Goal: Task Accomplishment & Management: Manage account settings

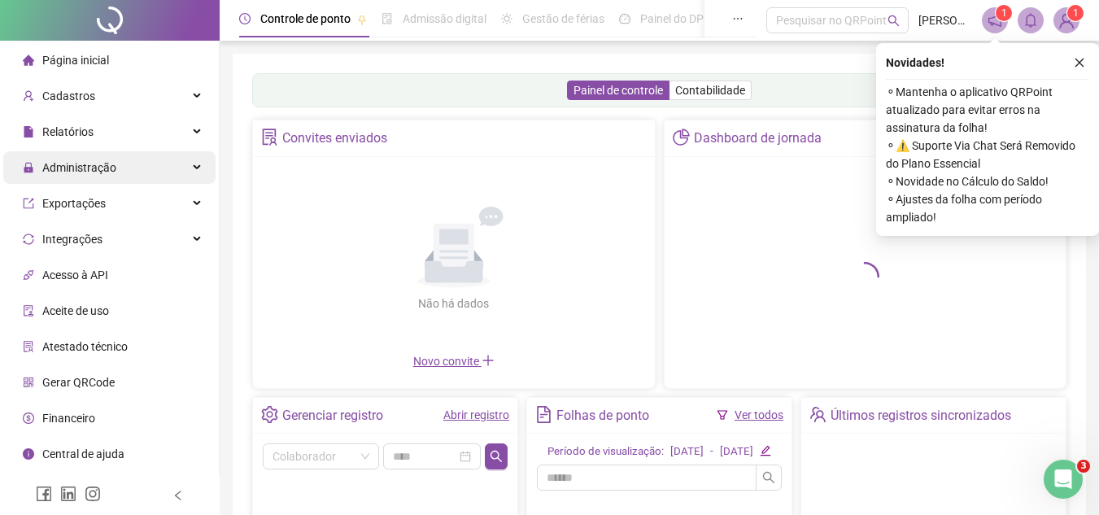
click at [72, 178] on span "Administração" at bounding box center [70, 167] width 94 height 33
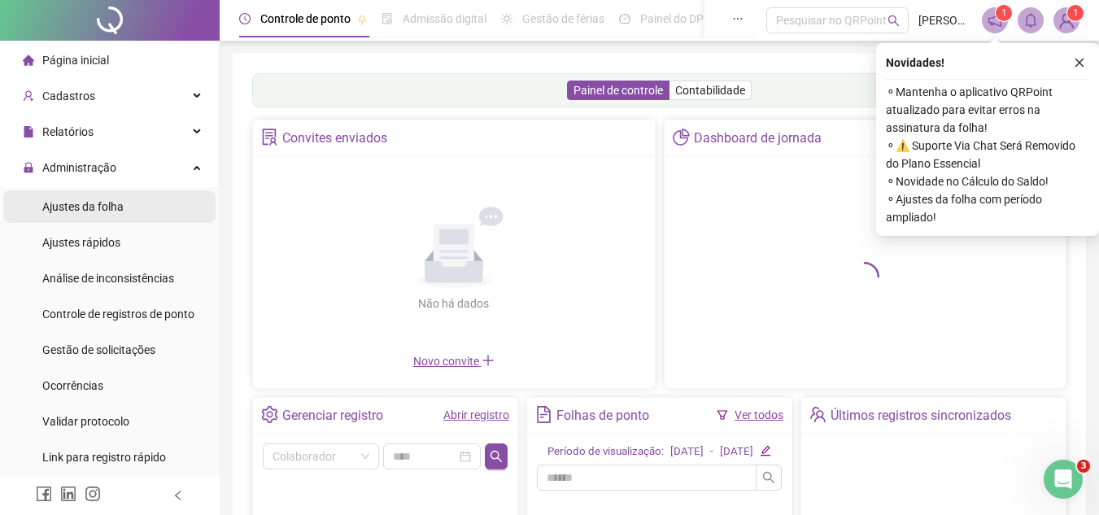
click at [109, 203] on span "Ajustes da folha" at bounding box center [82, 206] width 81 height 13
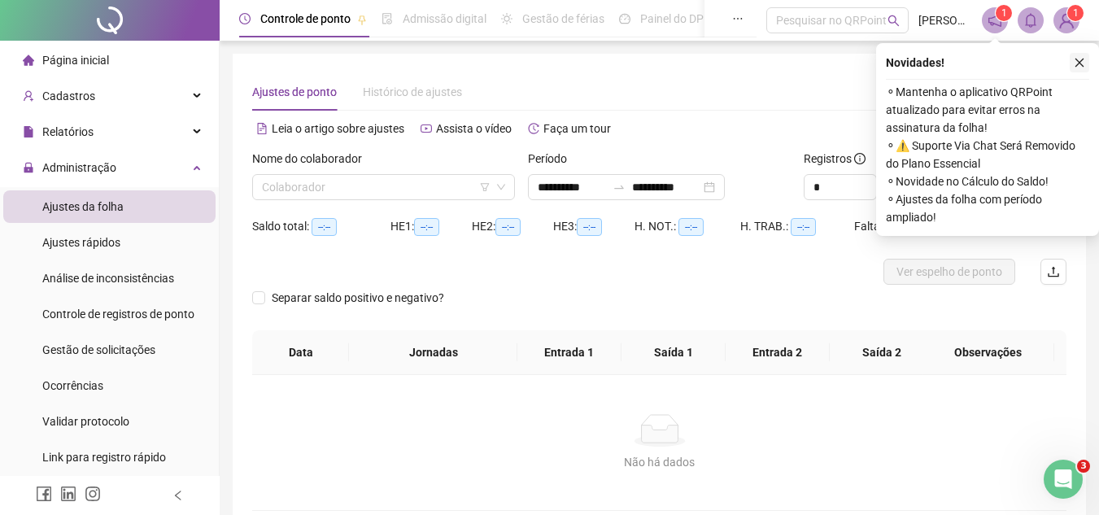
type input "**********"
click at [1074, 60] on icon "close" at bounding box center [1078, 62] width 11 height 11
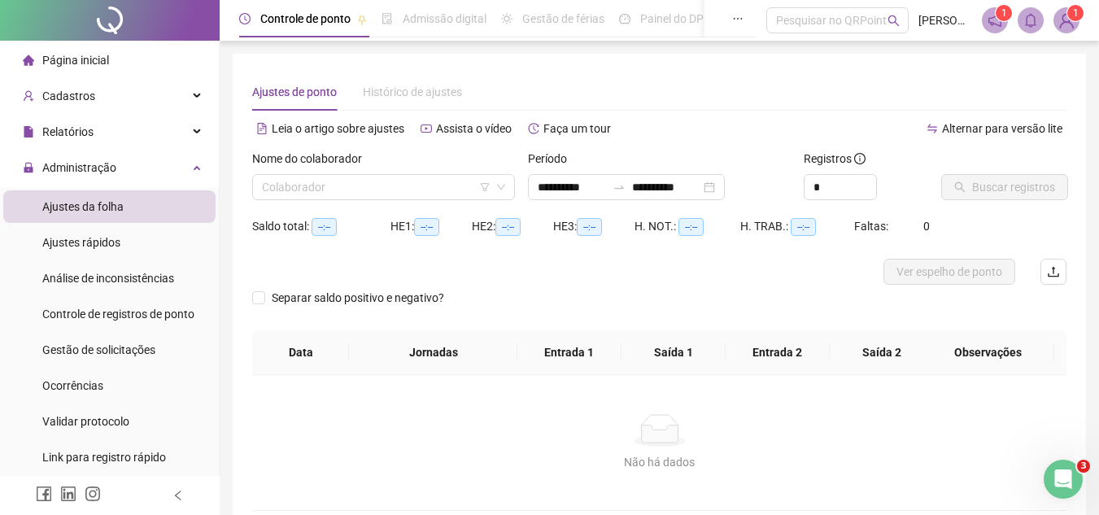
click at [434, 201] on div "Nome do colaborador Colaborador" at bounding box center [384, 181] width 276 height 63
click at [424, 192] on input "search" at bounding box center [376, 187] width 229 height 24
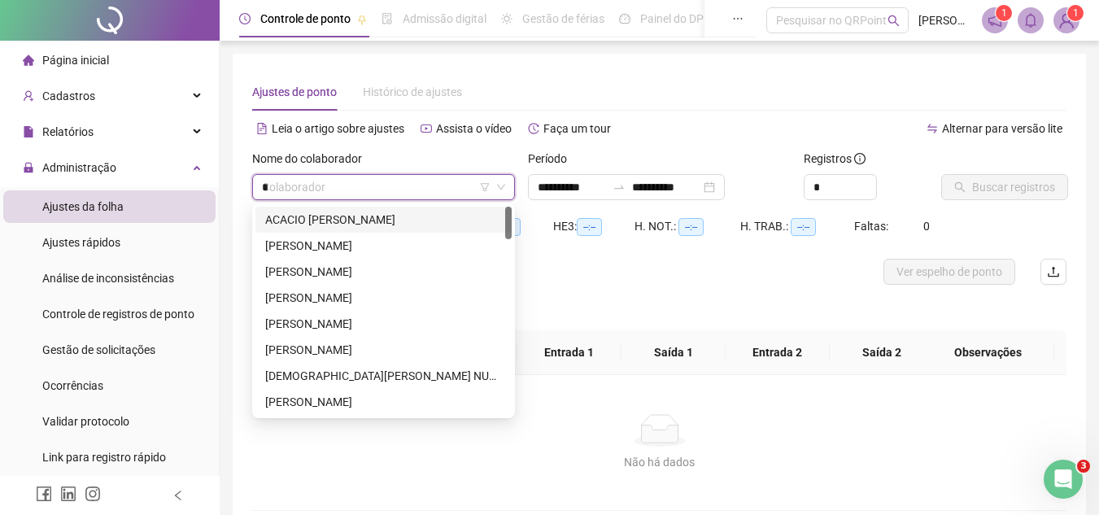
type input "**"
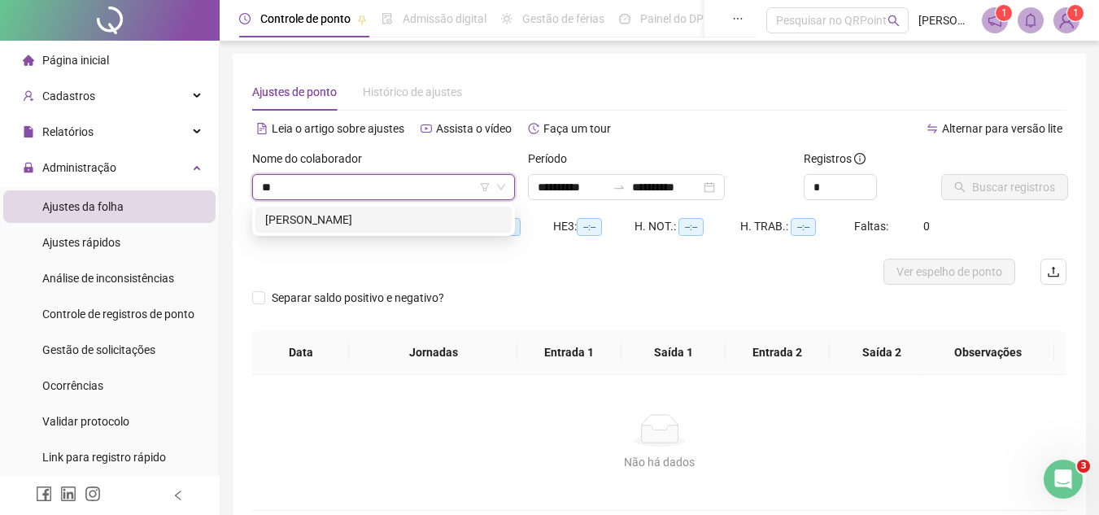
click at [357, 220] on div "[PERSON_NAME]" at bounding box center [383, 220] width 237 height 18
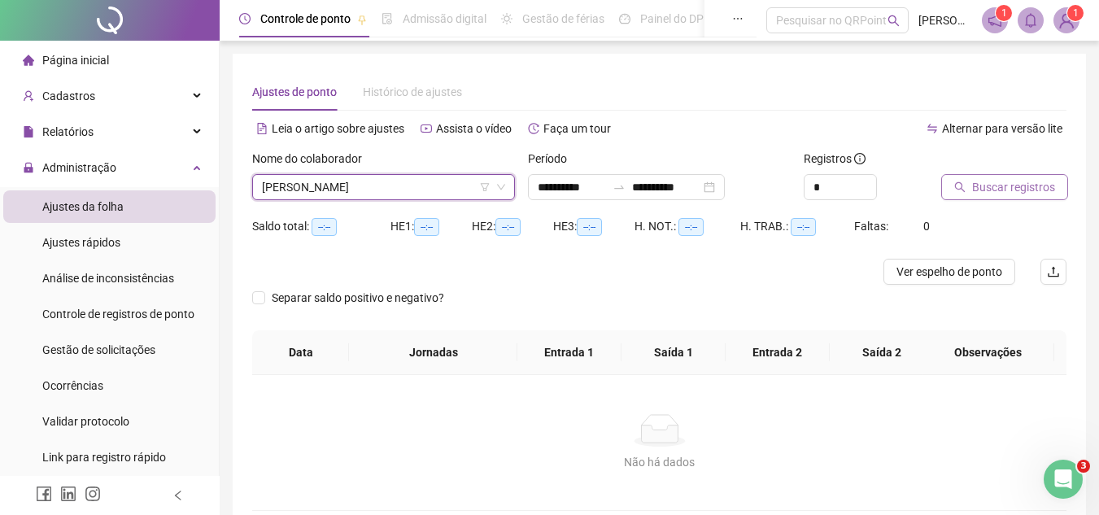
click at [1004, 181] on span "Buscar registros" at bounding box center [1013, 187] width 83 height 18
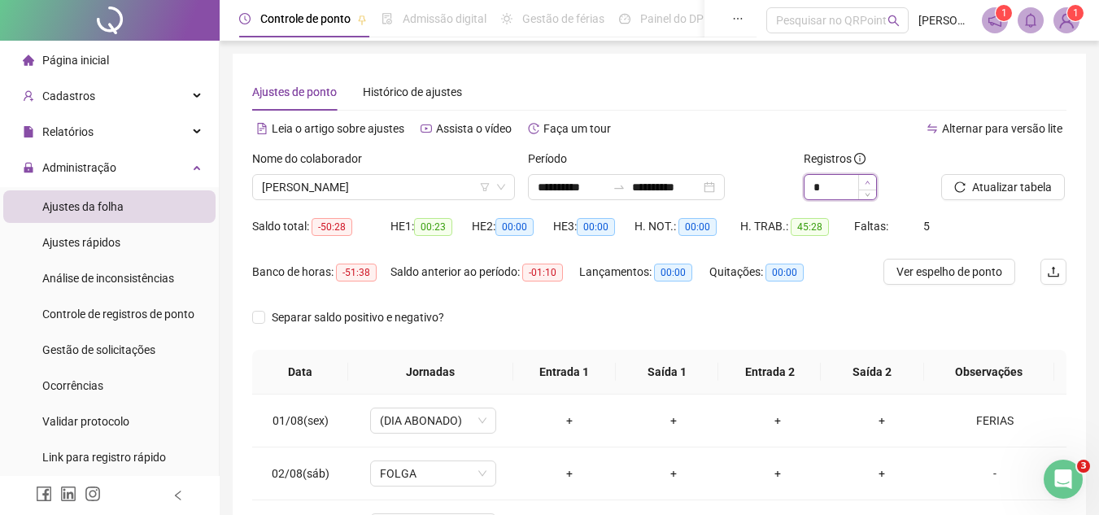
click at [864, 180] on icon "up" at bounding box center [867, 183] width 6 height 6
type input "*"
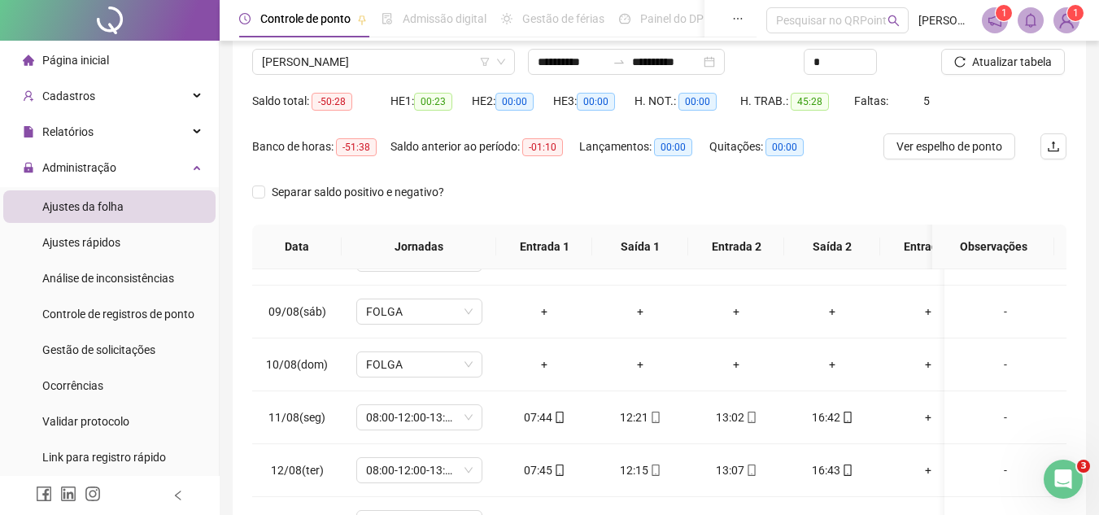
scroll to position [121, 0]
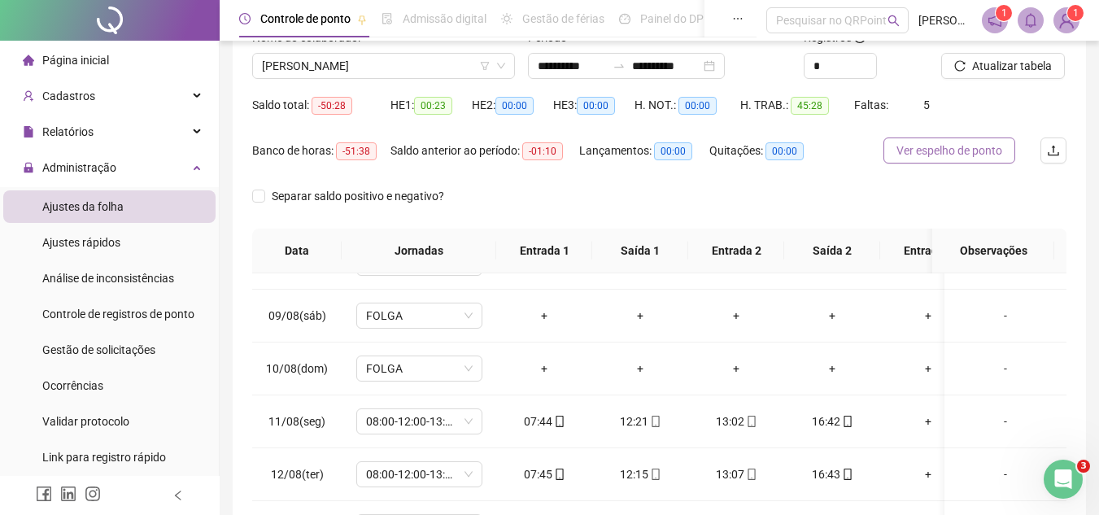
click at [925, 158] on span "Ver espelho de ponto" at bounding box center [949, 151] width 106 height 18
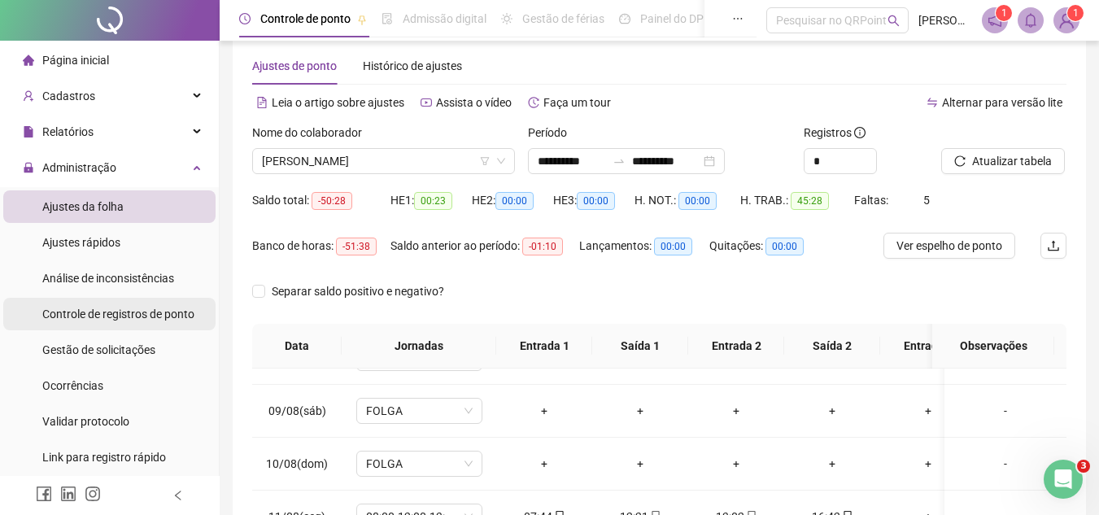
scroll to position [0, 0]
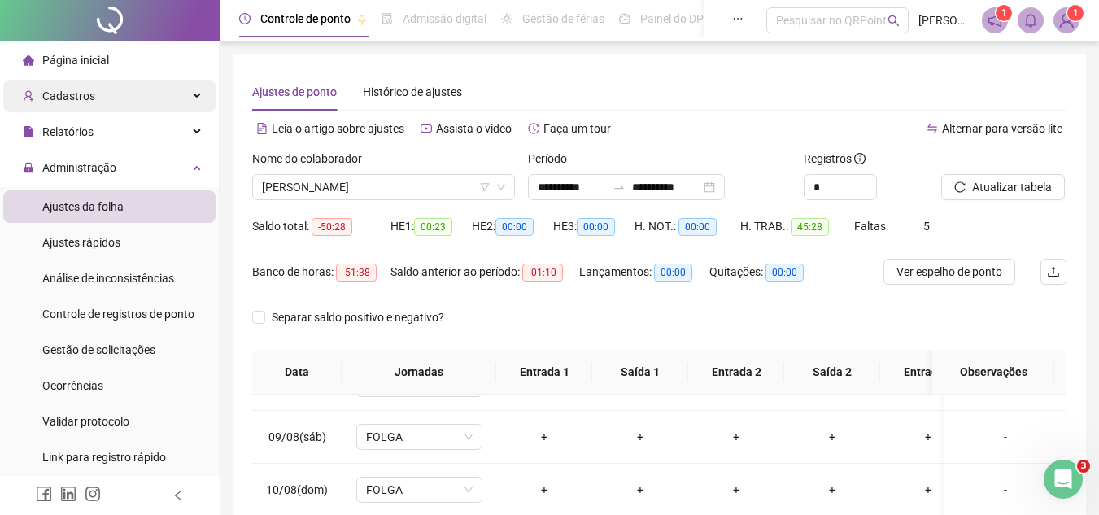
click at [69, 111] on span "Cadastros" at bounding box center [59, 96] width 72 height 33
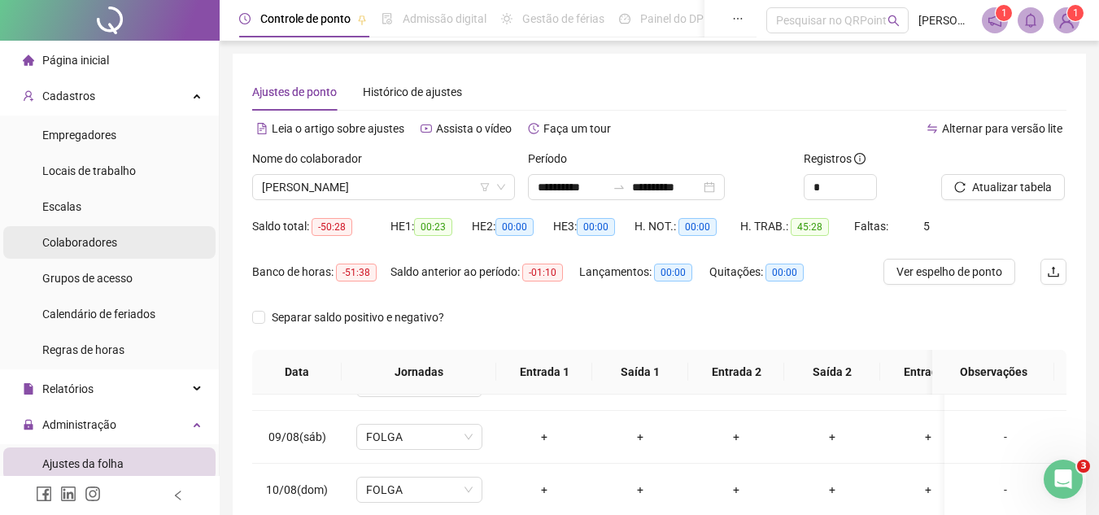
click at [85, 241] on span "Colaboradores" at bounding box center [79, 242] width 75 height 13
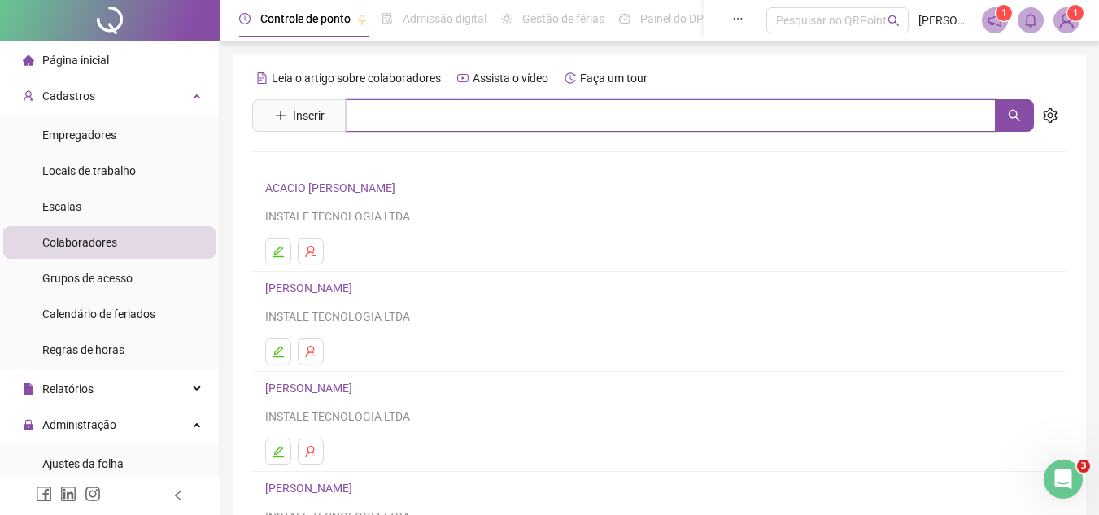
click at [409, 122] on input "text" at bounding box center [670, 115] width 649 height 33
type input "****"
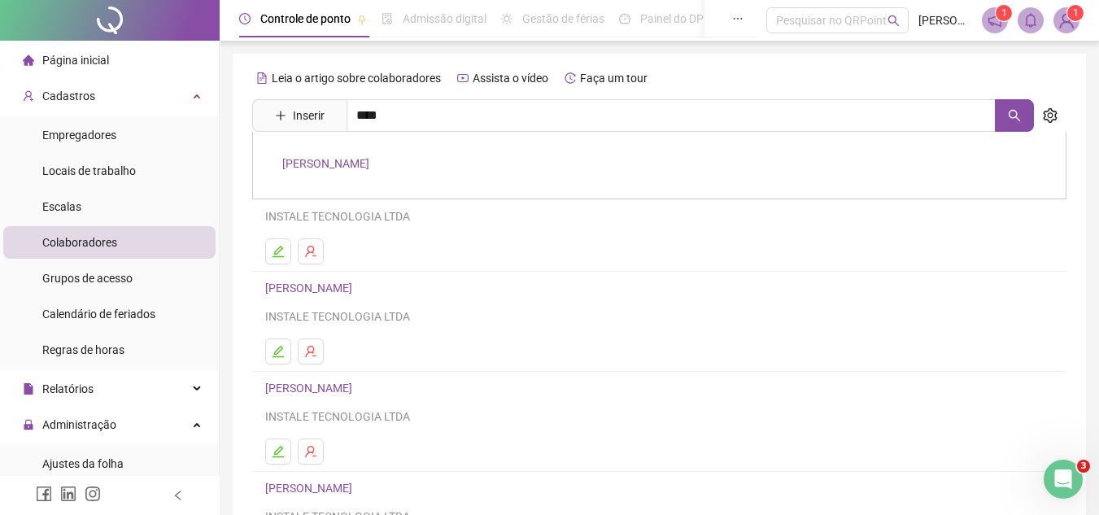
click at [404, 157] on div "[PERSON_NAME]" at bounding box center [659, 165] width 814 height 67
click at [388, 117] on input "****" at bounding box center [670, 115] width 649 height 33
click at [368, 165] on link "[PERSON_NAME]" at bounding box center [325, 163] width 87 height 13
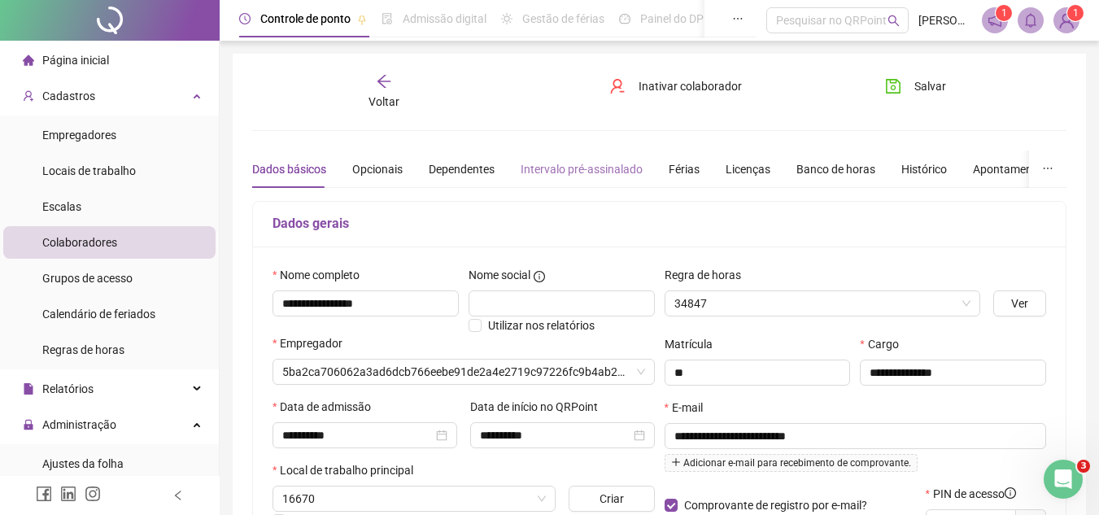
type input "**********"
click at [800, 168] on div "Banco de horas" at bounding box center [835, 169] width 79 height 18
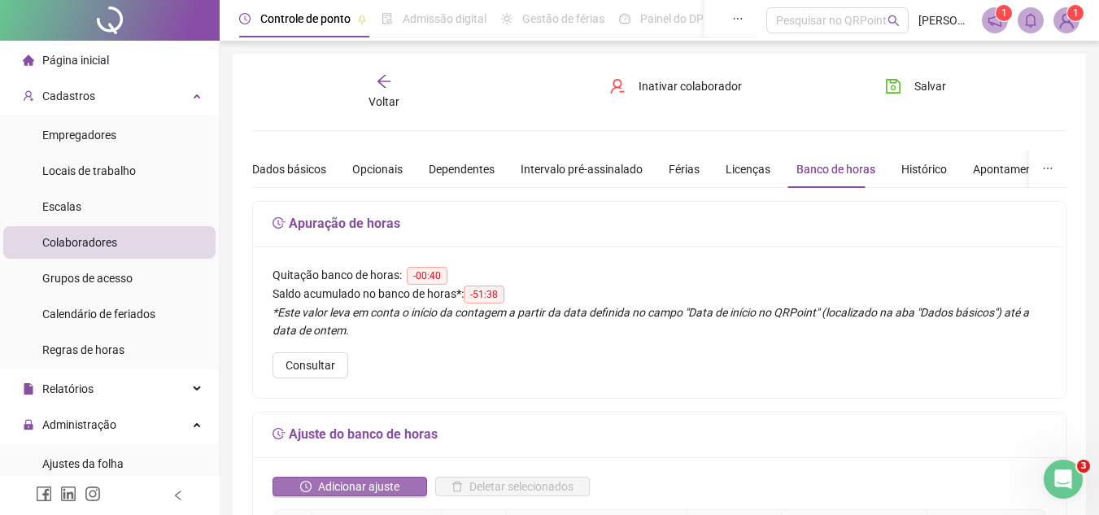
click at [365, 477] on span "Adicionar ajuste" at bounding box center [358, 486] width 81 height 18
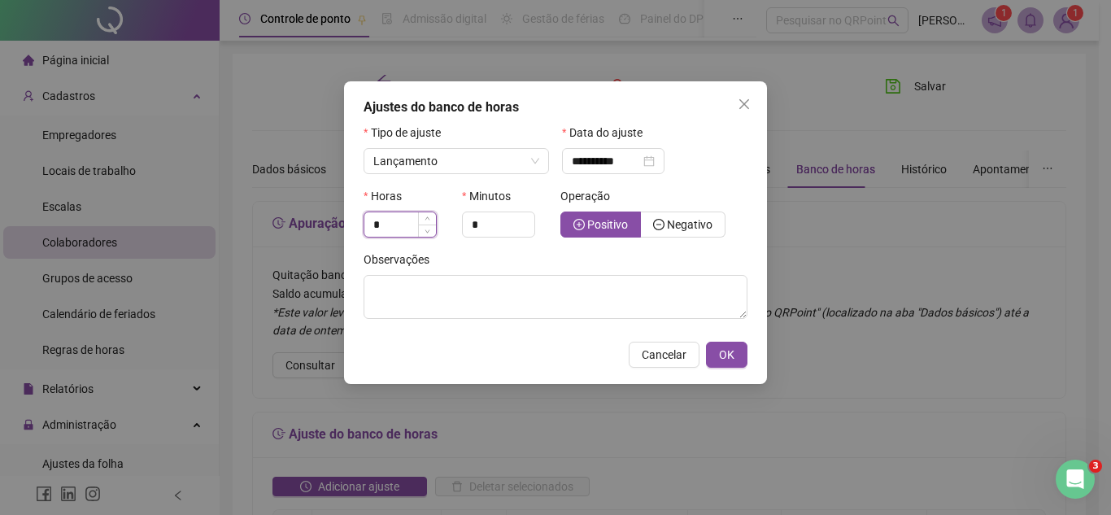
drag, startPoint x: 386, startPoint y: 218, endPoint x: 370, endPoint y: 216, distance: 16.4
click at [370, 216] on input "*" at bounding box center [400, 224] width 72 height 24
type input "*"
drag, startPoint x: 489, startPoint y: 220, endPoint x: 421, endPoint y: 220, distance: 67.5
click at [421, 220] on div "Horas * Minutos * Operação Positivo Negativo" at bounding box center [556, 218] width 394 height 63
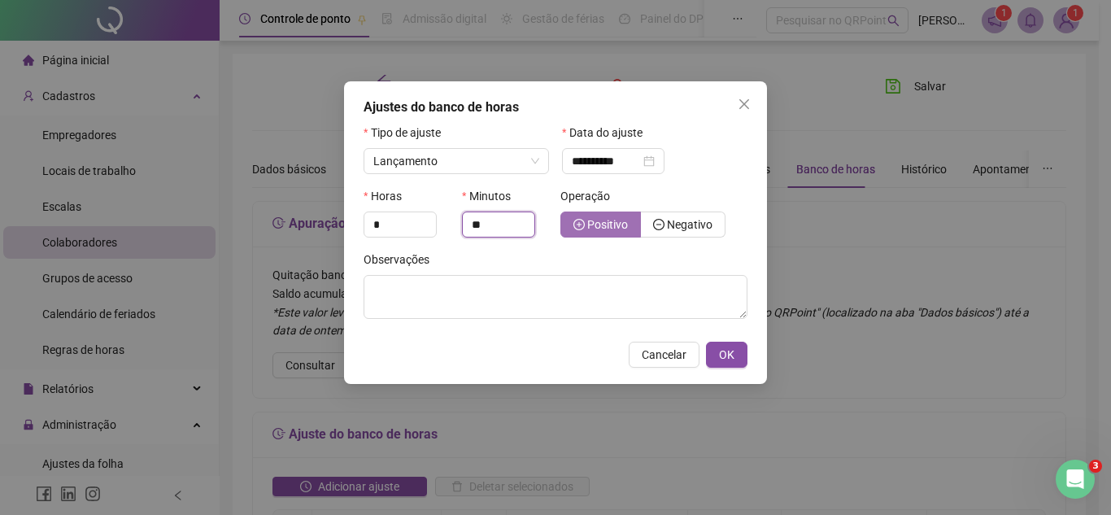
type input "**"
click at [592, 225] on span "Positivo" at bounding box center [607, 224] width 41 height 13
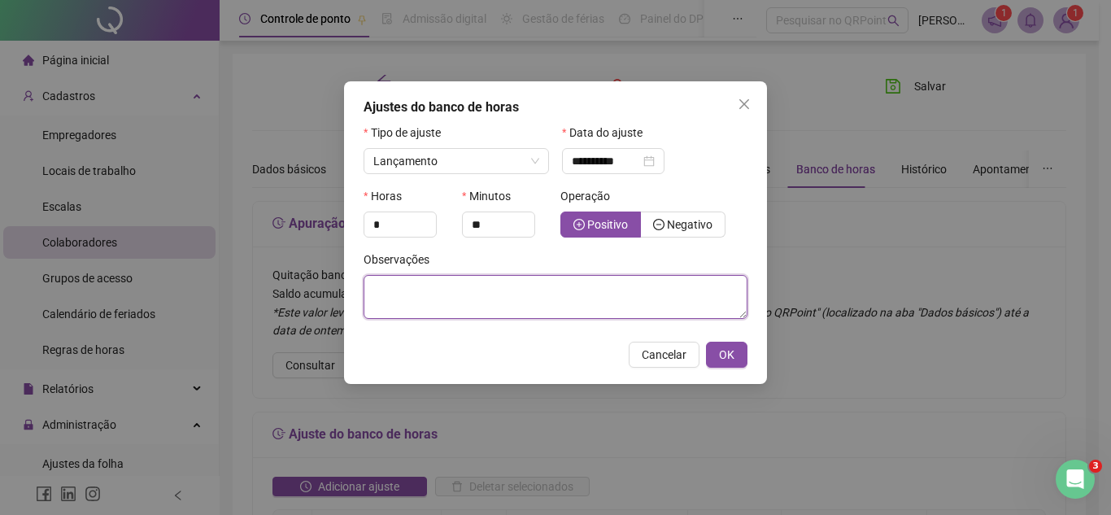
click at [592, 291] on textarea at bounding box center [556, 297] width 384 height 44
type textarea "**********"
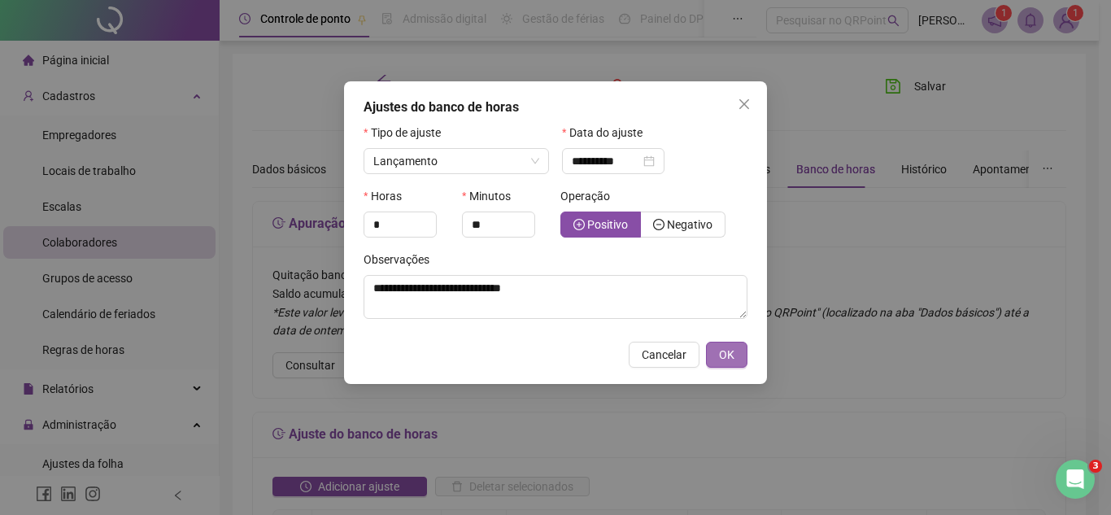
click at [729, 364] on button "OK" at bounding box center [726, 355] width 41 height 26
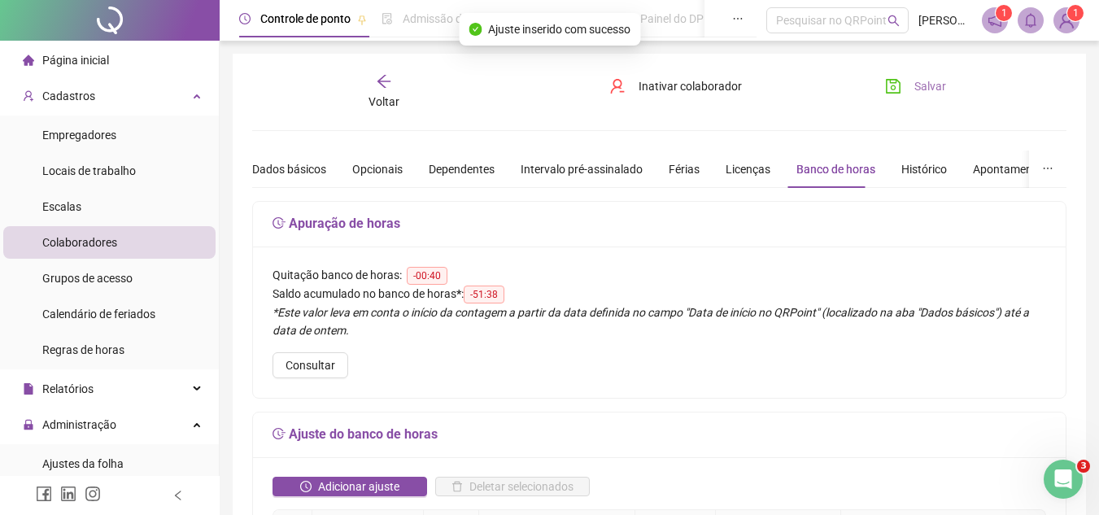
click at [914, 94] on span "Salvar" at bounding box center [930, 86] width 32 height 18
click at [383, 80] on icon "arrow-left" at bounding box center [384, 81] width 16 height 16
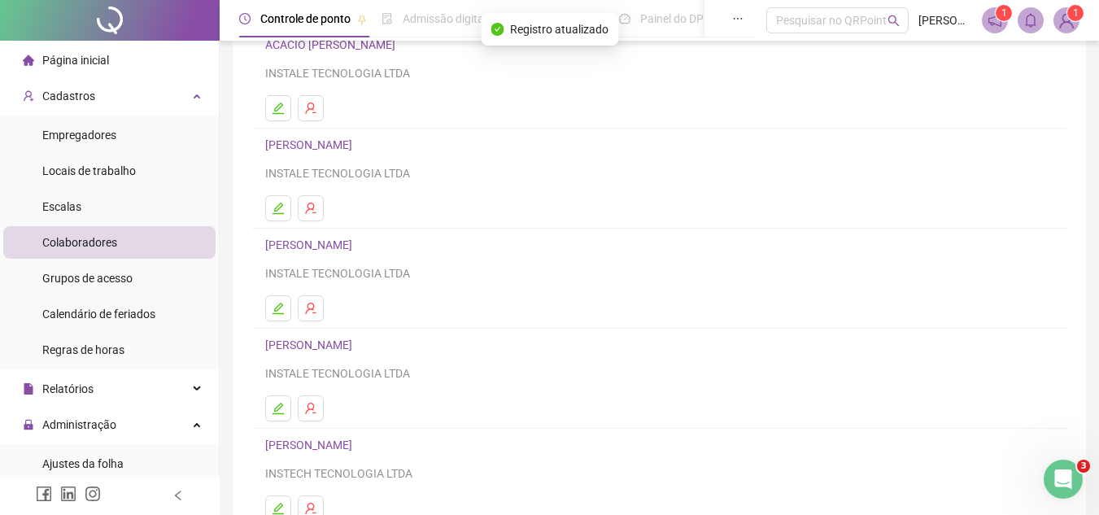
scroll to position [272, 0]
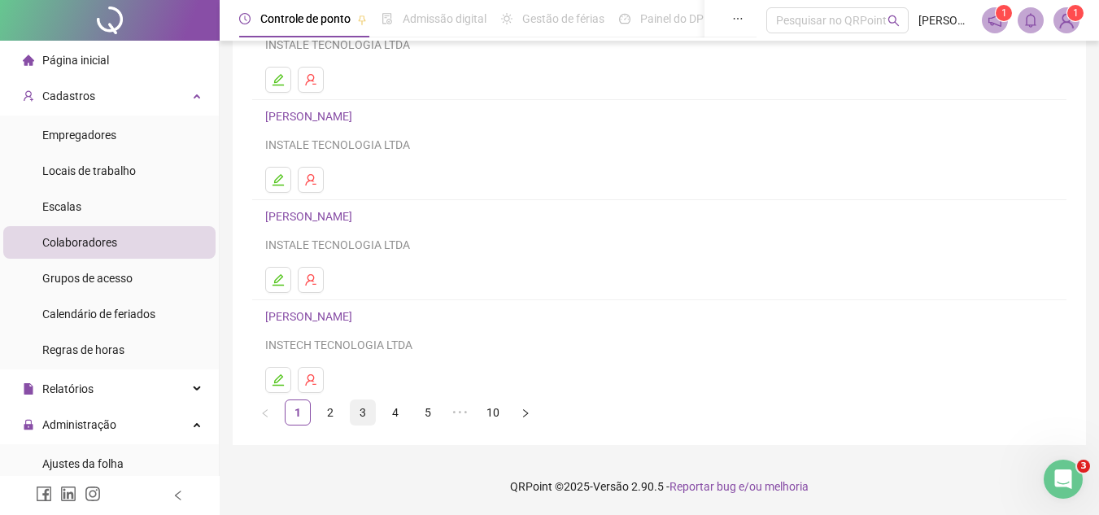
click at [364, 414] on link "3" at bounding box center [363, 412] width 24 height 24
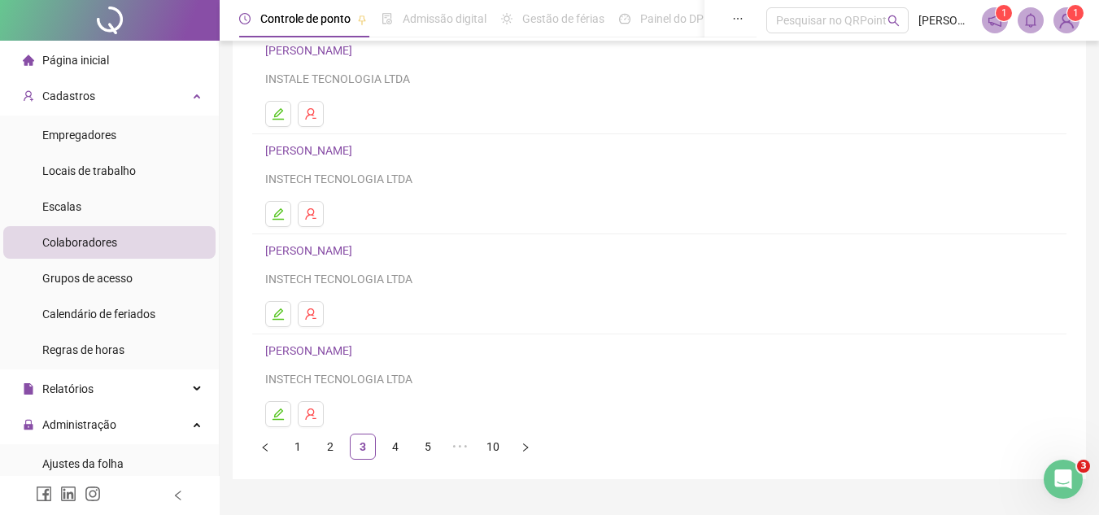
scroll to position [244, 0]
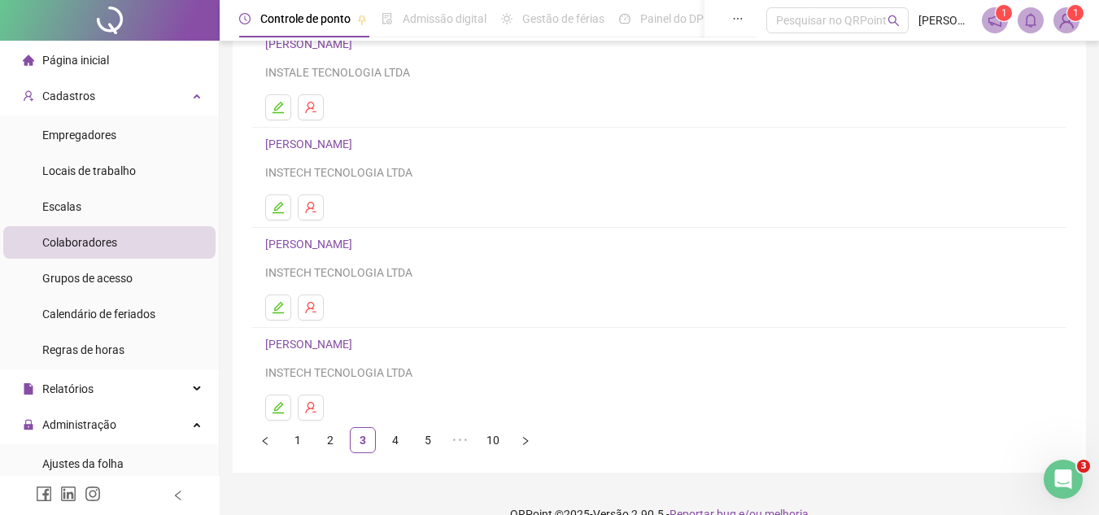
click at [351, 236] on h4 "[PERSON_NAME]" at bounding box center [659, 244] width 788 height 20
click at [357, 244] on link "[PERSON_NAME]" at bounding box center [311, 243] width 92 height 13
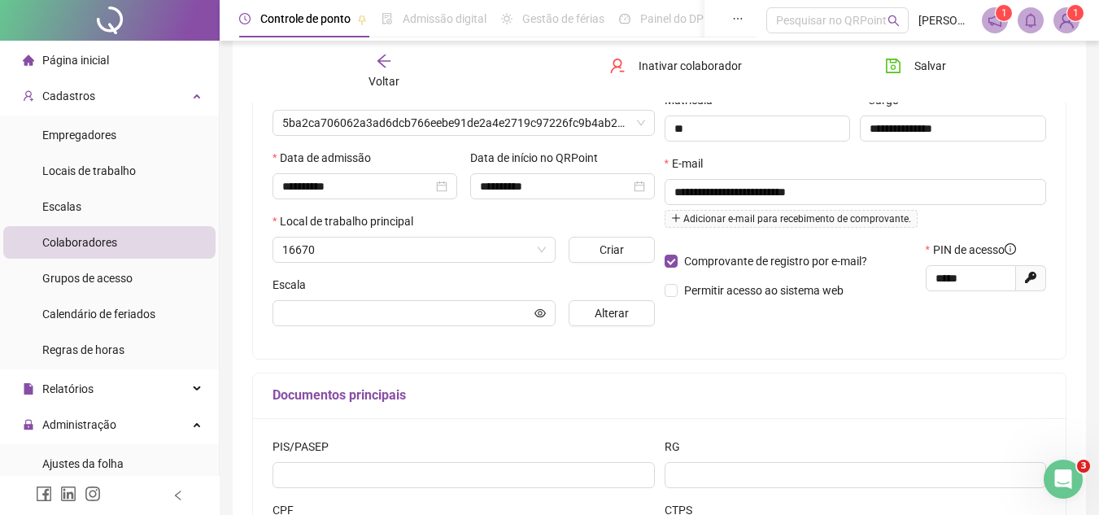
scroll to position [252, 0]
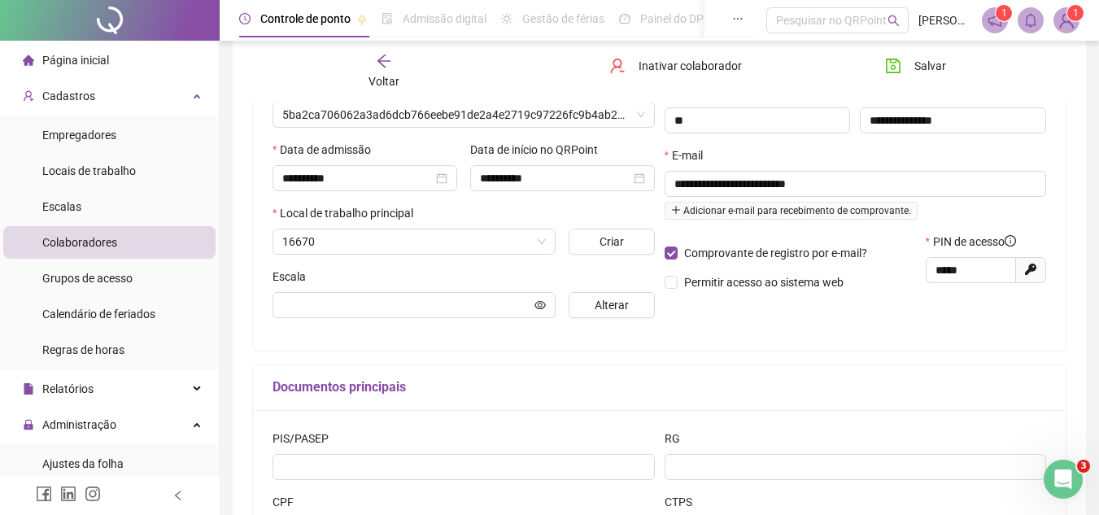
type input "**********"
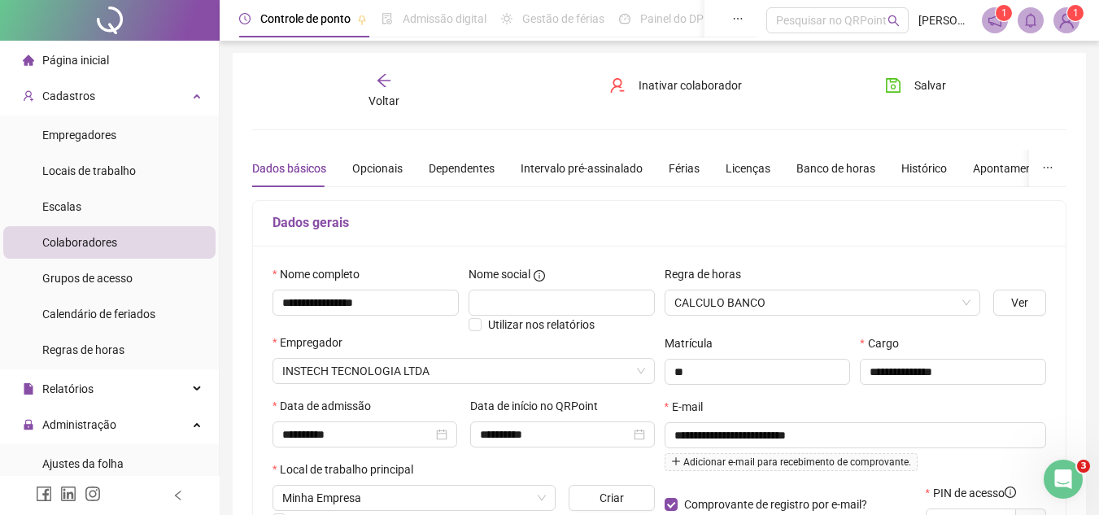
scroll to position [0, 0]
click at [689, 164] on div "Férias" at bounding box center [683, 169] width 31 height 18
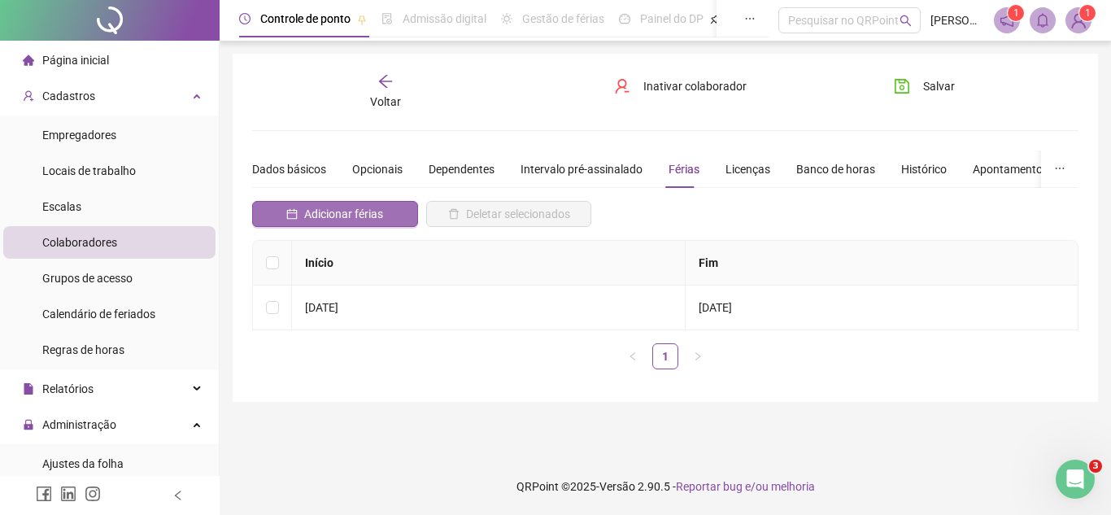
click at [345, 201] on button "Adicionar férias" at bounding box center [335, 214] width 166 height 26
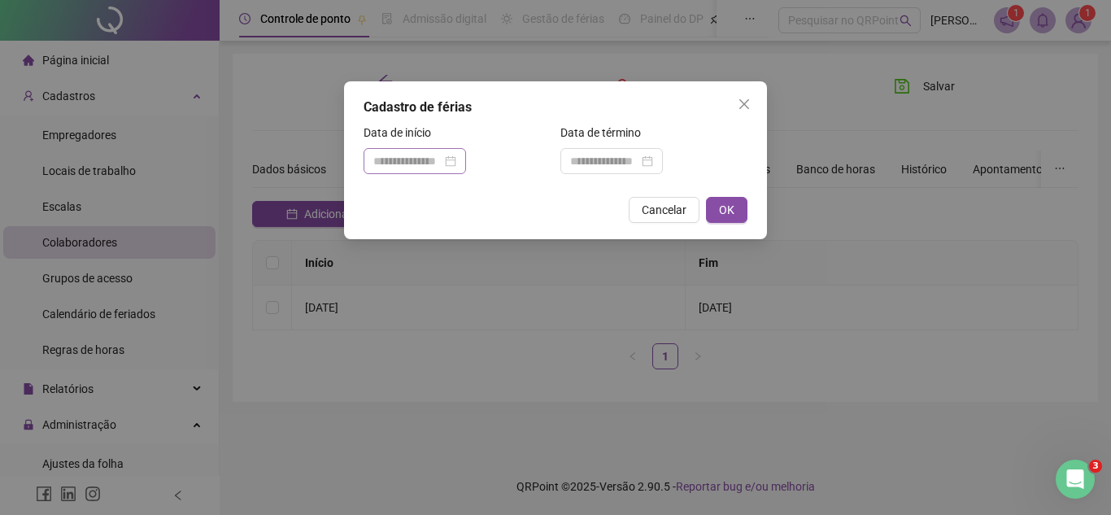
click at [466, 157] on div at bounding box center [415, 161] width 102 height 26
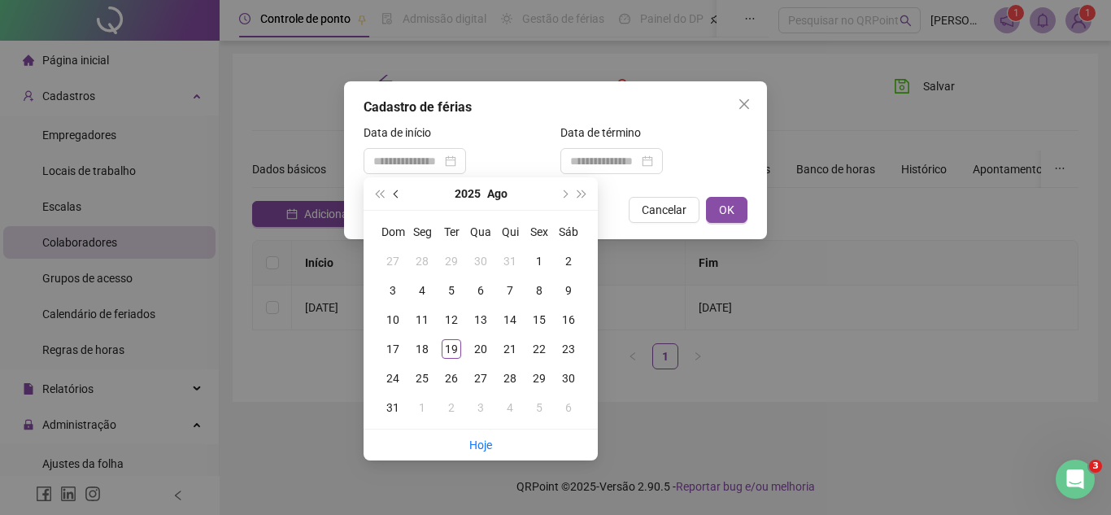
click at [392, 199] on button "prev-year" at bounding box center [397, 193] width 18 height 33
type input "**********"
click at [427, 381] on div "28" at bounding box center [422, 378] width 20 height 20
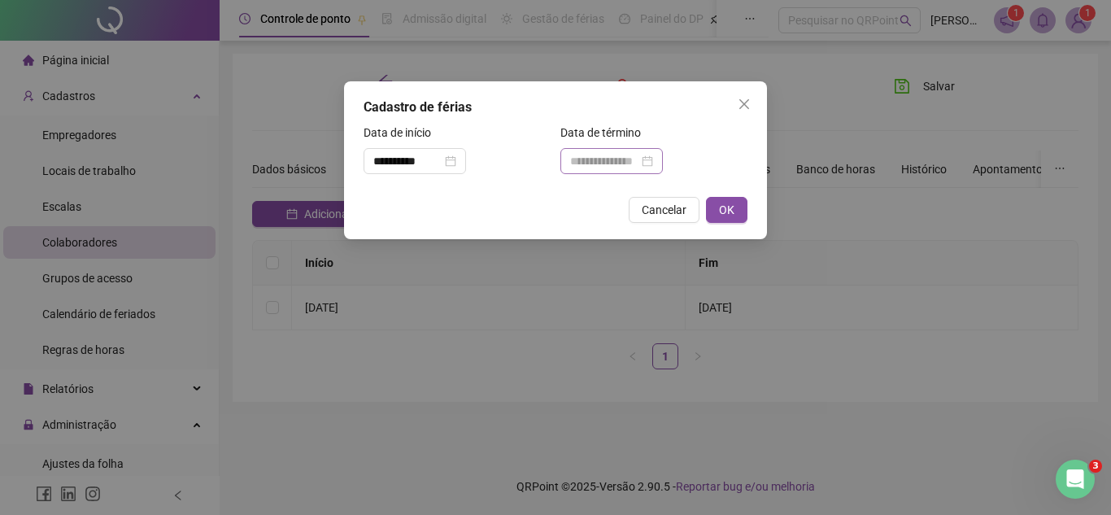
click at [663, 151] on div at bounding box center [611, 161] width 102 height 26
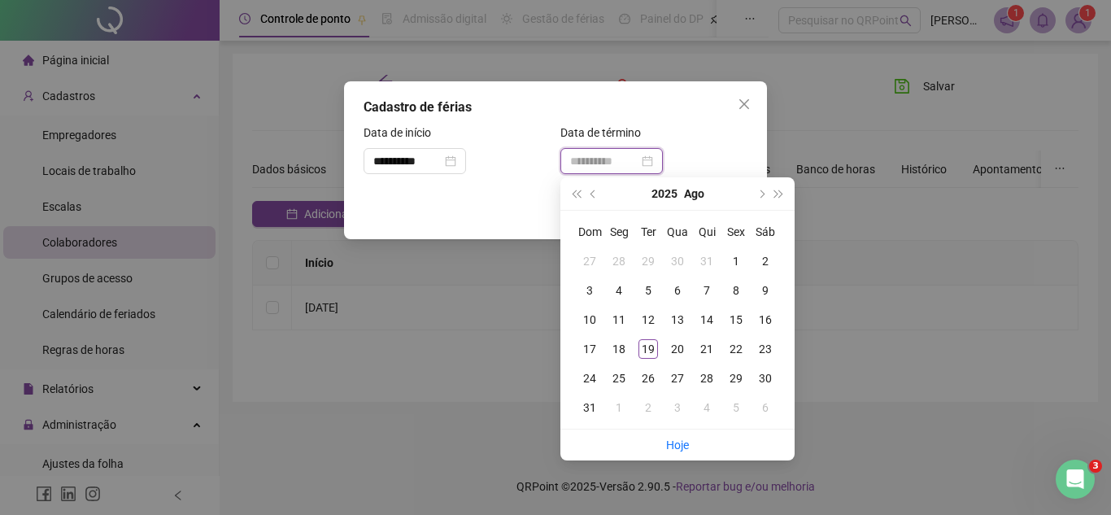
type input "**********"
click at [653, 385] on div "26" at bounding box center [648, 378] width 20 height 20
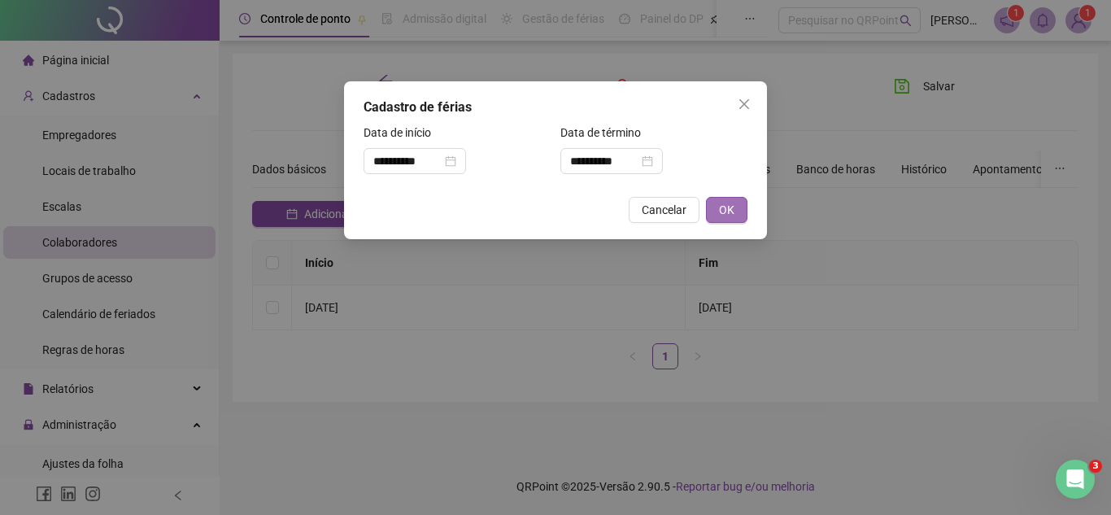
click at [721, 216] on span "OK" at bounding box center [726, 210] width 15 height 18
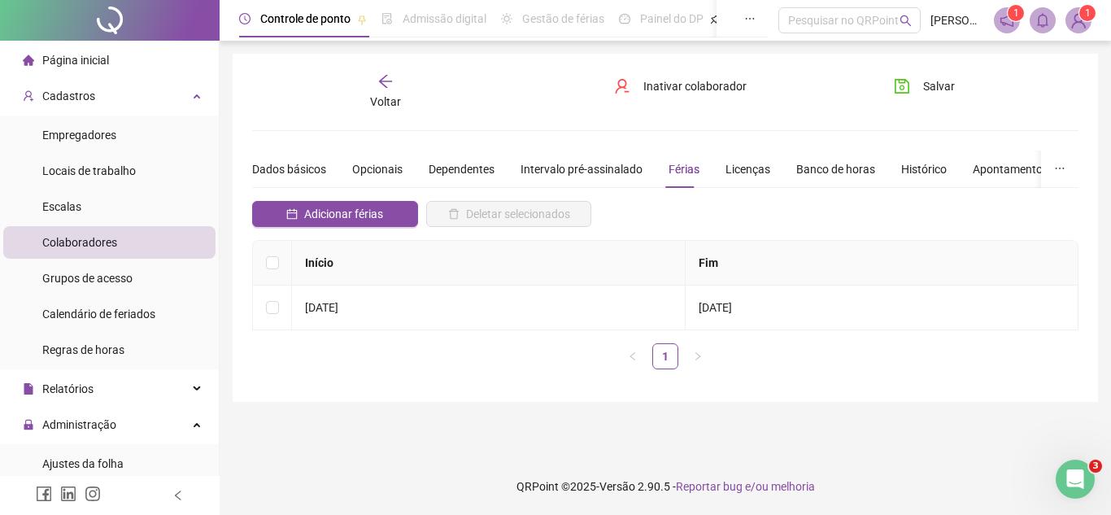
click at [397, 95] on span "Voltar" at bounding box center [385, 101] width 31 height 13
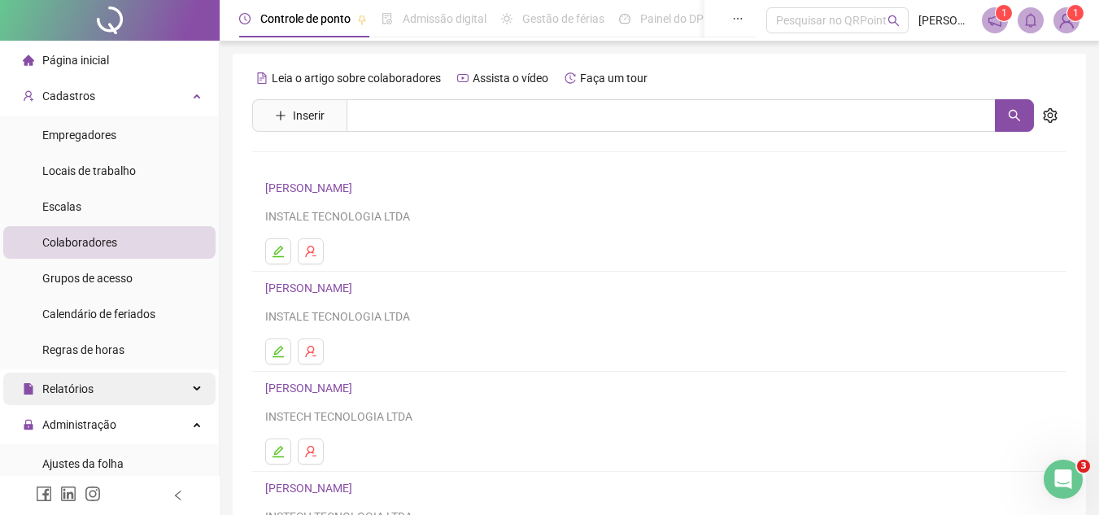
click at [112, 383] on div "Relatórios" at bounding box center [109, 388] width 212 height 33
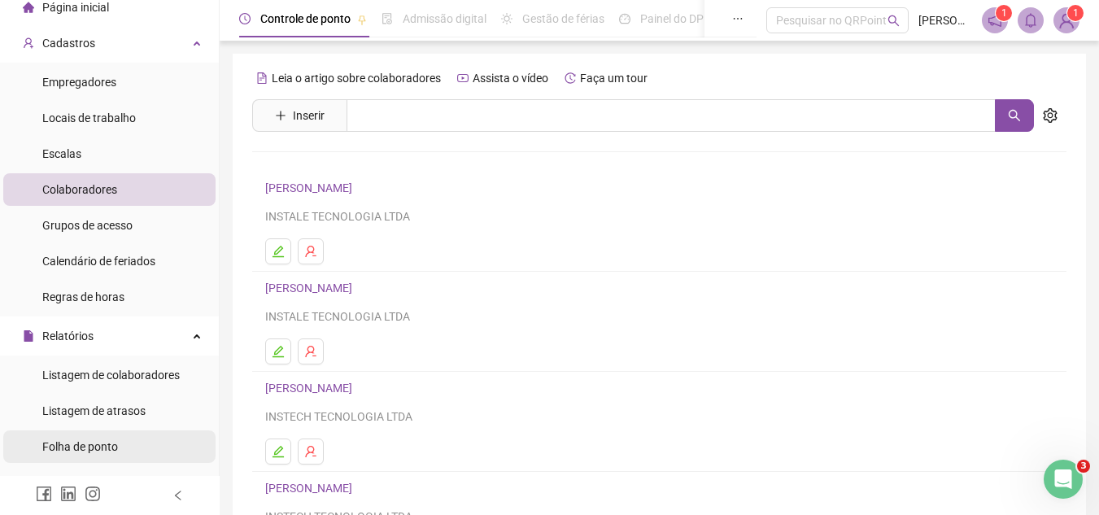
scroll to position [81, 0]
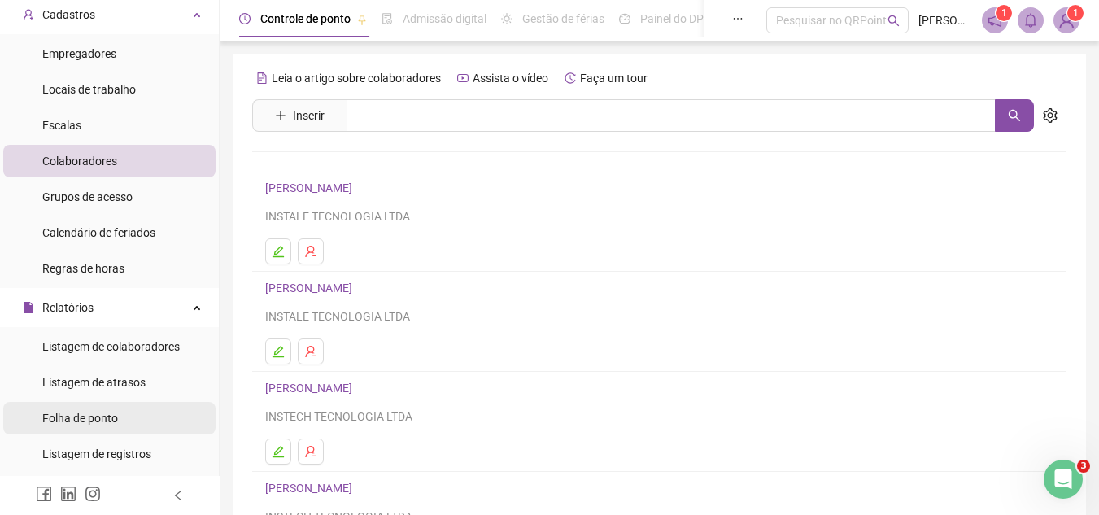
click at [102, 418] on span "Folha de ponto" at bounding box center [80, 417] width 76 height 13
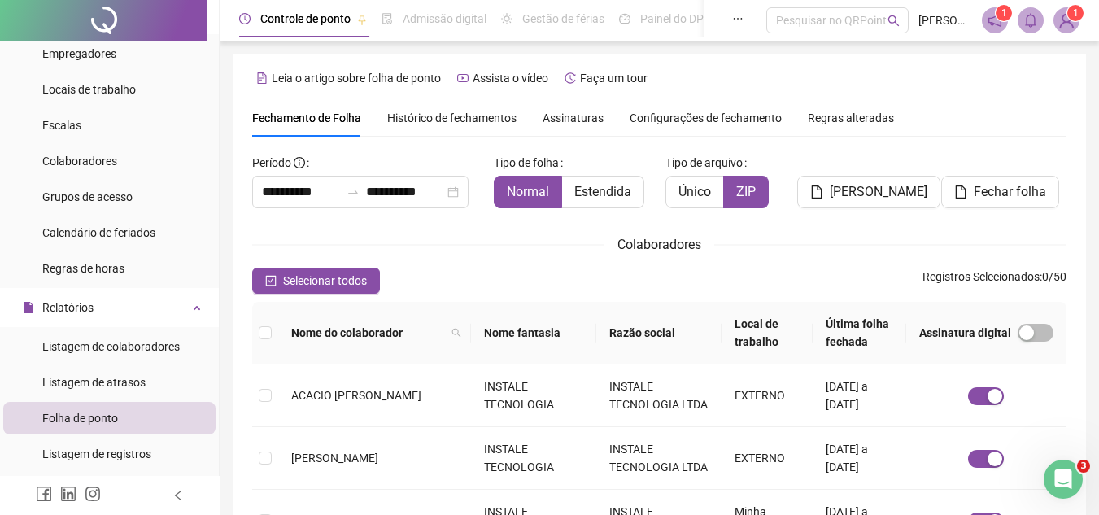
click at [429, 124] on span "Histórico de fechamentos" at bounding box center [451, 117] width 129 height 13
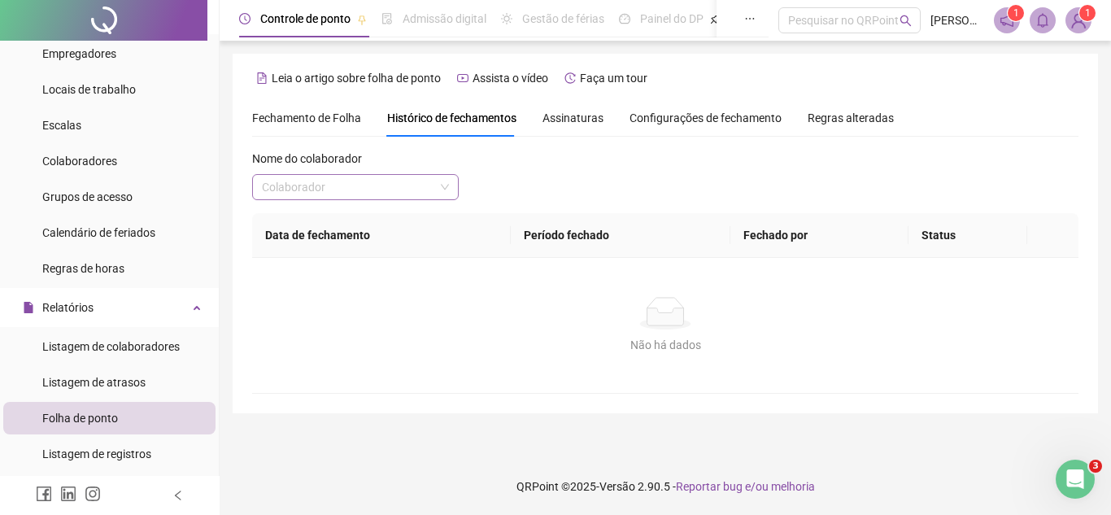
click at [363, 194] on input "search" at bounding box center [348, 187] width 172 height 24
type input "****"
click at [380, 216] on div "[PERSON_NAME]" at bounding box center [355, 220] width 181 height 18
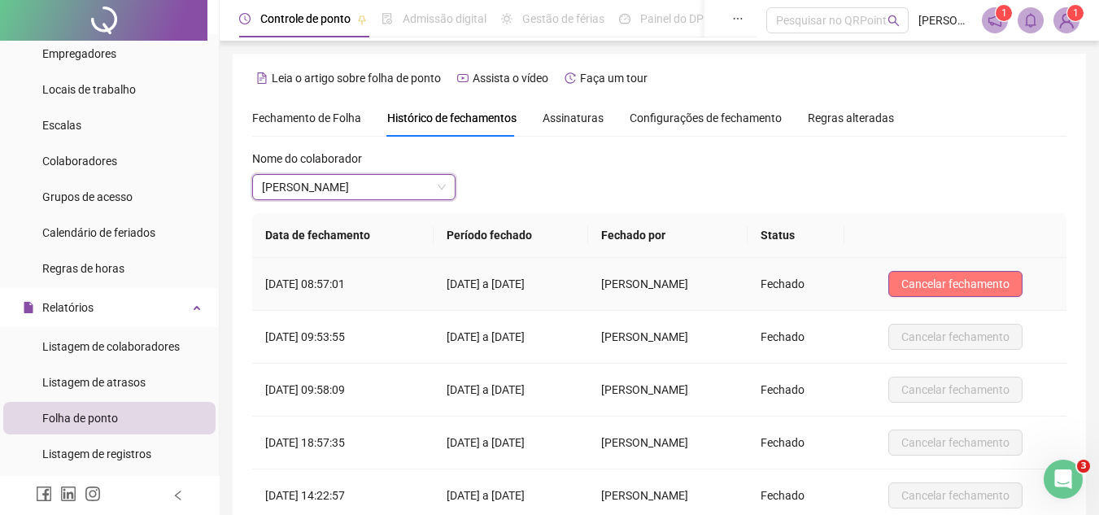
click at [958, 282] on span "Cancelar fechamento" at bounding box center [955, 284] width 108 height 18
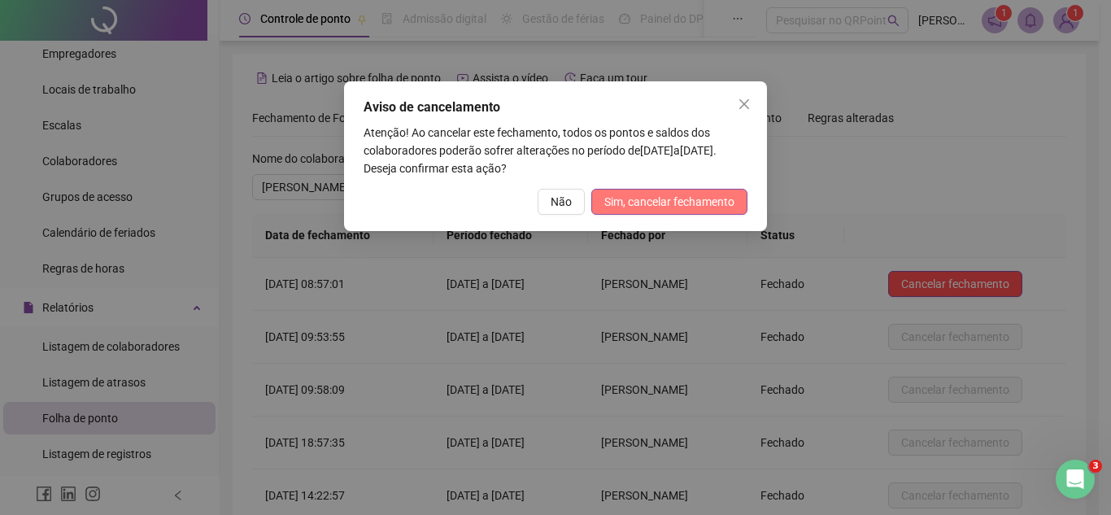
click at [723, 191] on button "Sim, cancelar fechamento" at bounding box center [669, 202] width 156 height 26
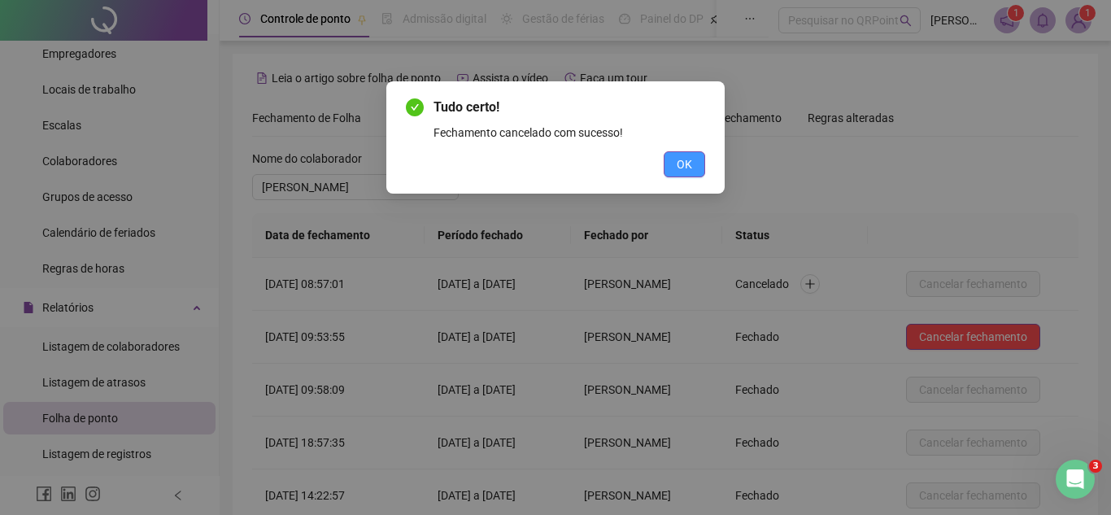
click at [675, 154] on button "OK" at bounding box center [684, 164] width 41 height 26
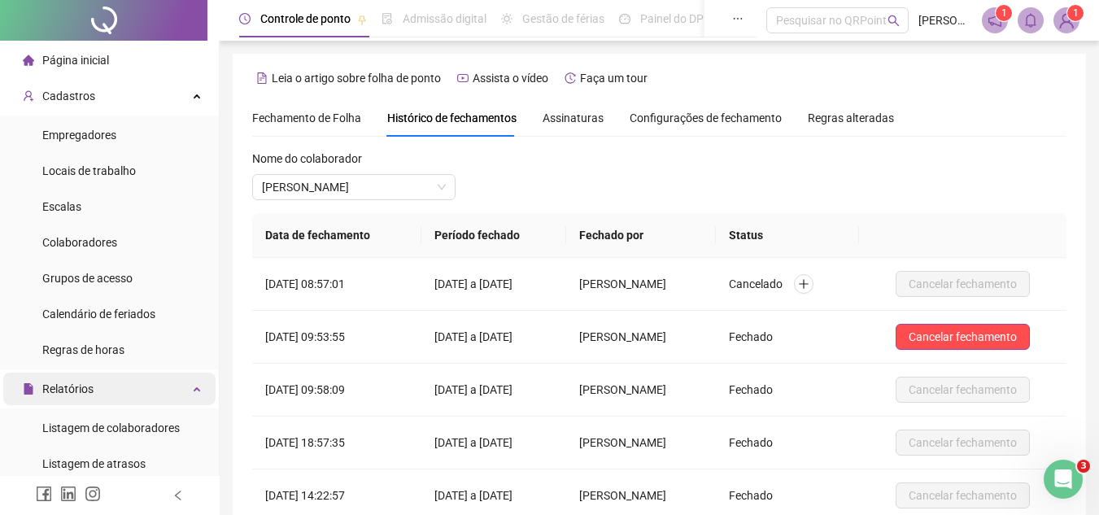
click at [168, 381] on div "Relatórios" at bounding box center [109, 388] width 212 height 33
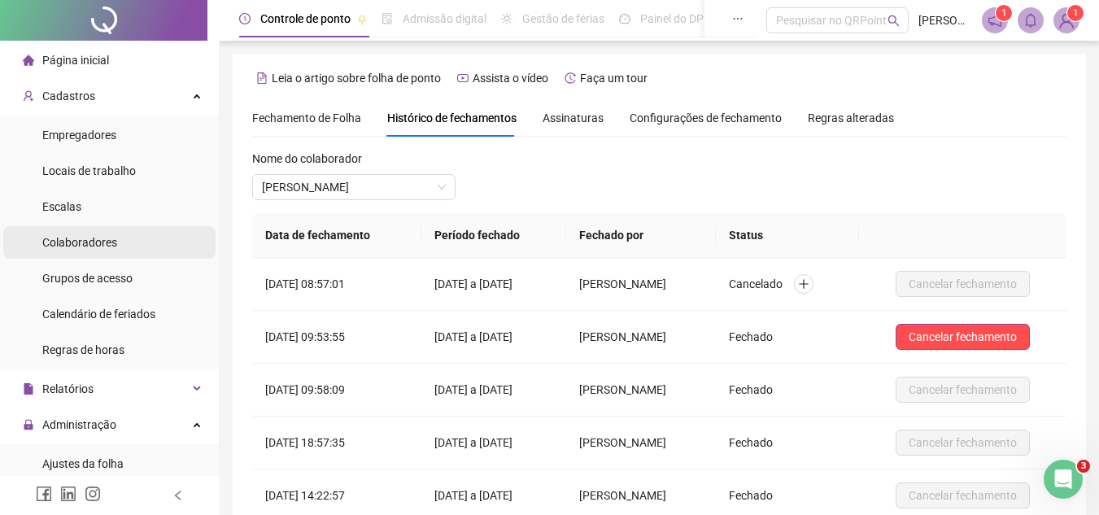
click at [120, 245] on li "Colaboradores" at bounding box center [109, 242] width 212 height 33
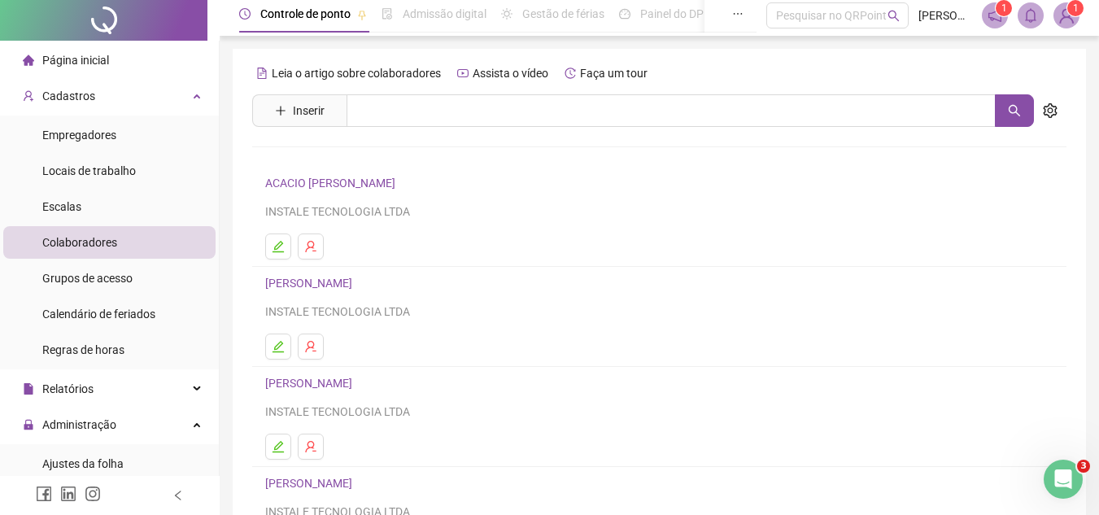
scroll to position [272, 0]
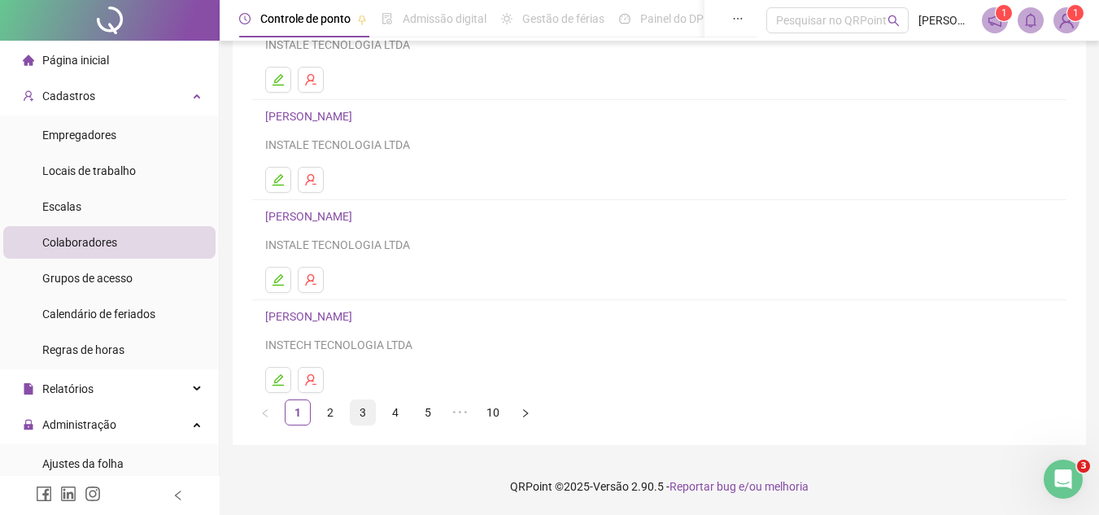
click at [358, 411] on link "3" at bounding box center [363, 412] width 24 height 24
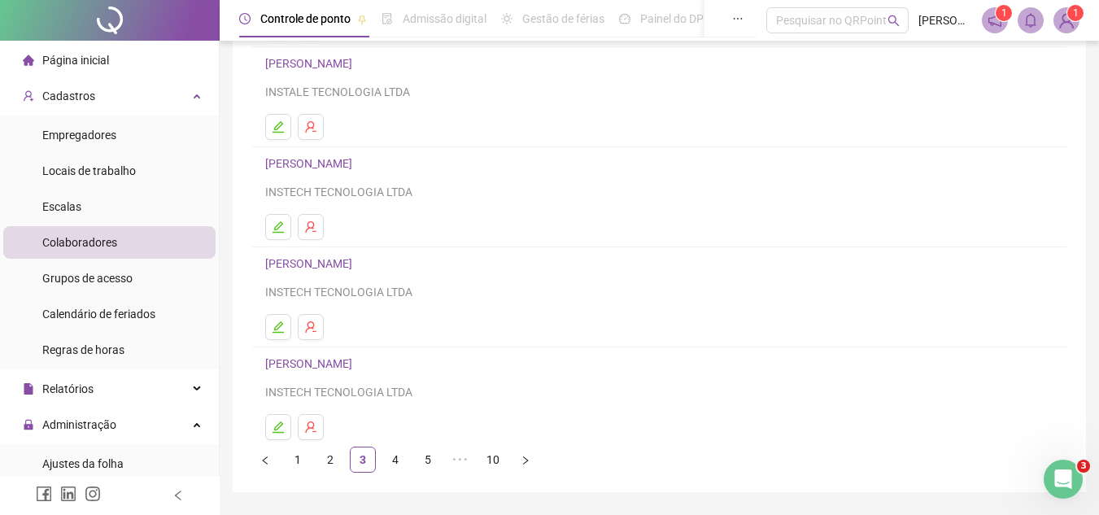
scroll to position [244, 0]
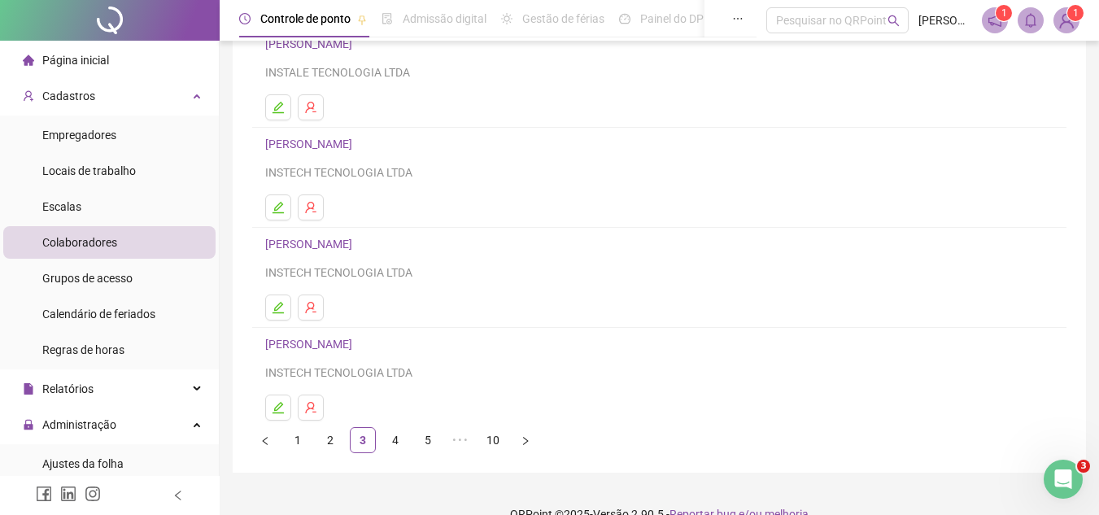
click at [298, 242] on link "[PERSON_NAME]" at bounding box center [311, 243] width 92 height 13
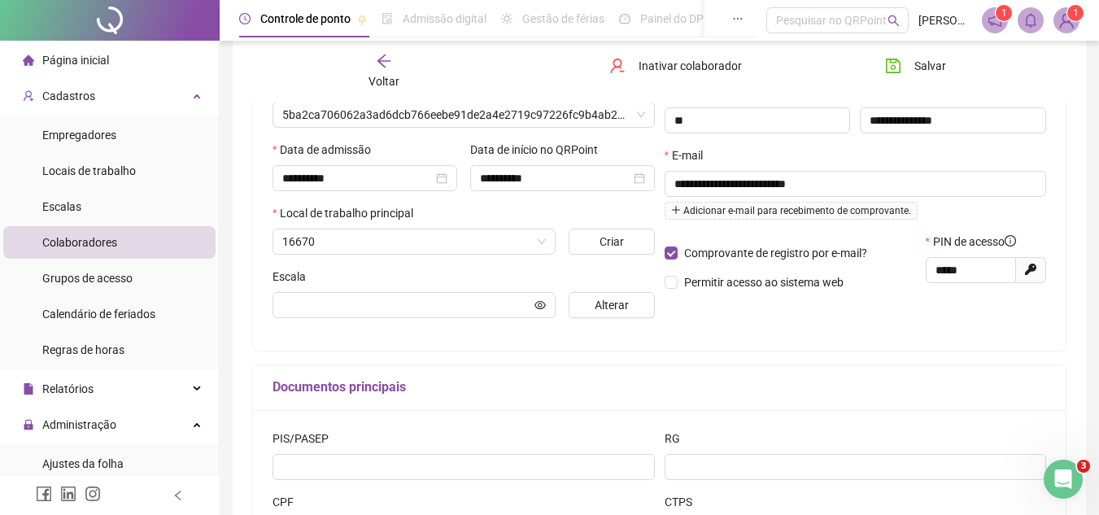
type input "**********"
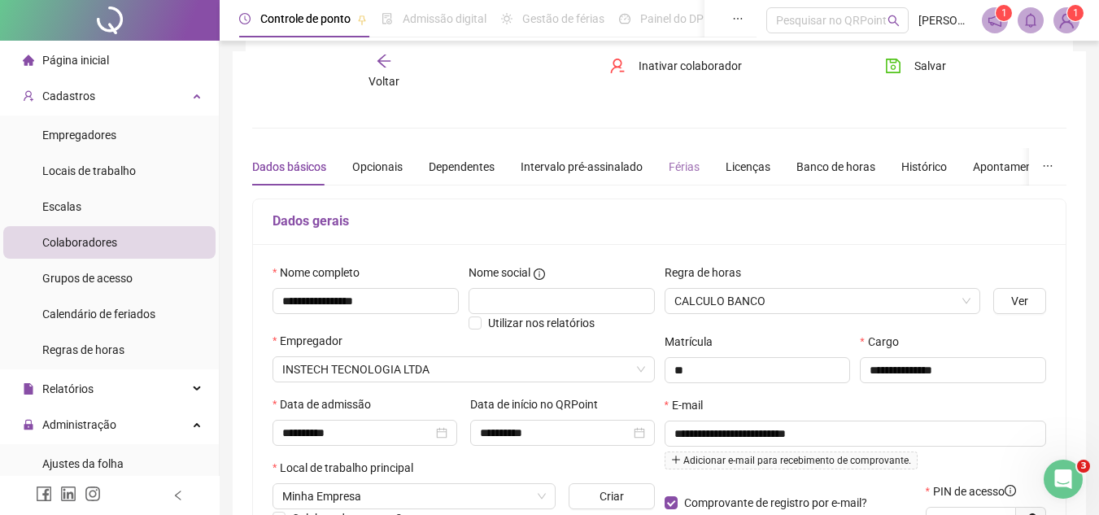
scroll to position [0, 0]
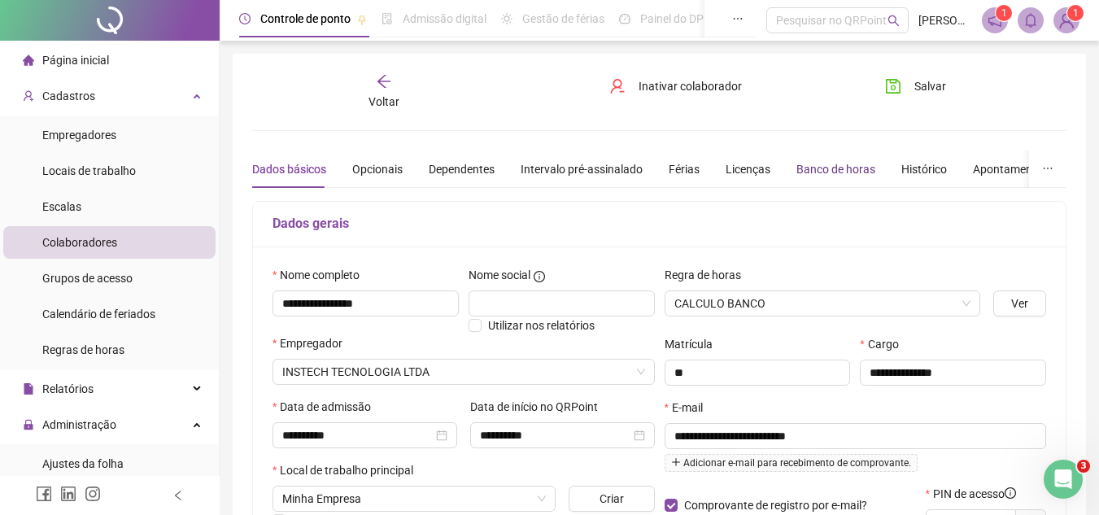
click at [820, 166] on div "Banco de horas" at bounding box center [835, 169] width 79 height 18
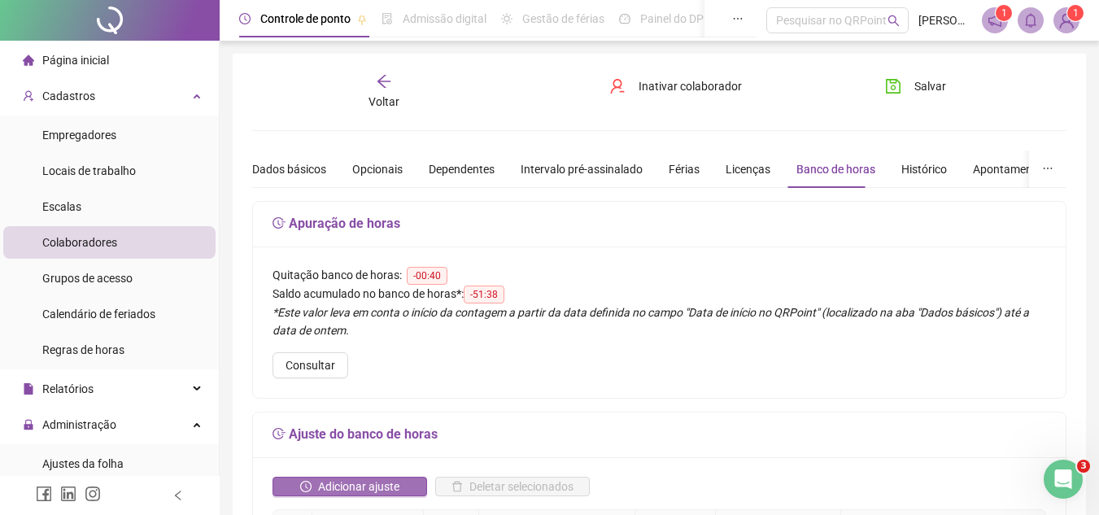
click at [336, 486] on span "Adicionar ajuste" at bounding box center [358, 486] width 81 height 18
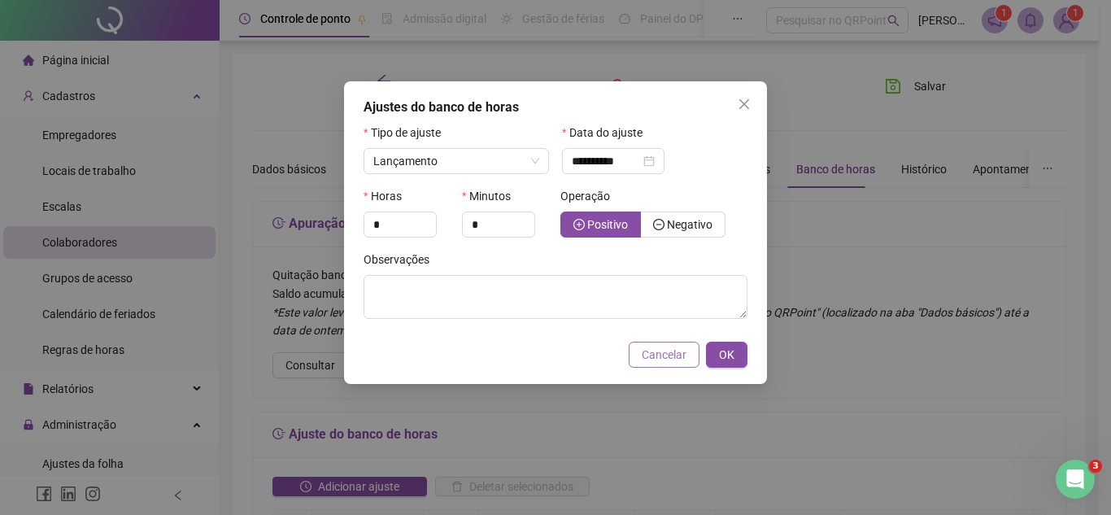
click at [670, 355] on span "Cancelar" at bounding box center [664, 355] width 45 height 18
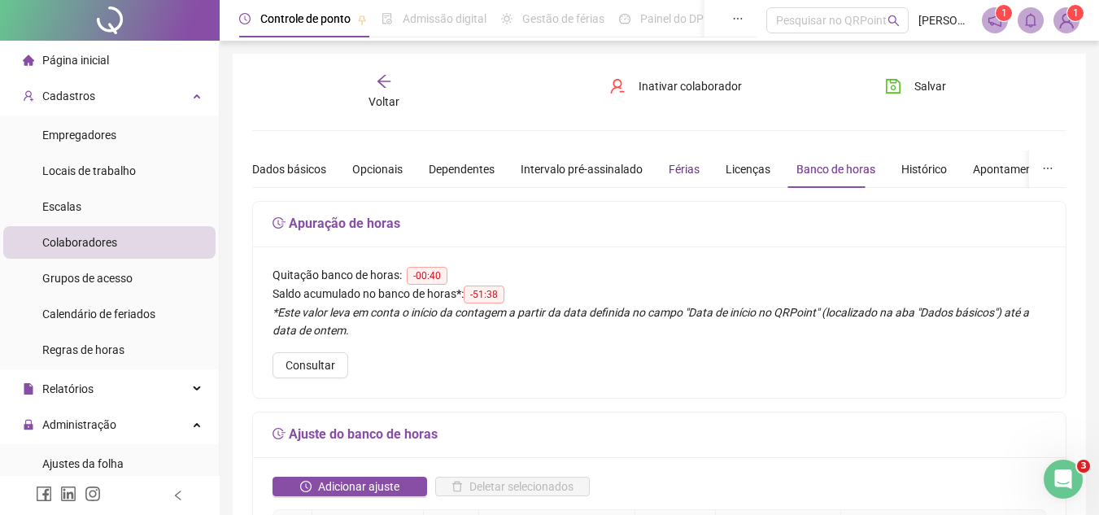
click at [690, 163] on div "Férias" at bounding box center [683, 169] width 31 height 18
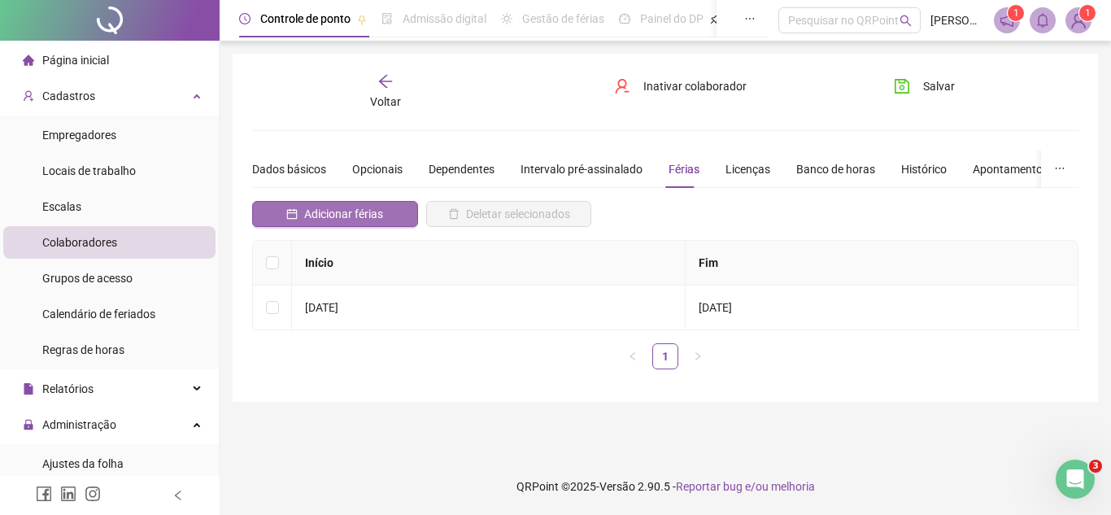
click at [297, 218] on icon "calendar" at bounding box center [292, 213] width 11 height 11
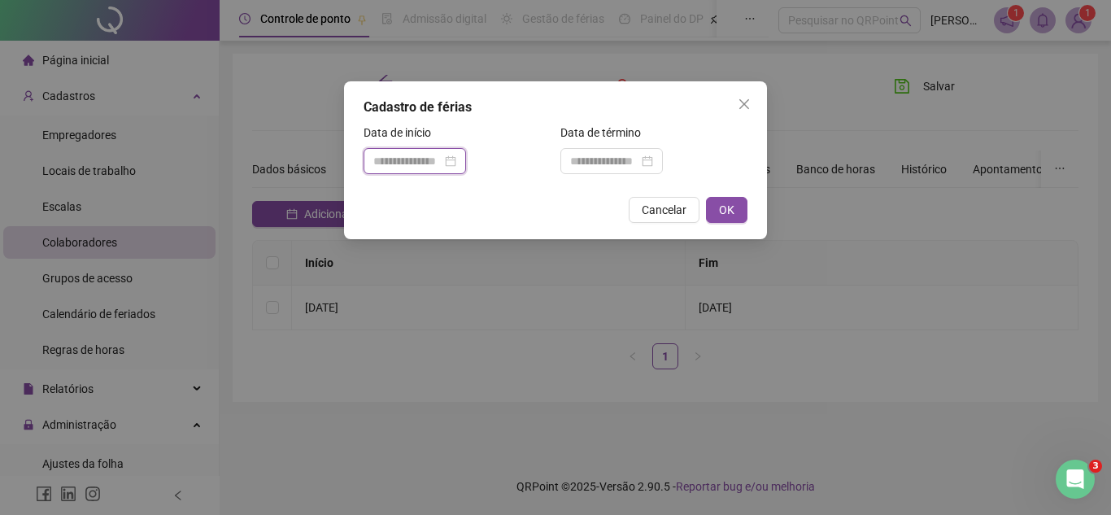
click at [442, 163] on input at bounding box center [407, 161] width 68 height 18
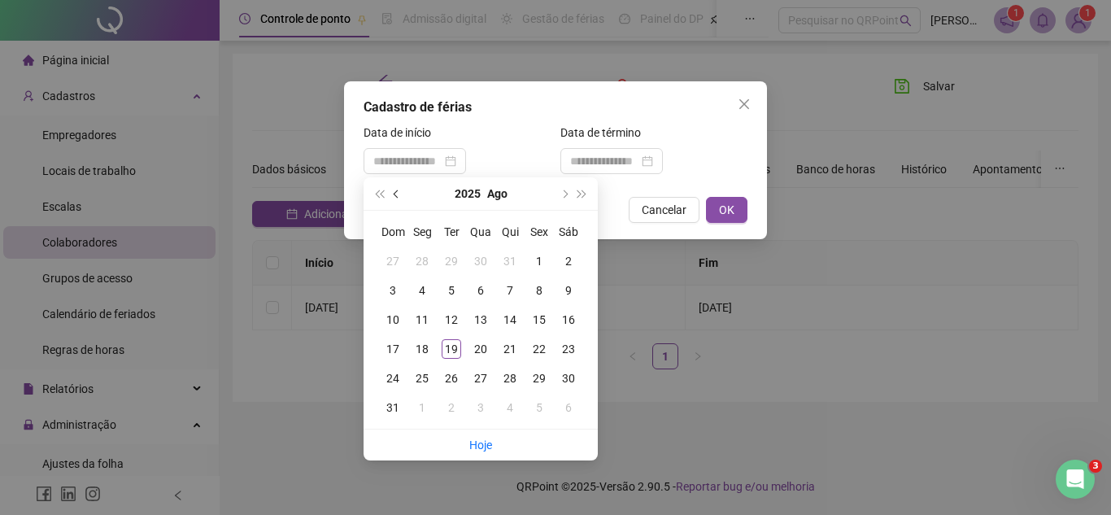
click at [401, 191] on button "prev-year" at bounding box center [397, 193] width 18 height 33
type input "**********"
click at [426, 377] on div "28" at bounding box center [422, 378] width 20 height 20
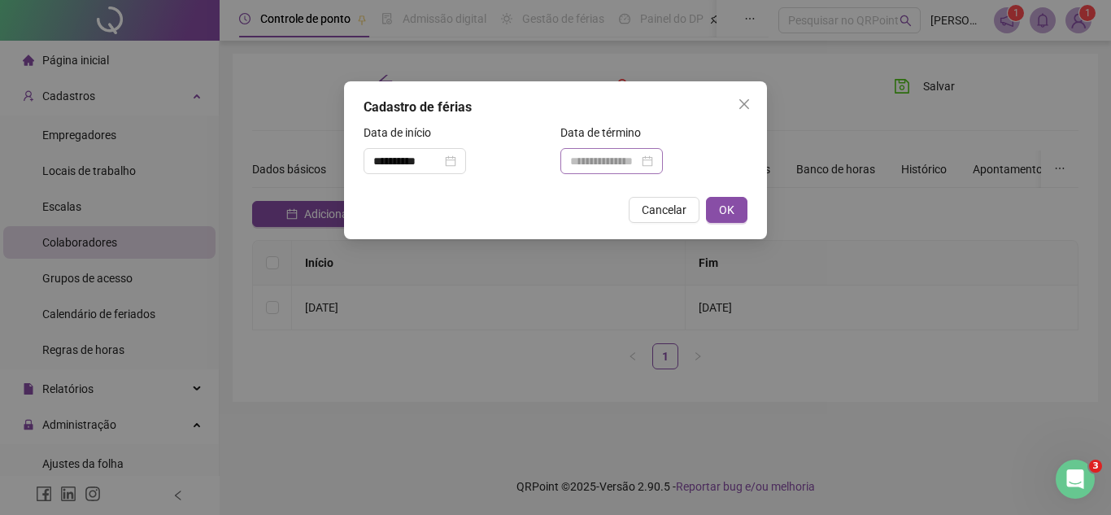
click at [653, 162] on div at bounding box center [611, 161] width 83 height 18
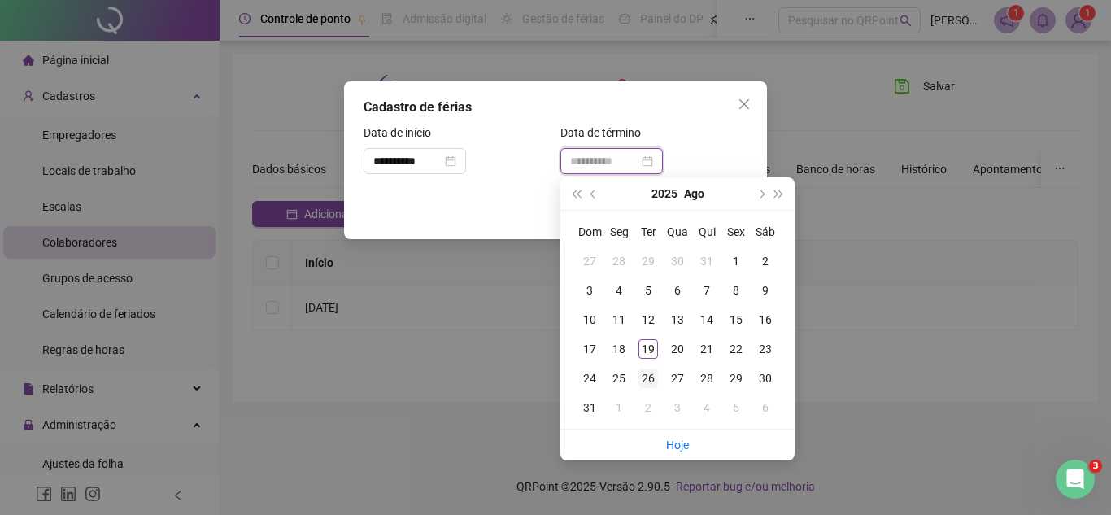
type input "**********"
click at [642, 377] on div "26" at bounding box center [648, 378] width 20 height 20
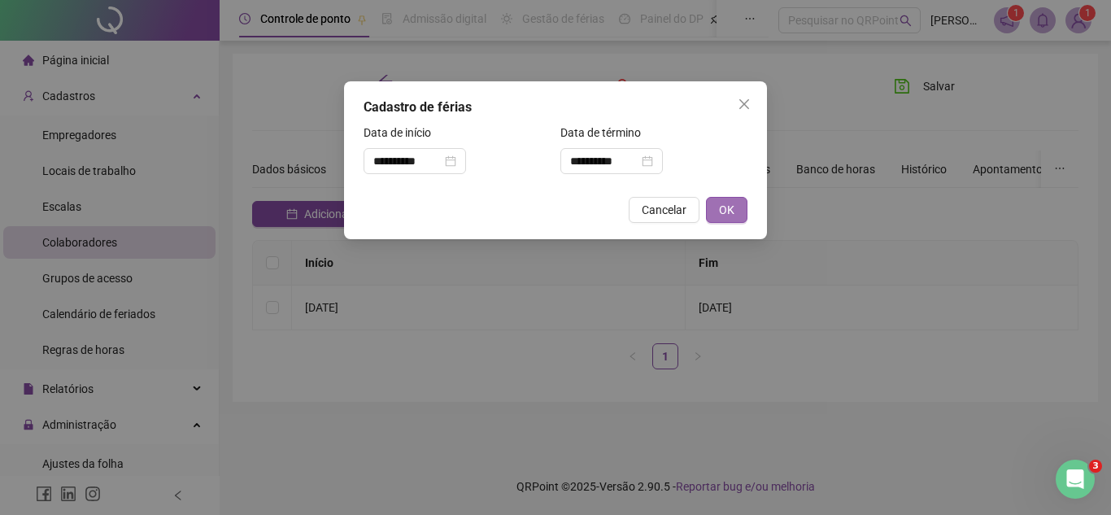
click at [734, 199] on button "OK" at bounding box center [726, 210] width 41 height 26
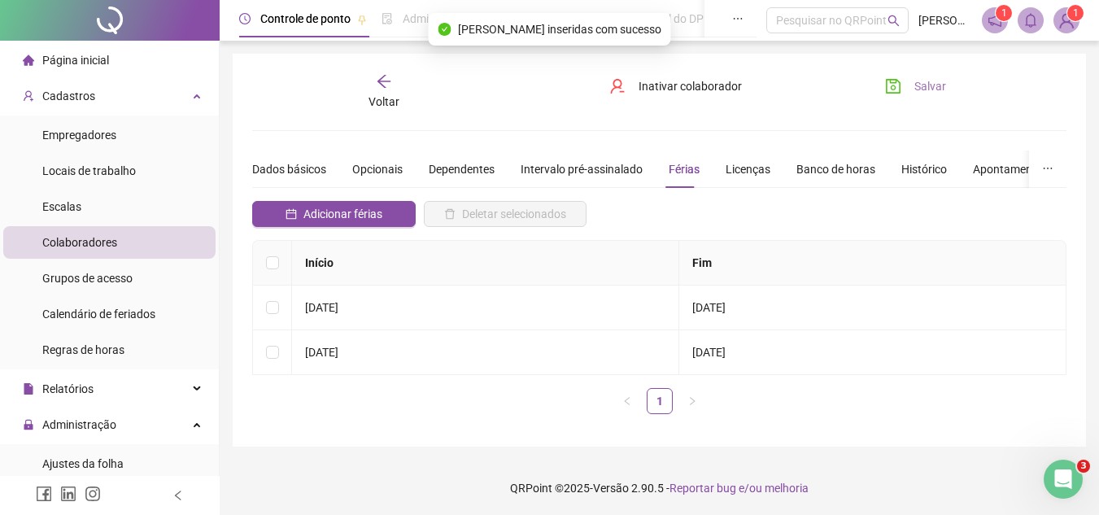
click at [886, 89] on icon "save" at bounding box center [893, 86] width 15 height 15
click at [396, 89] on div "Voltar" at bounding box center [383, 91] width 125 height 37
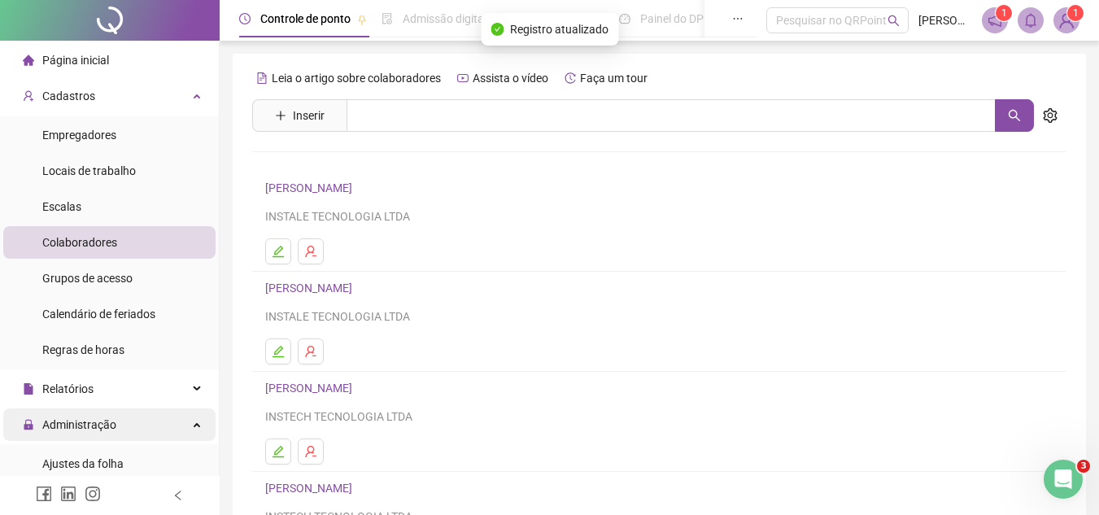
click at [120, 420] on div "Administração" at bounding box center [109, 424] width 212 height 33
click at [120, 424] on div "Administração" at bounding box center [109, 424] width 212 height 33
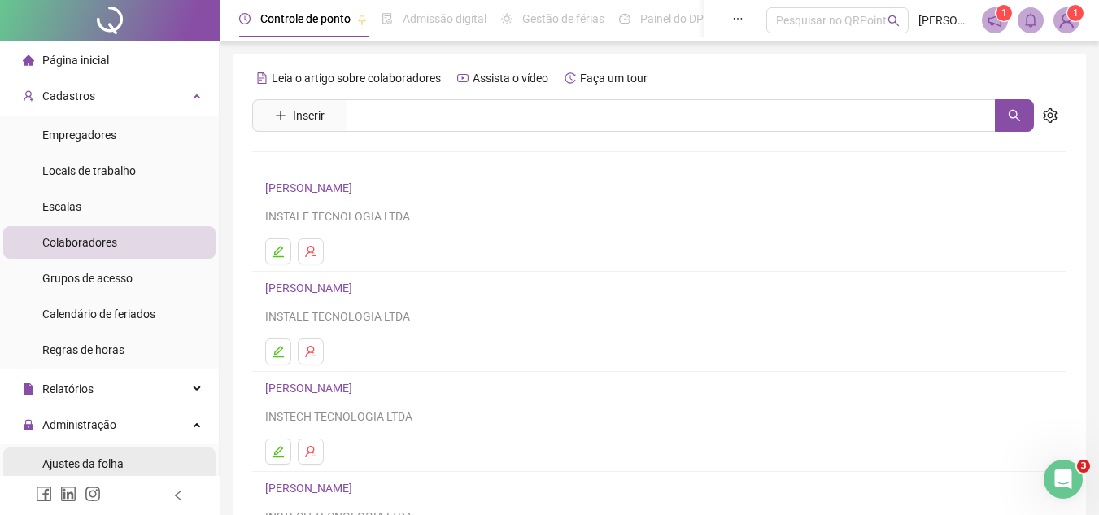
click at [118, 460] on span "Ajustes da folha" at bounding box center [82, 463] width 81 height 13
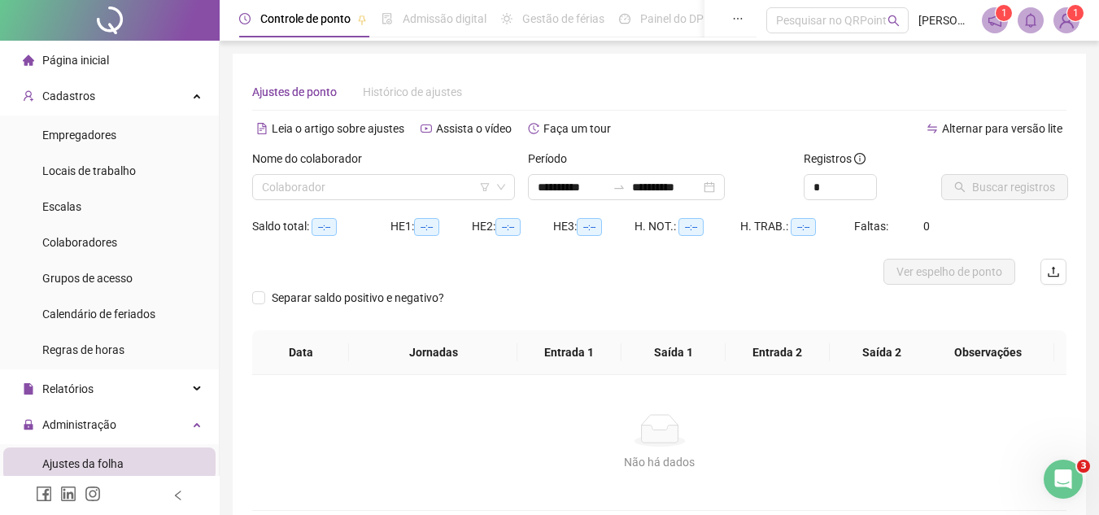
type input "**********"
click at [377, 195] on input "search" at bounding box center [376, 187] width 229 height 24
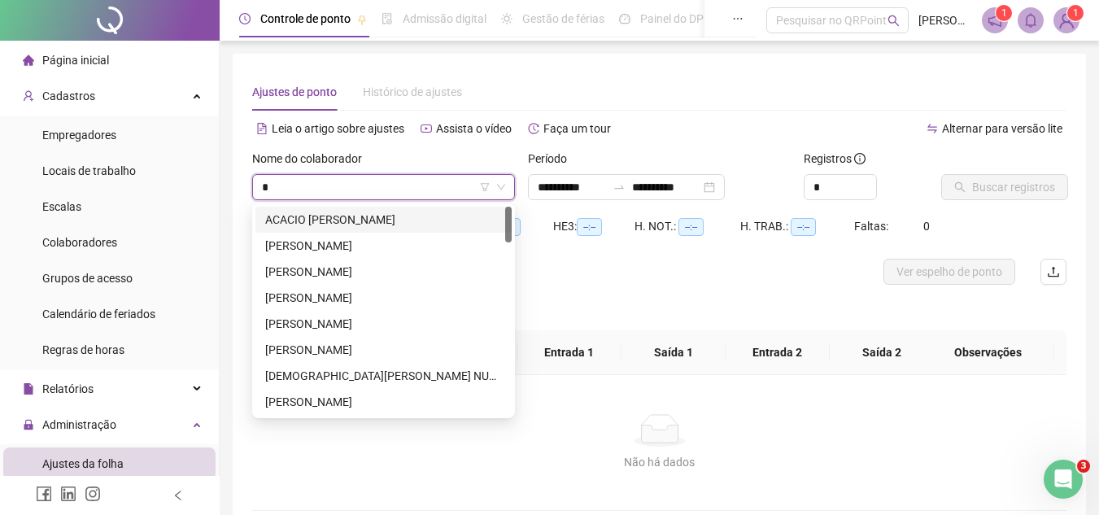
type input "**"
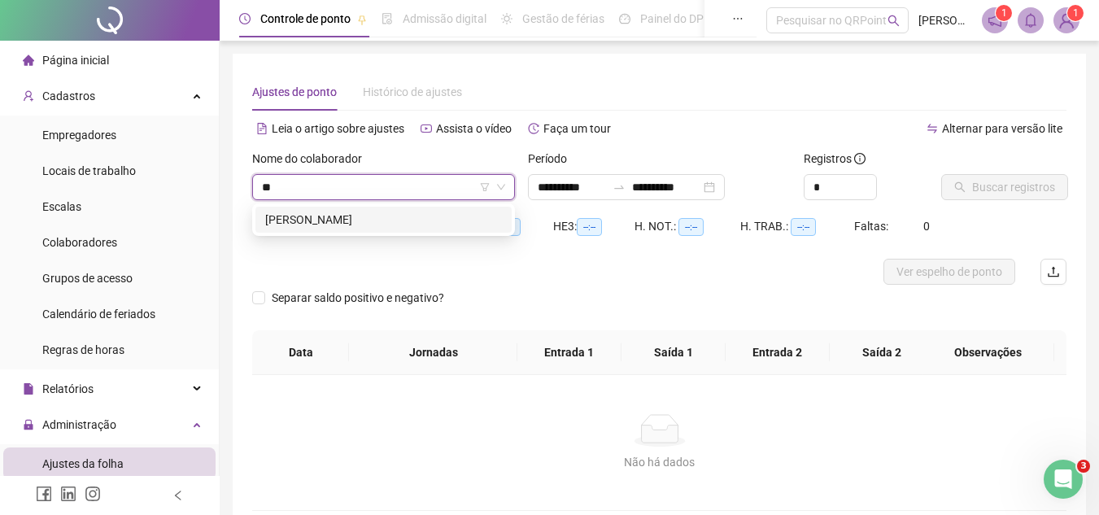
click at [395, 209] on div "[PERSON_NAME]" at bounding box center [383, 220] width 256 height 26
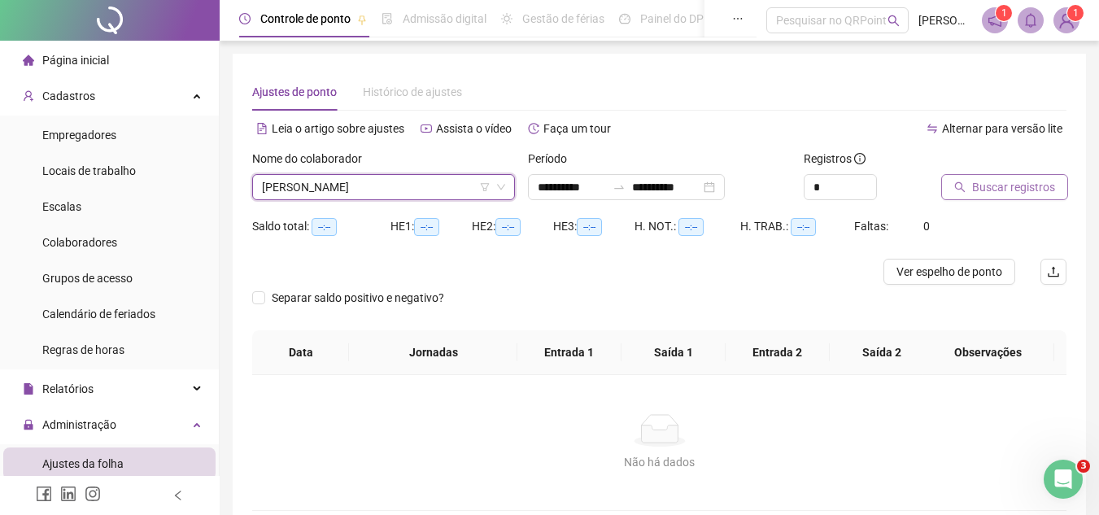
click at [947, 189] on button "Buscar registros" at bounding box center [1004, 187] width 127 height 26
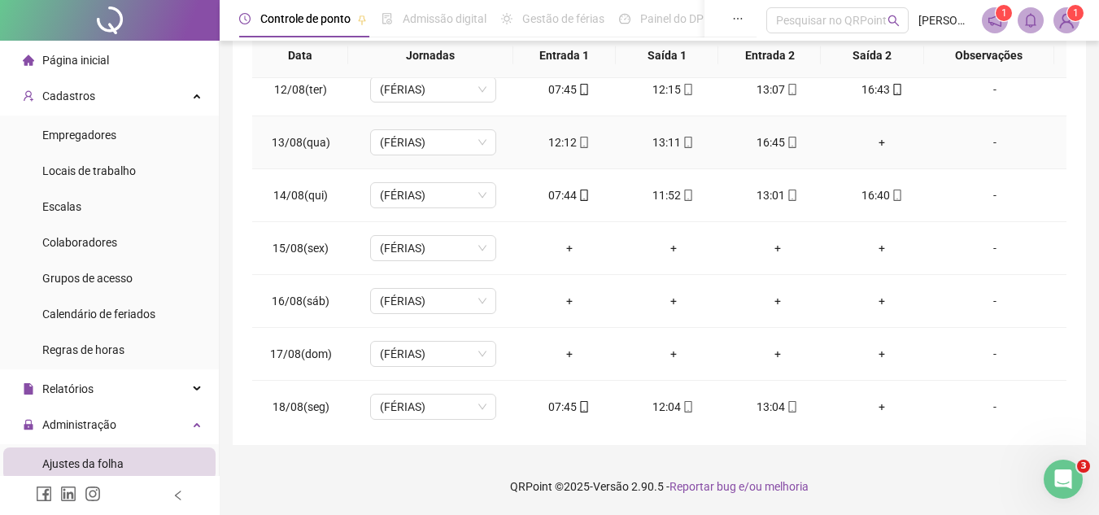
scroll to position [604, 0]
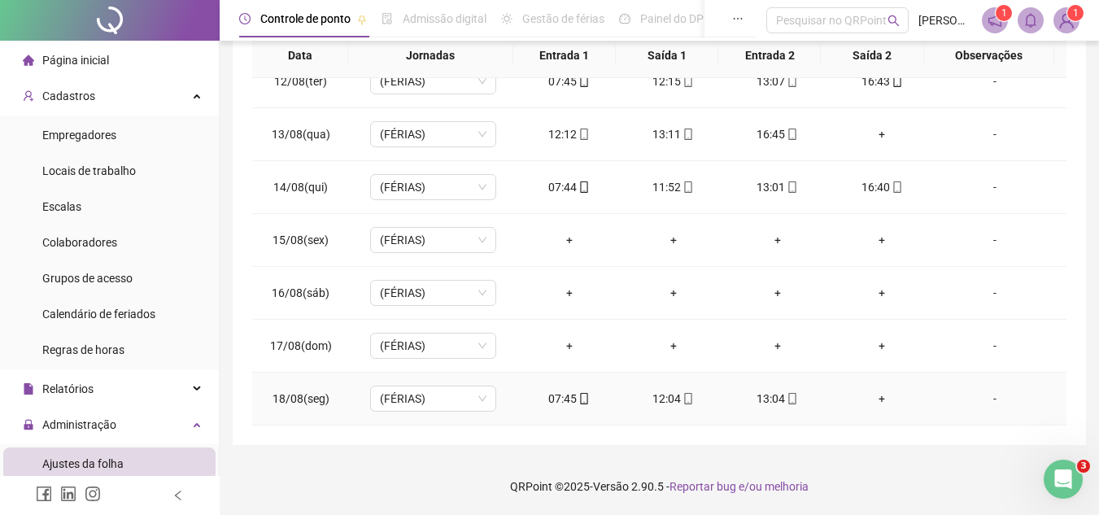
click at [559, 401] on div "07:45" at bounding box center [569, 399] width 78 height 18
type input "**********"
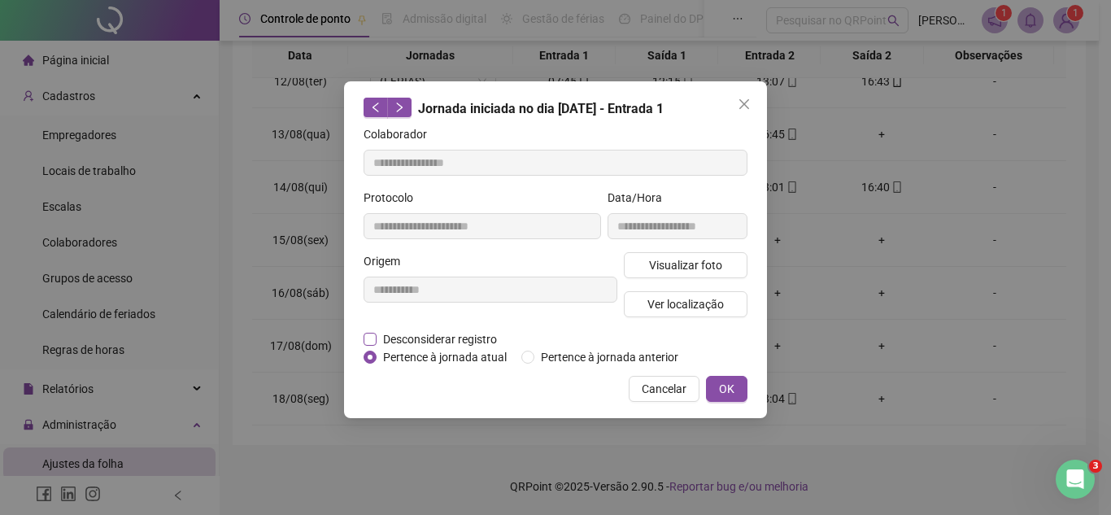
click at [441, 339] on span "Desconsiderar registro" at bounding box center [440, 339] width 127 height 18
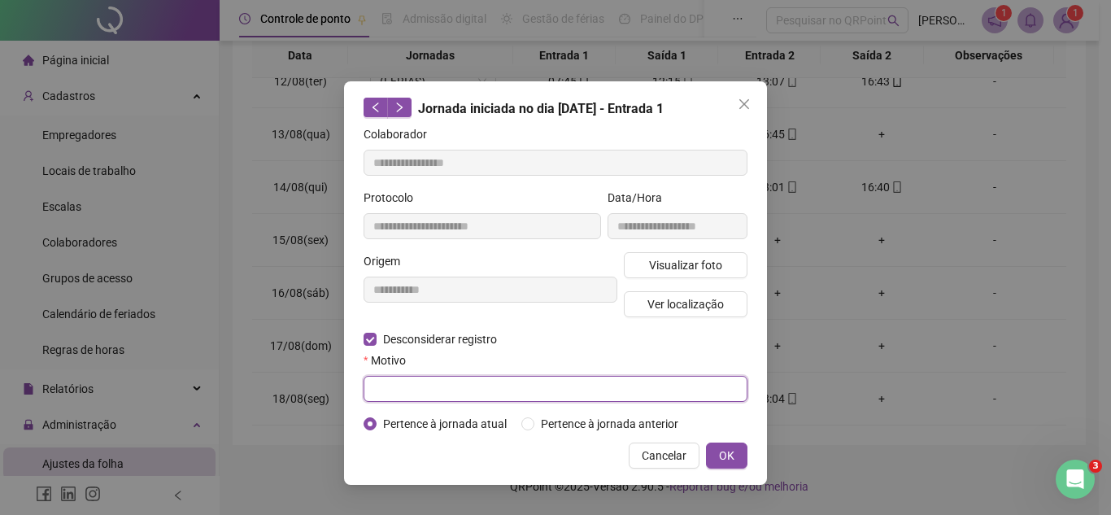
click at [442, 381] on input "text" at bounding box center [556, 389] width 384 height 26
drag, startPoint x: 693, startPoint y: 390, endPoint x: 142, endPoint y: 386, distance: 551.4
click at [142, 386] on div "**********" at bounding box center [555, 257] width 1111 height 515
type input "**********"
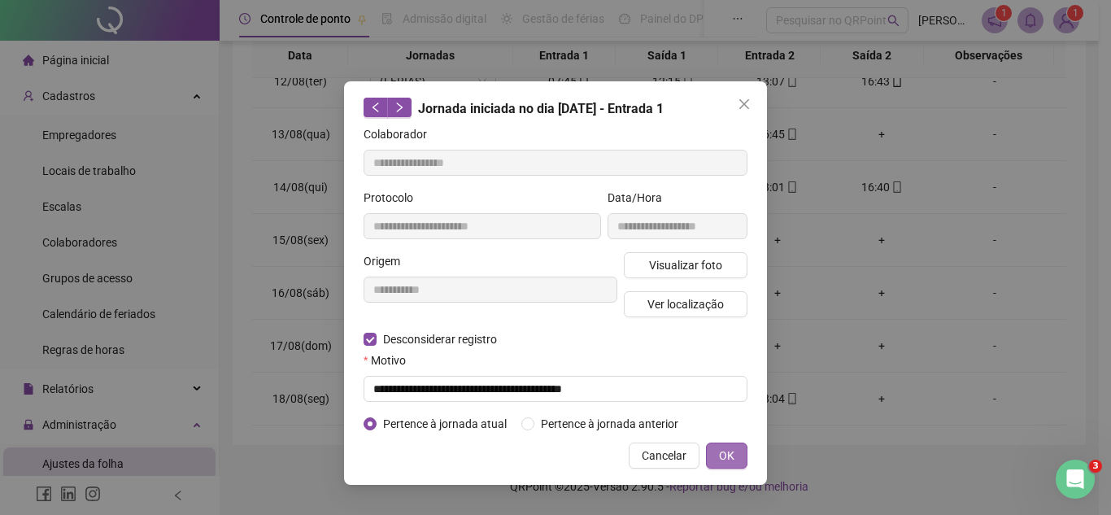
click at [738, 462] on button "OK" at bounding box center [726, 455] width 41 height 26
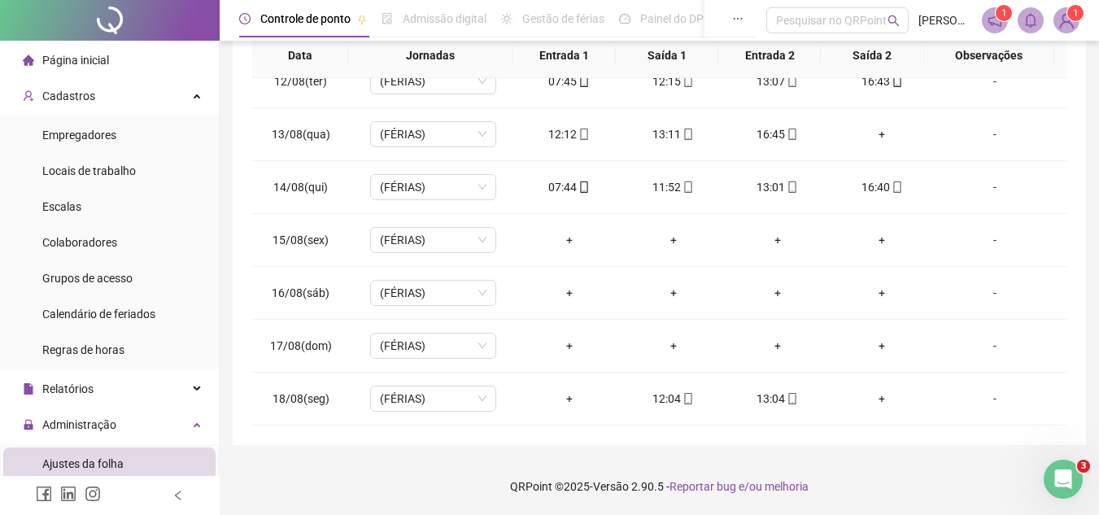
scroll to position [0, 0]
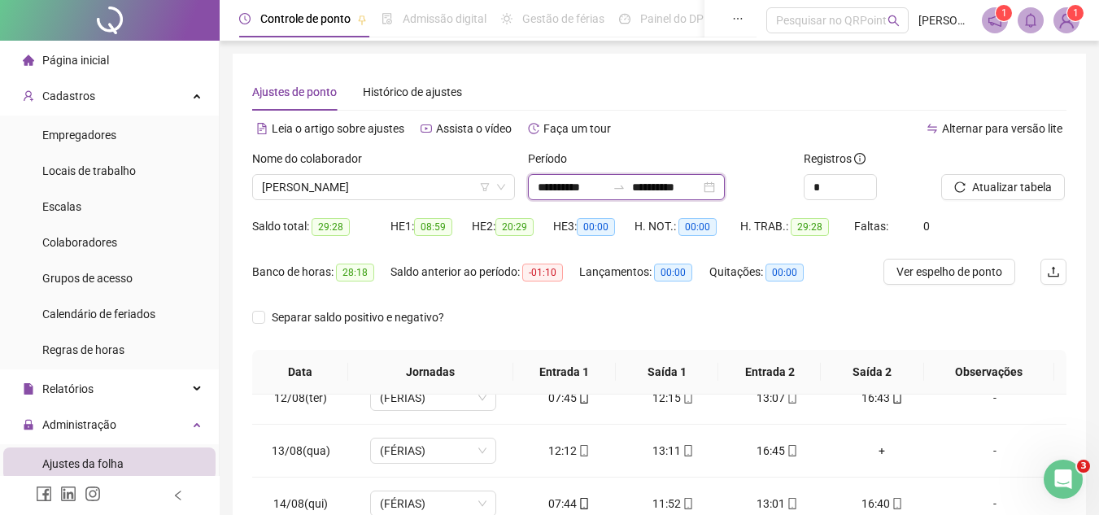
click at [668, 180] on input "**********" at bounding box center [666, 187] width 68 height 18
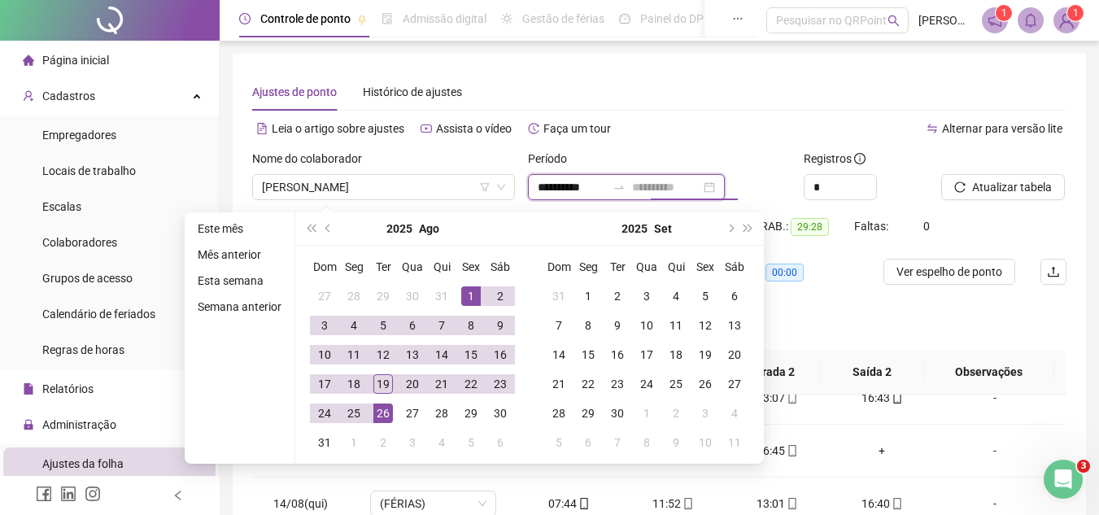
type input "**********"
click at [377, 409] on div "26" at bounding box center [383, 413] width 20 height 20
type input "**********"
click at [465, 288] on div "1" at bounding box center [471, 296] width 20 height 20
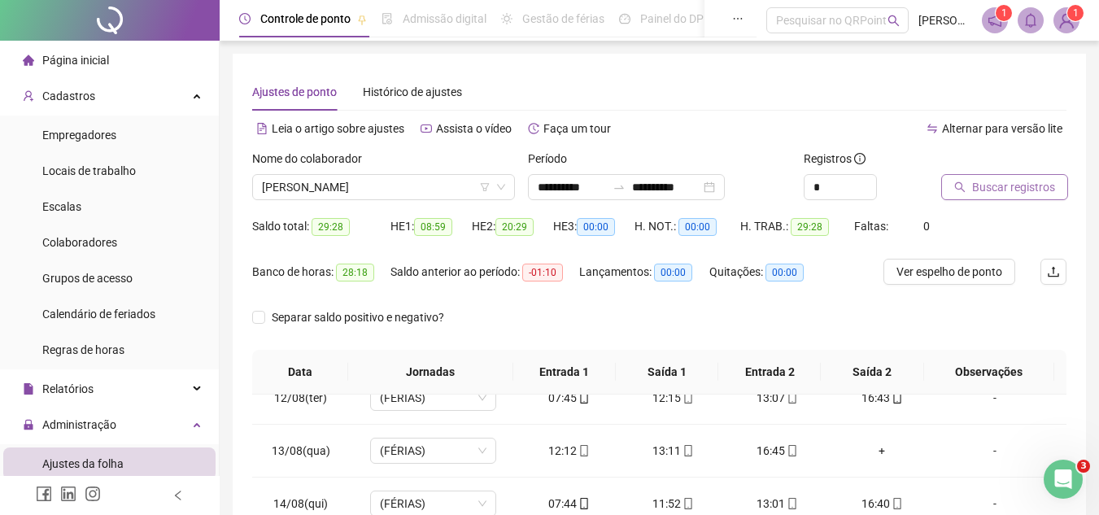
click at [976, 181] on span "Buscar registros" at bounding box center [1013, 187] width 83 height 18
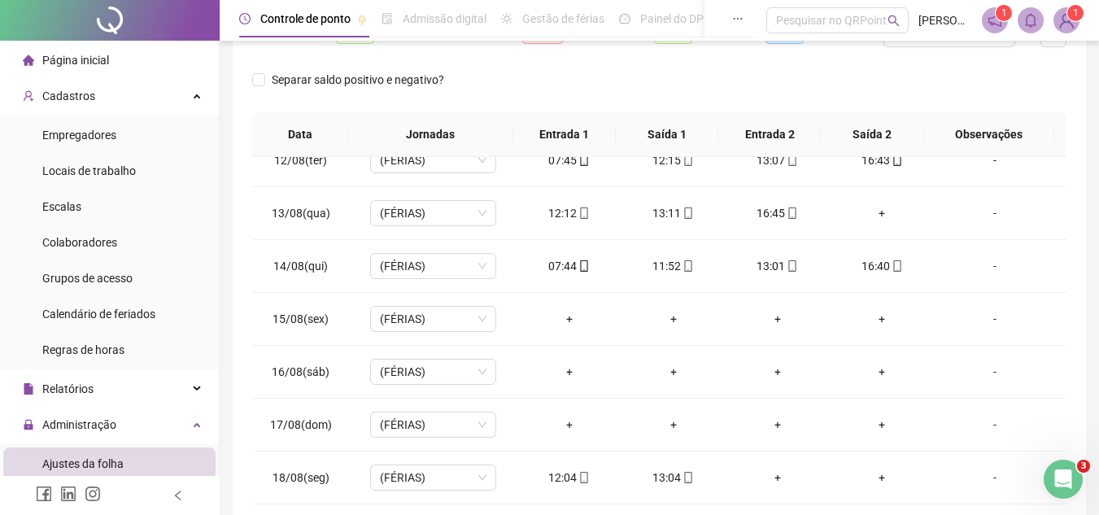
scroll to position [316, 0]
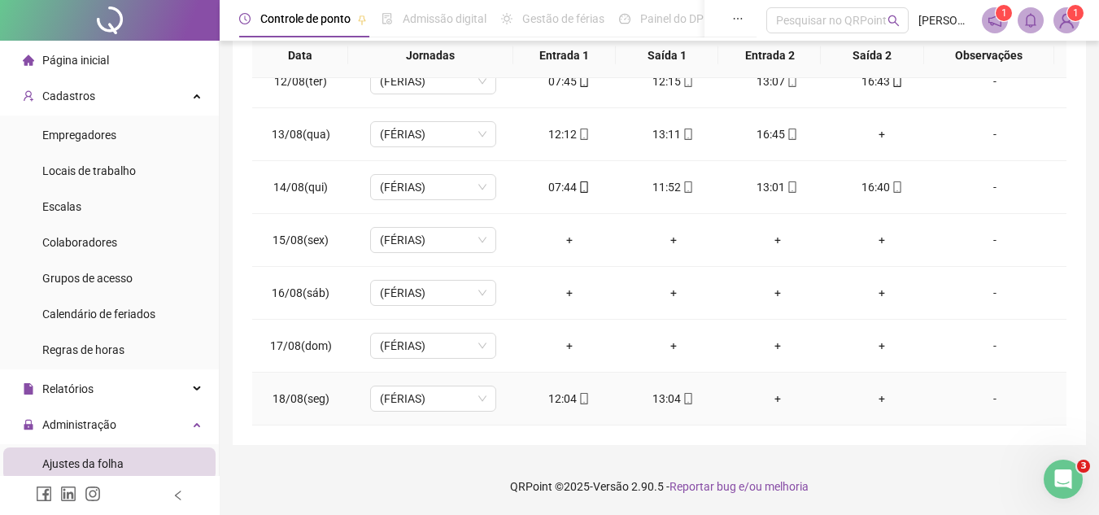
click at [562, 394] on div "12:04" at bounding box center [569, 399] width 78 height 18
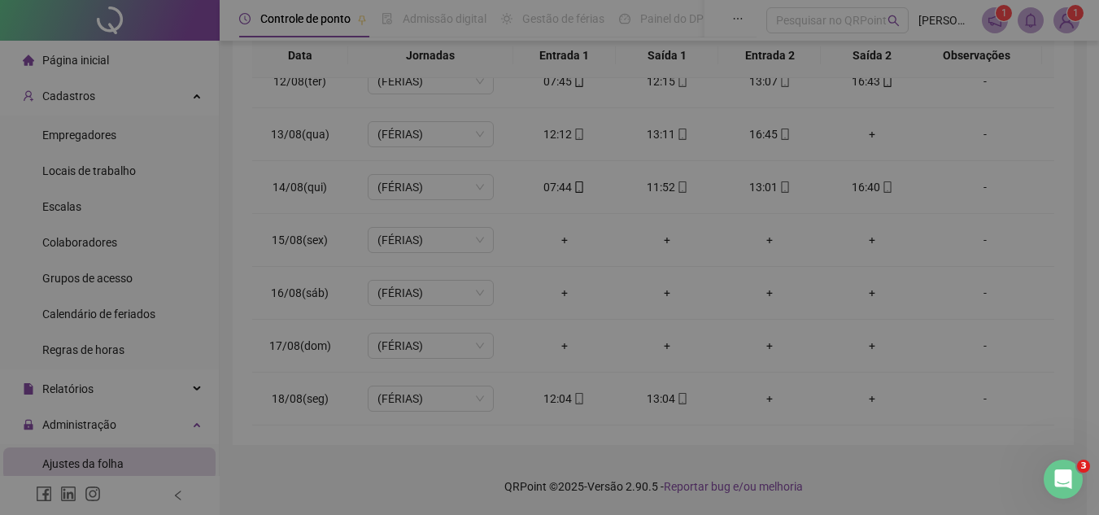
type input "**********"
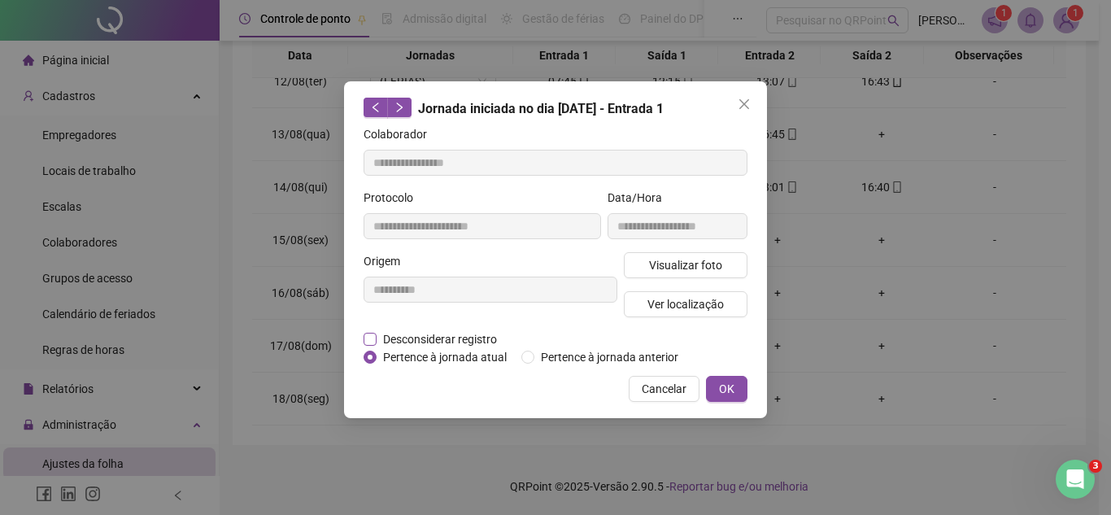
click at [468, 343] on span "Desconsiderar registro" at bounding box center [440, 339] width 127 height 18
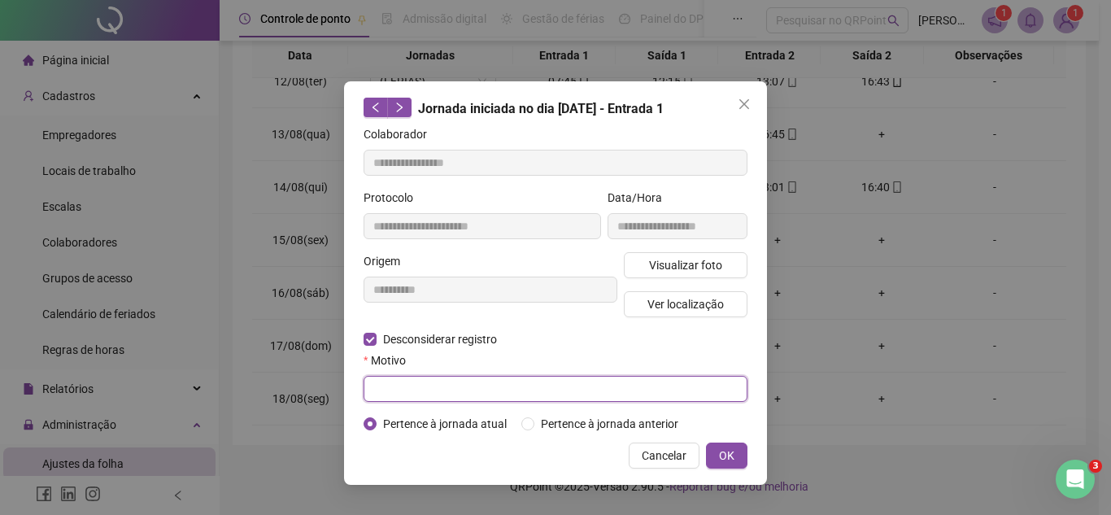
click at [451, 394] on input "text" at bounding box center [556, 389] width 384 height 26
paste input "**********"
type input "**********"
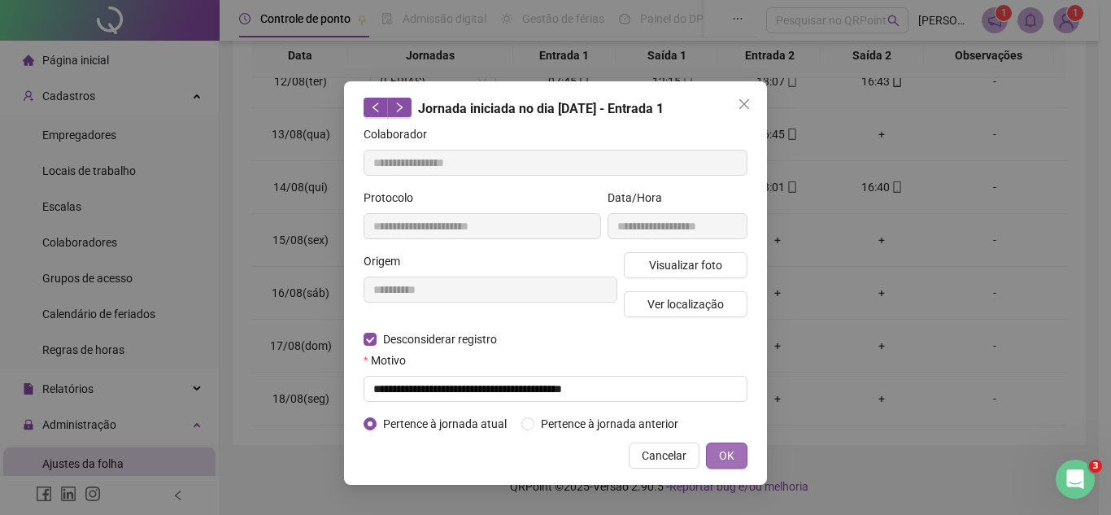
click at [714, 463] on button "OK" at bounding box center [726, 455] width 41 height 26
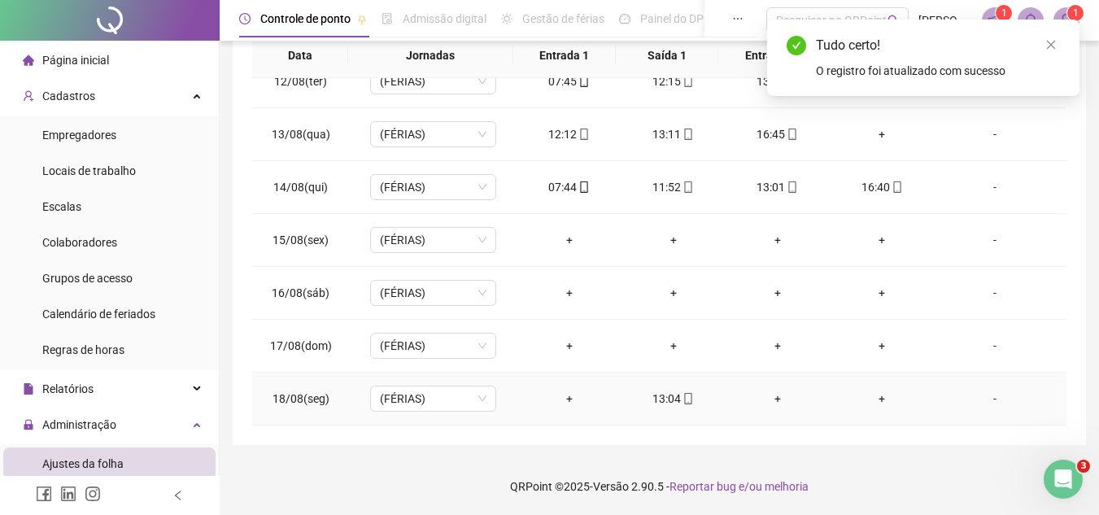
click at [682, 394] on icon "mobile" at bounding box center [687, 398] width 11 height 11
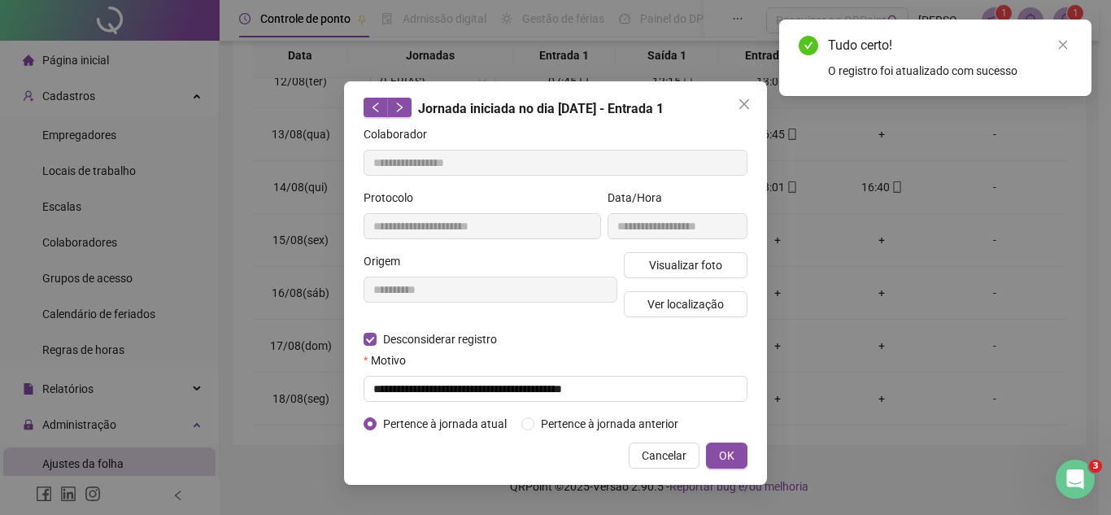
type input "**********"
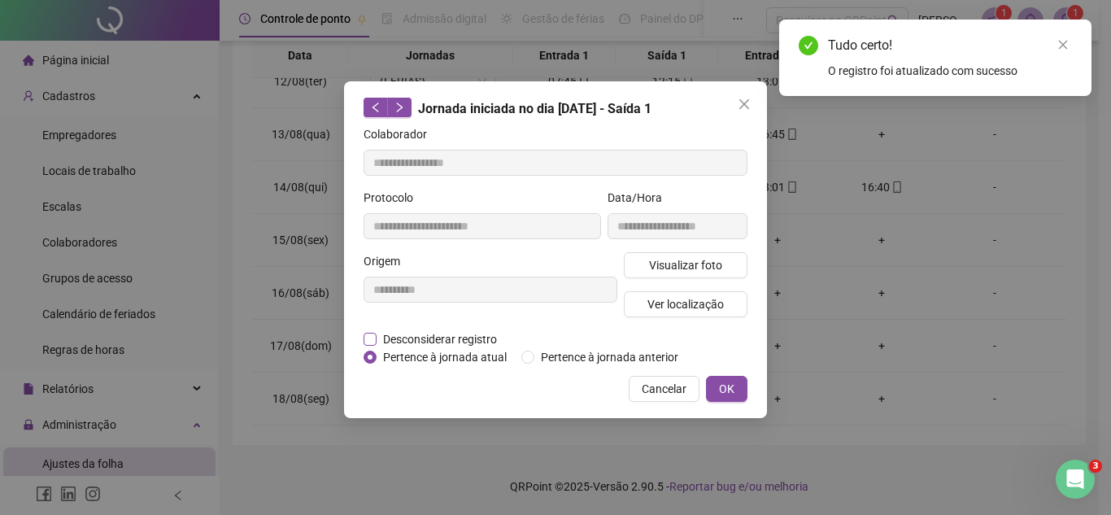
click at [431, 337] on span "Desconsiderar registro" at bounding box center [440, 339] width 127 height 18
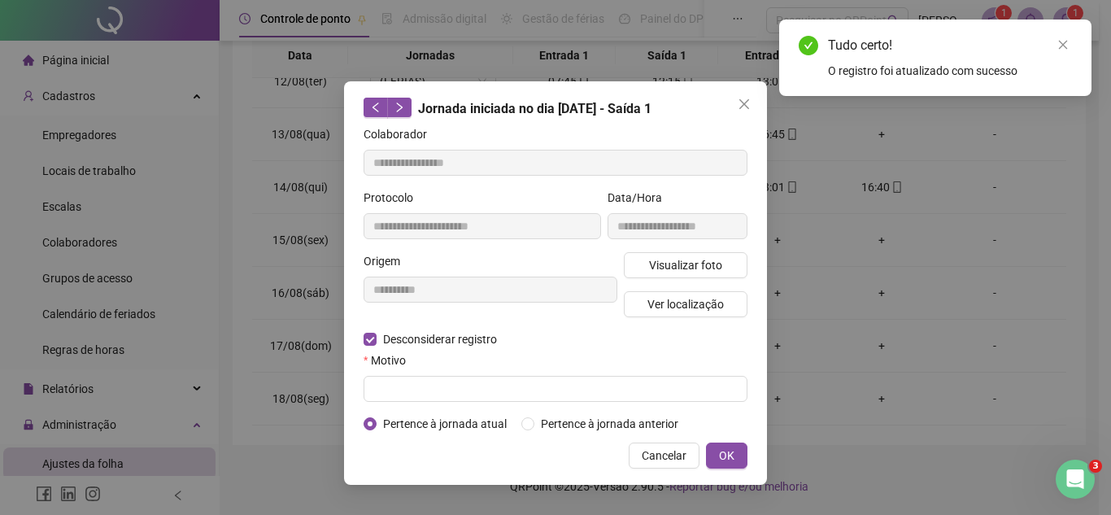
click at [451, 401] on form "**********" at bounding box center [556, 278] width 384 height 307
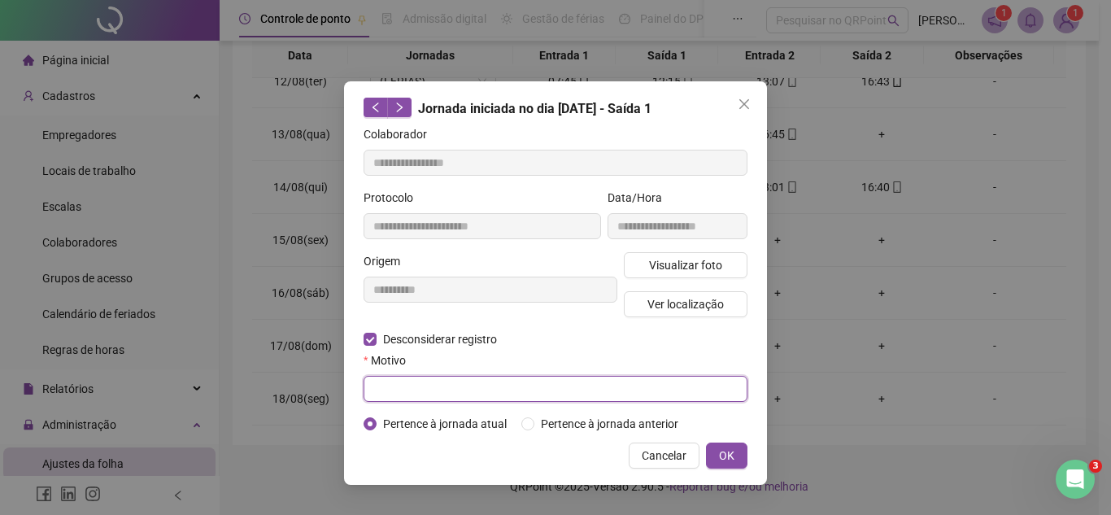
click at [657, 397] on input "text" at bounding box center [556, 389] width 384 height 26
paste input "**********"
type input "**********"
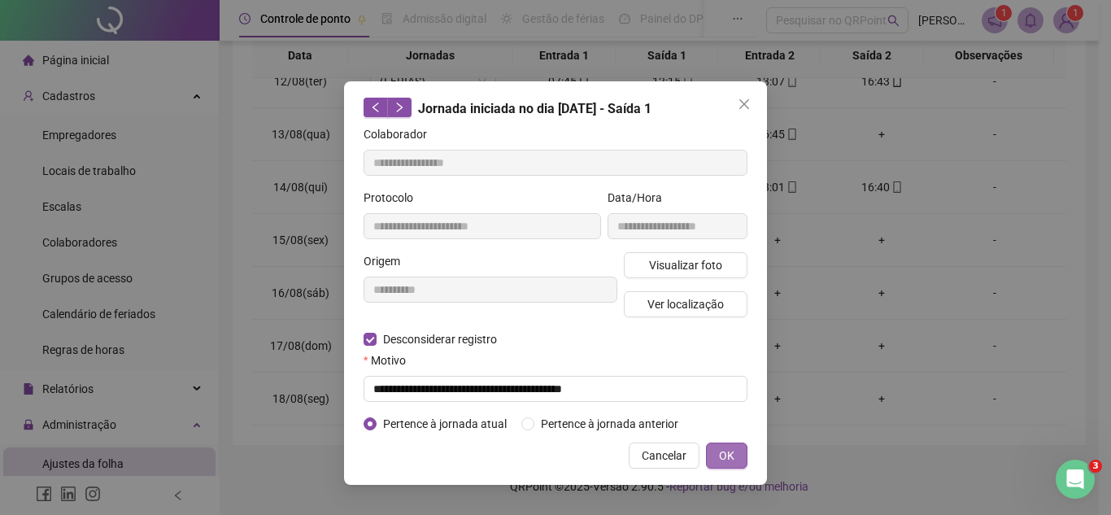
click at [714, 456] on button "OK" at bounding box center [726, 455] width 41 height 26
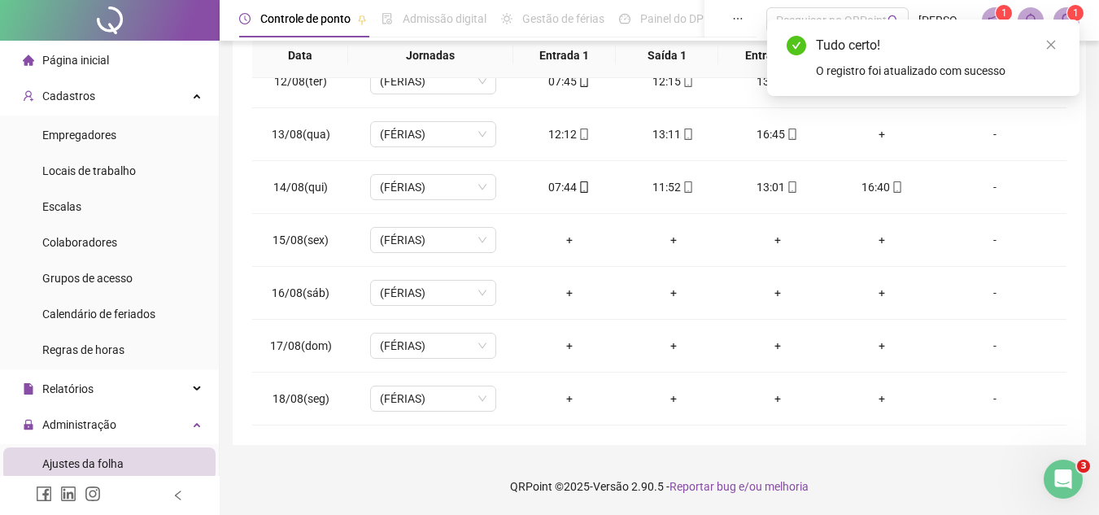
scroll to position [0, 0]
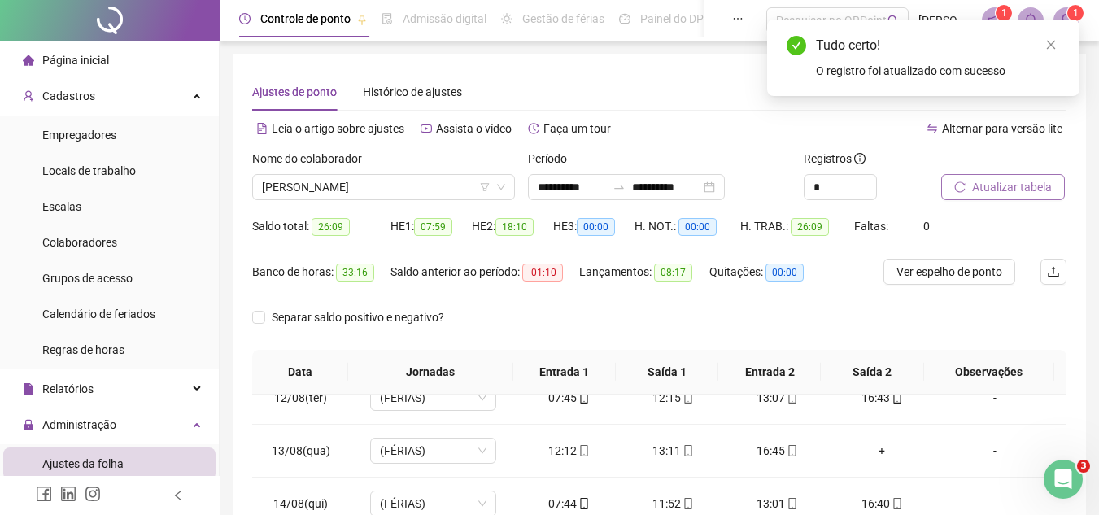
click at [1036, 194] on span "Atualizar tabela" at bounding box center [1012, 187] width 80 height 18
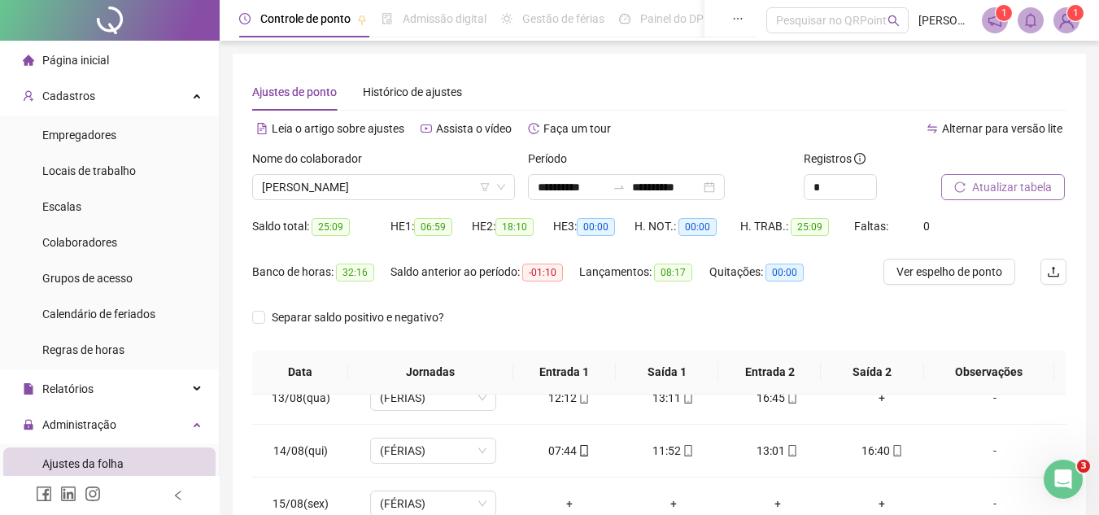
click at [999, 197] on button "Atualizar tabela" at bounding box center [1003, 187] width 124 height 26
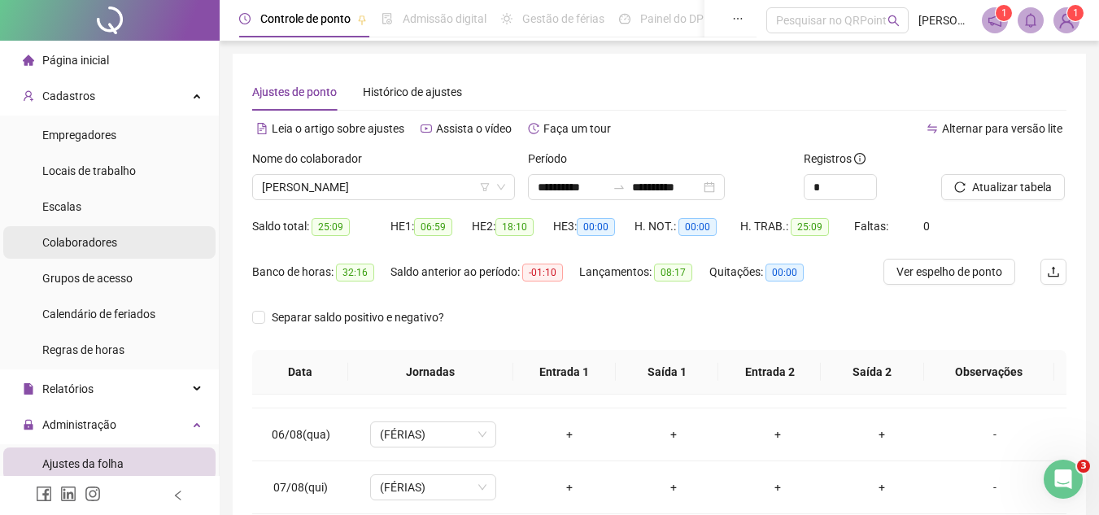
click at [106, 229] on div "Colaboradores" at bounding box center [79, 242] width 75 height 33
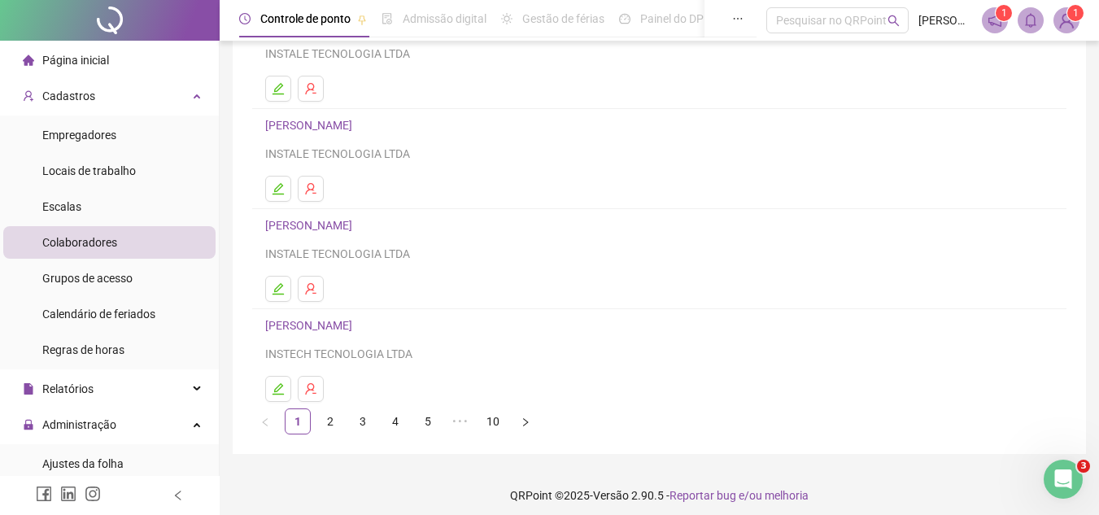
scroll to position [272, 0]
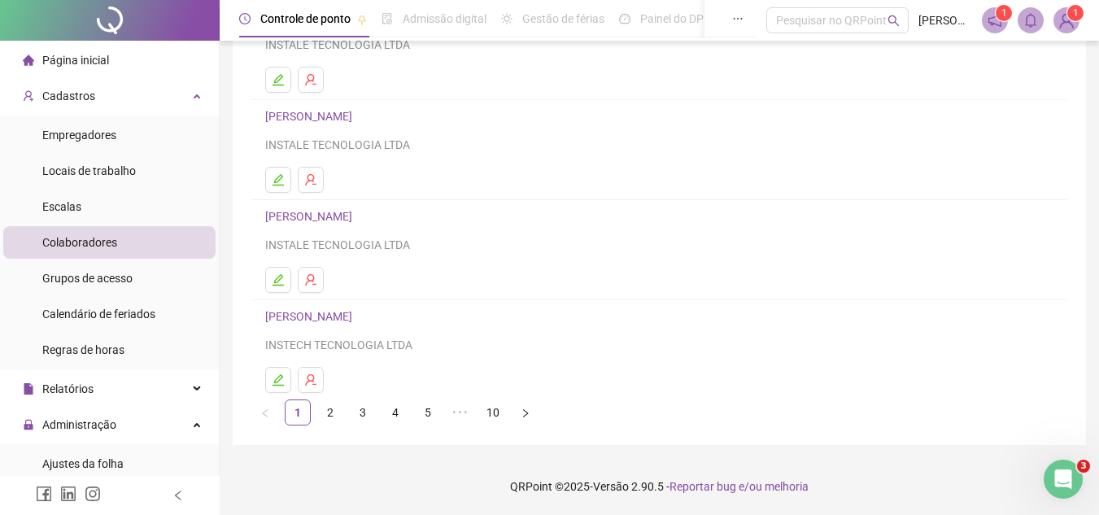
click at [369, 416] on link "3" at bounding box center [363, 412] width 24 height 24
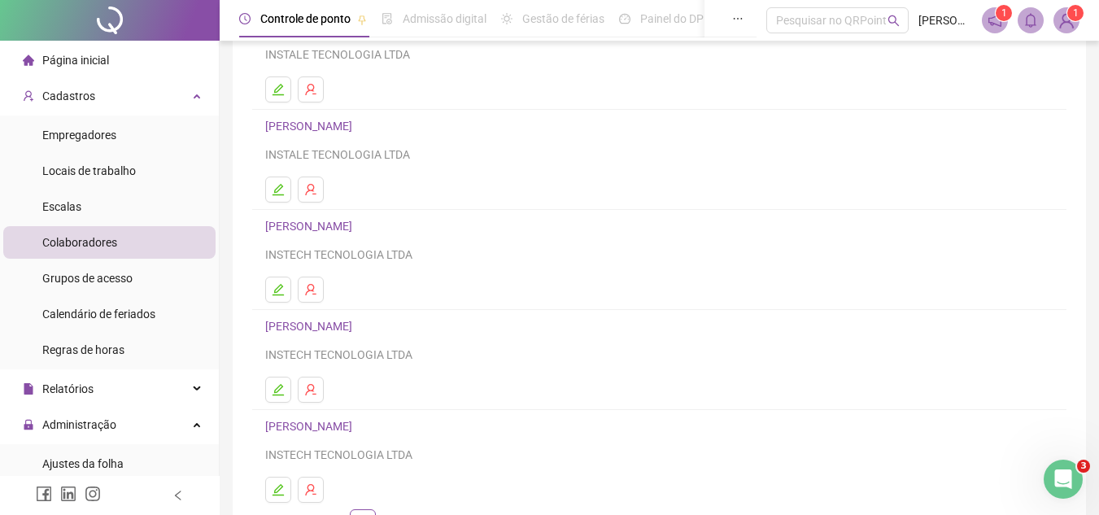
scroll to position [163, 0]
click at [357, 326] on link "[PERSON_NAME]" at bounding box center [311, 325] width 92 height 13
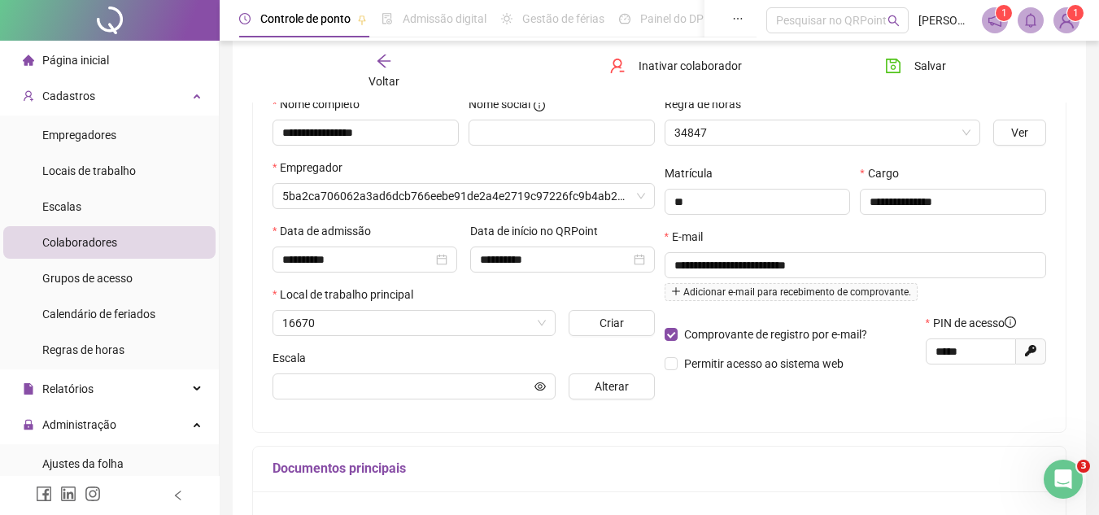
type input "**********"
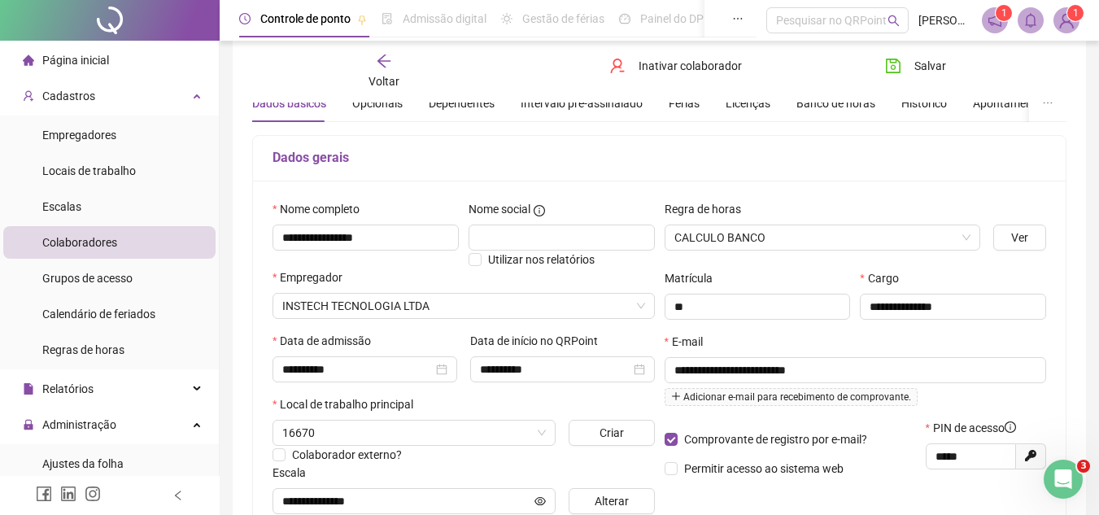
scroll to position [0, 0]
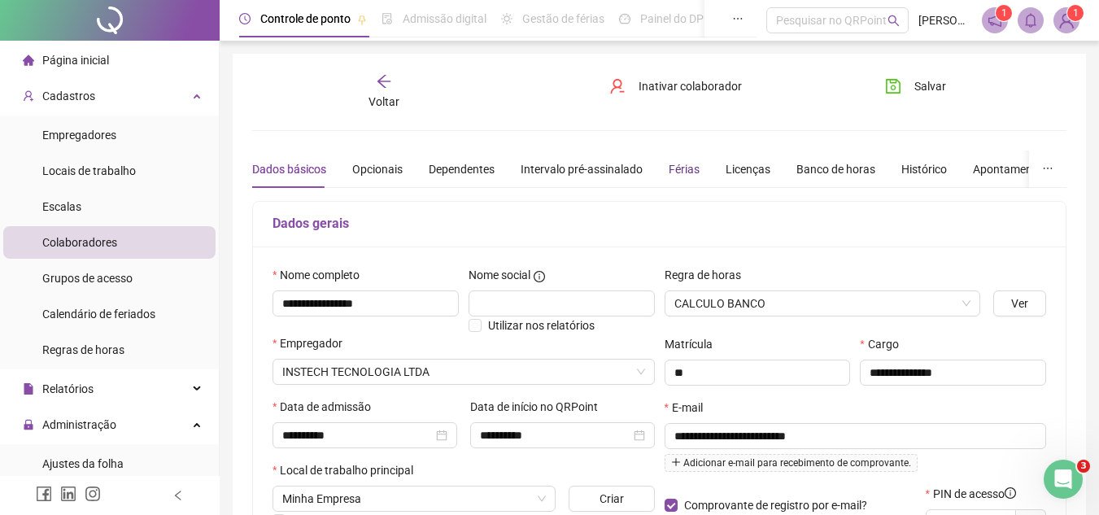
click at [674, 175] on div "Férias" at bounding box center [683, 169] width 31 height 18
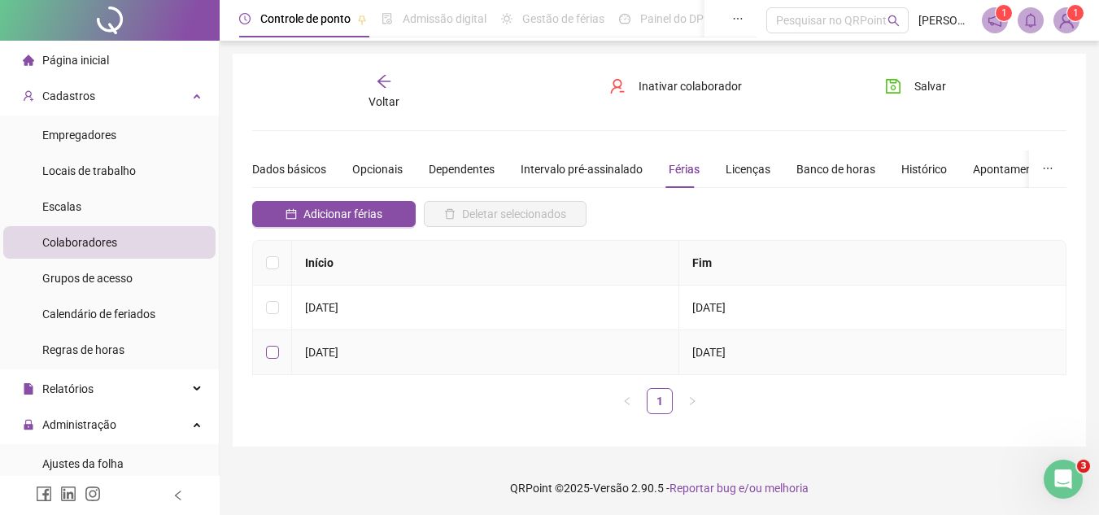
click at [277, 359] on label at bounding box center [272, 352] width 13 height 18
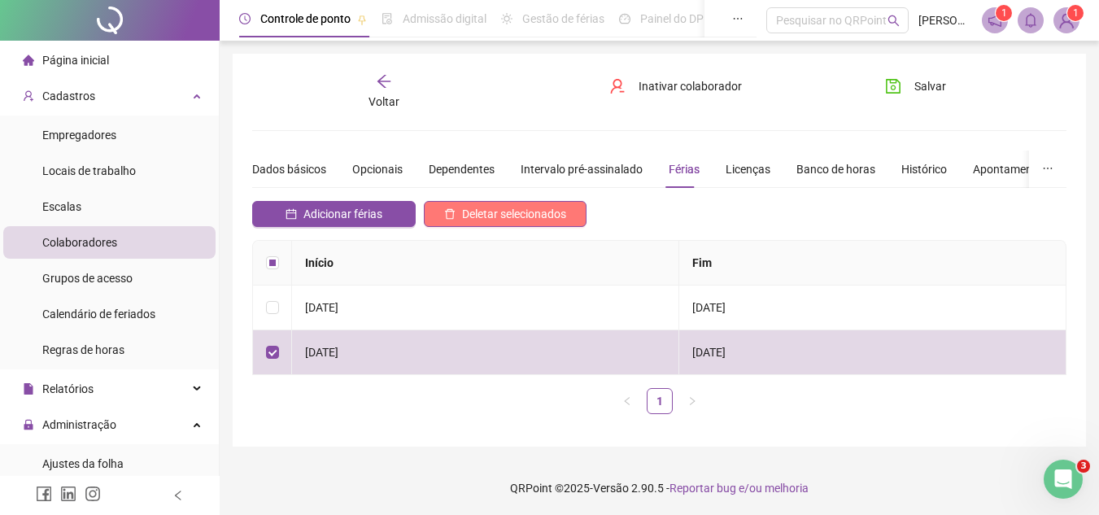
click at [530, 211] on span "Deletar selecionados" at bounding box center [514, 214] width 104 height 18
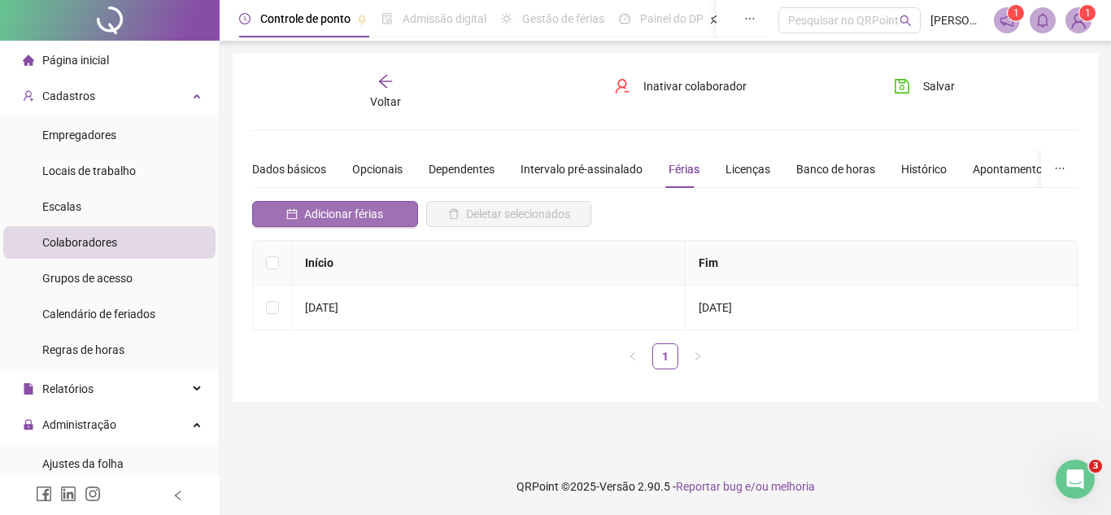
click at [319, 220] on span "Adicionar férias" at bounding box center [343, 214] width 79 height 18
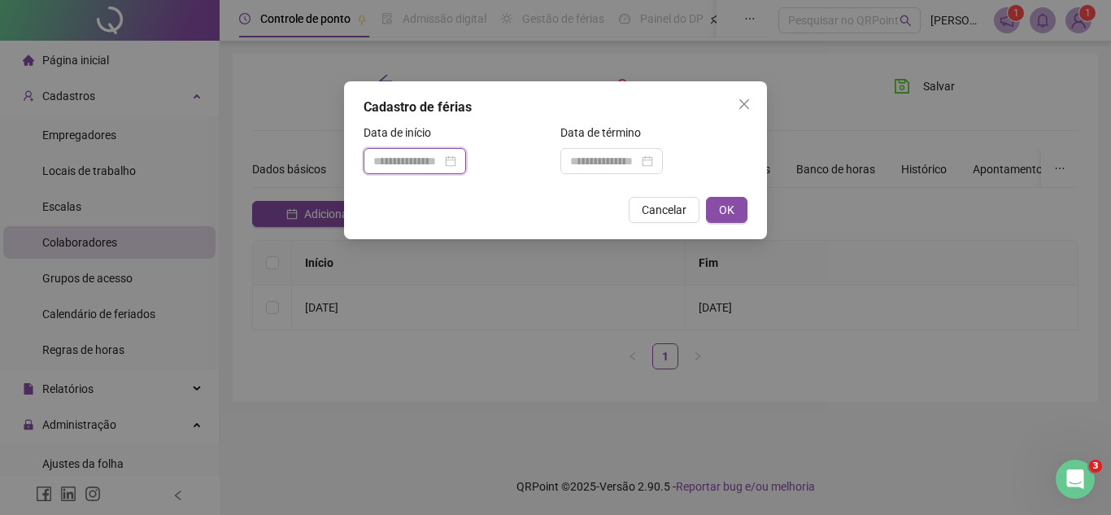
click at [425, 163] on input at bounding box center [407, 161] width 68 height 18
click at [456, 158] on div at bounding box center [414, 161] width 83 height 18
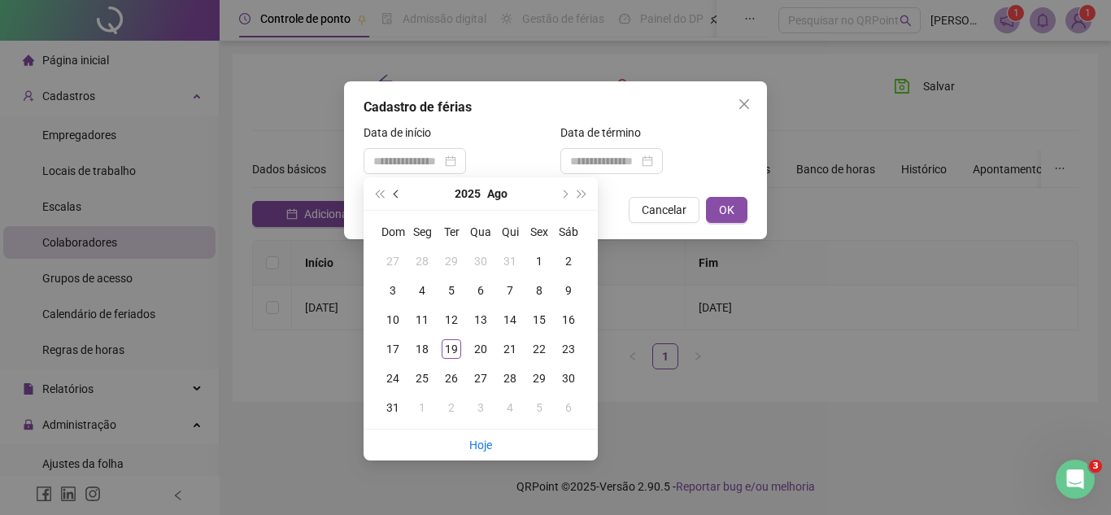
click at [401, 193] on button "prev-year" at bounding box center [397, 193] width 18 height 33
type input "**********"
click at [429, 373] on div "28" at bounding box center [422, 378] width 20 height 20
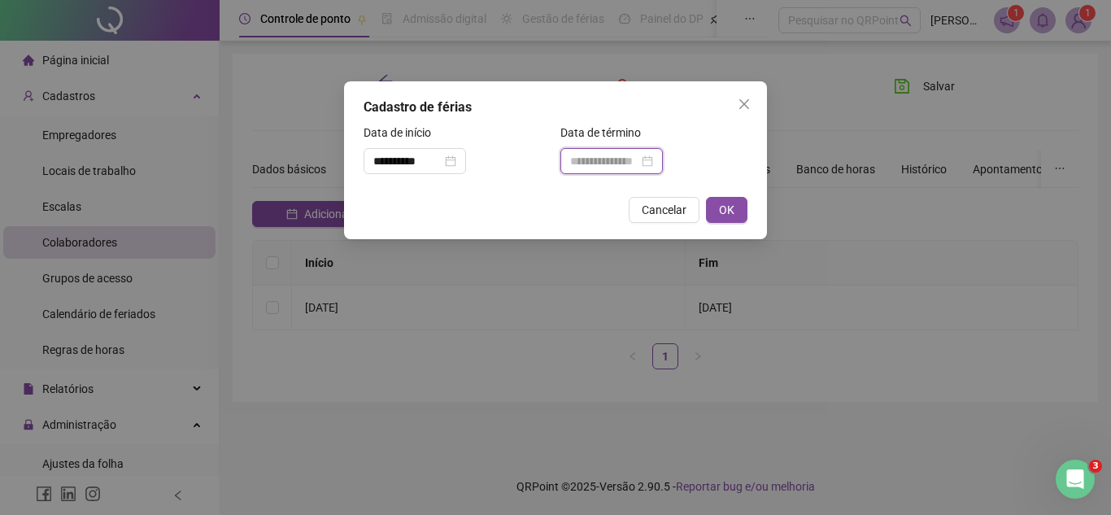
click at [625, 163] on input at bounding box center [604, 161] width 68 height 18
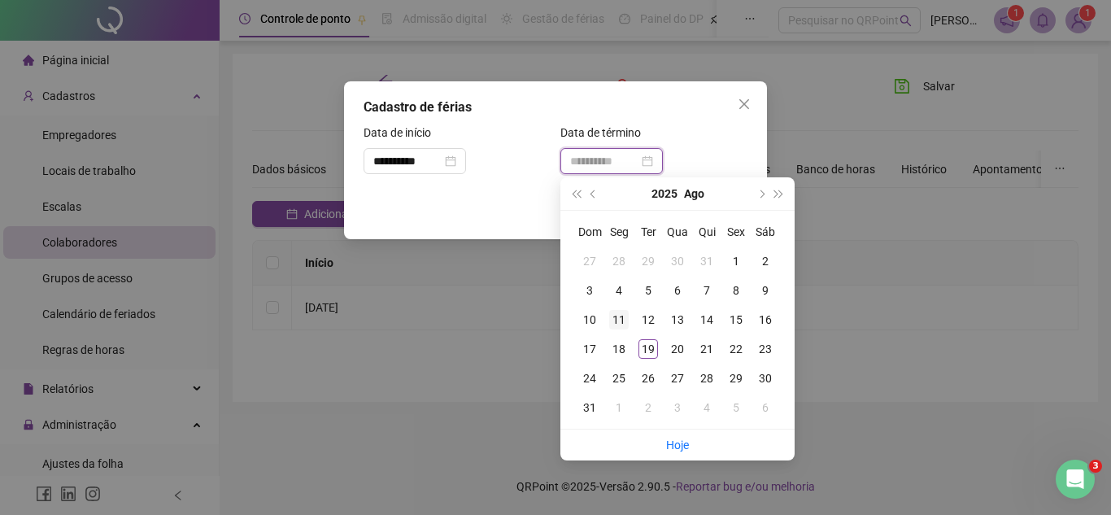
type input "**********"
click at [616, 321] on div "11" at bounding box center [619, 320] width 20 height 20
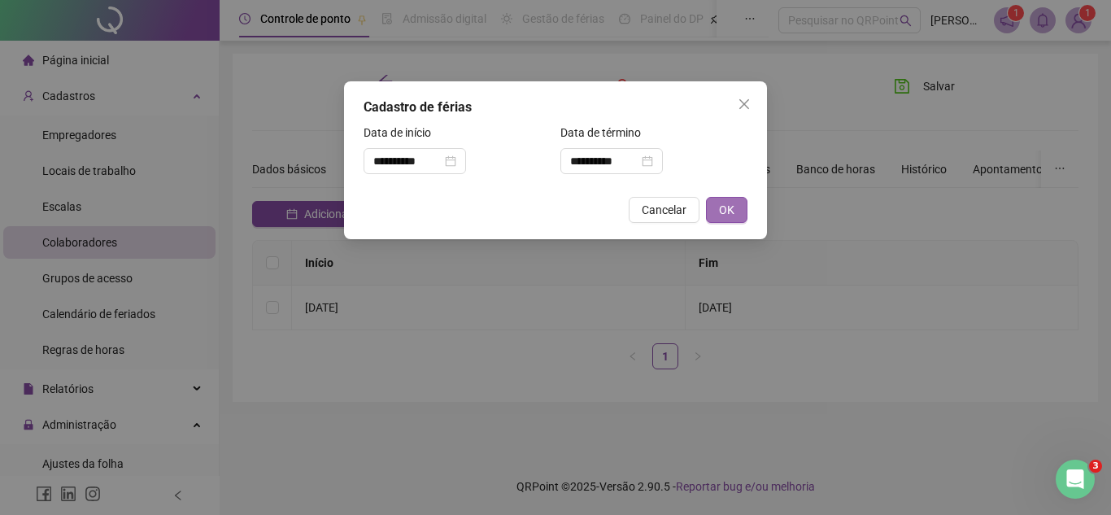
click at [726, 209] on span "OK" at bounding box center [726, 210] width 15 height 18
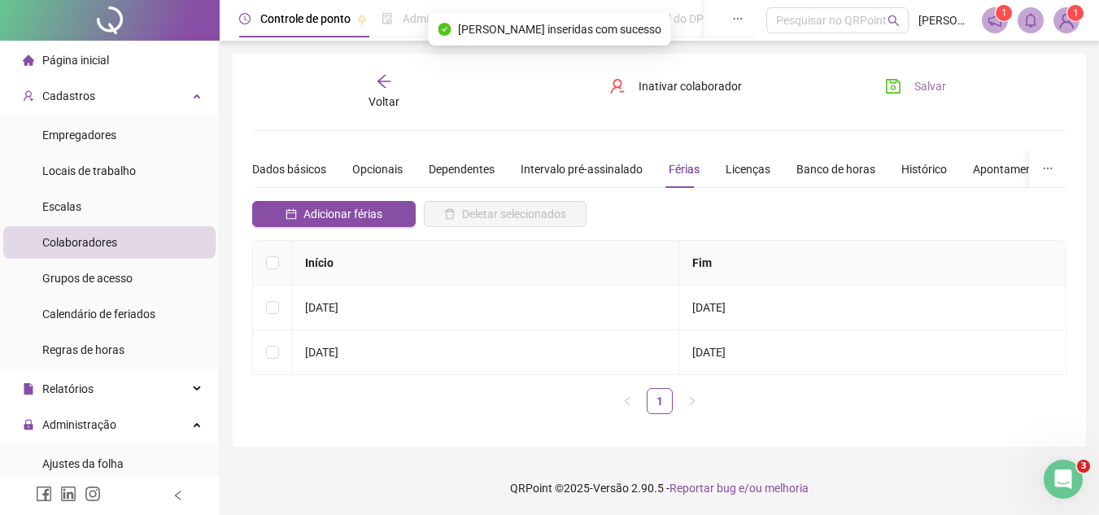
click at [936, 94] on span "Salvar" at bounding box center [930, 86] width 32 height 18
click at [390, 77] on icon "arrow-left" at bounding box center [384, 81] width 16 height 16
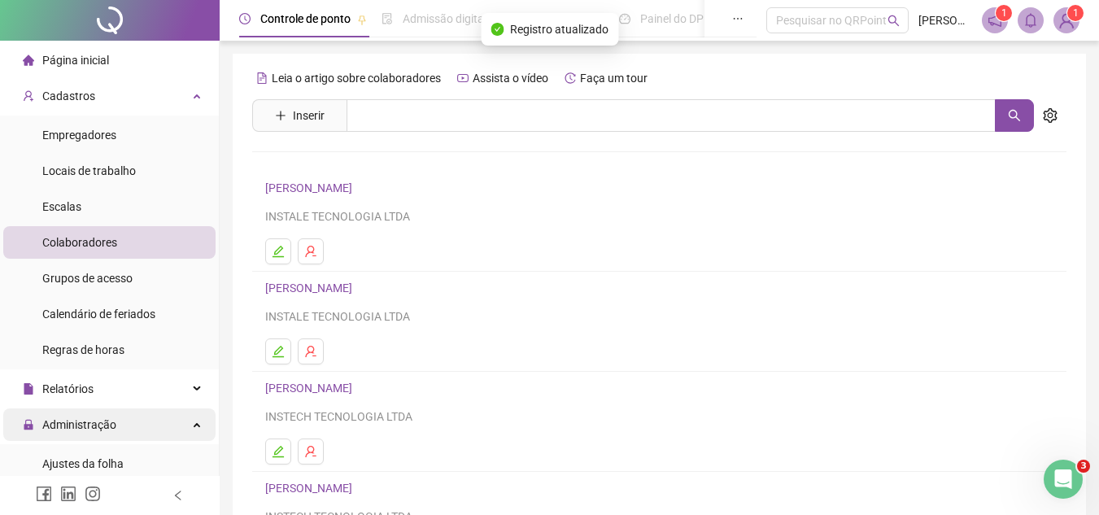
click at [97, 423] on span "Administração" at bounding box center [79, 424] width 74 height 13
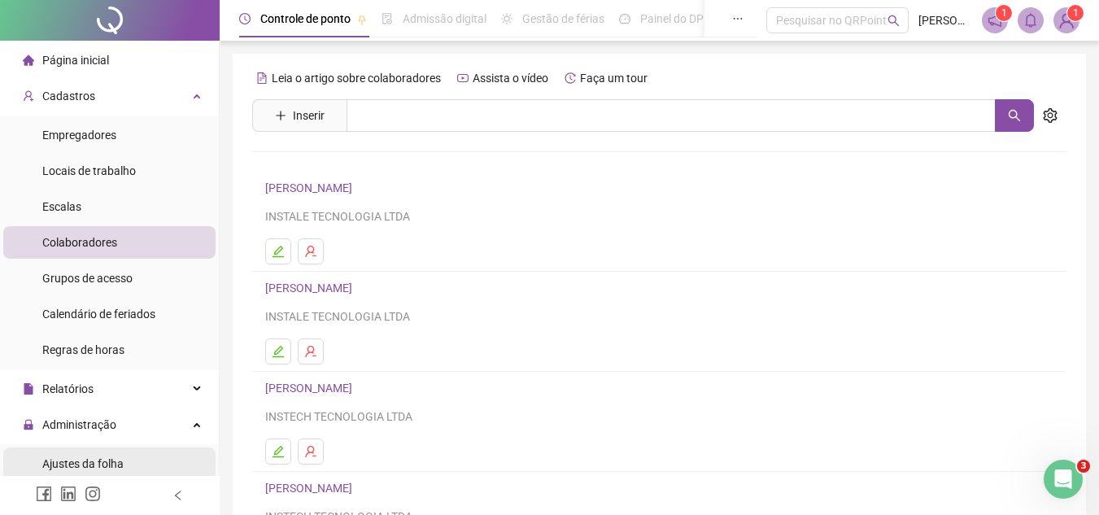
click at [106, 458] on span "Ajustes da folha" at bounding box center [82, 463] width 81 height 13
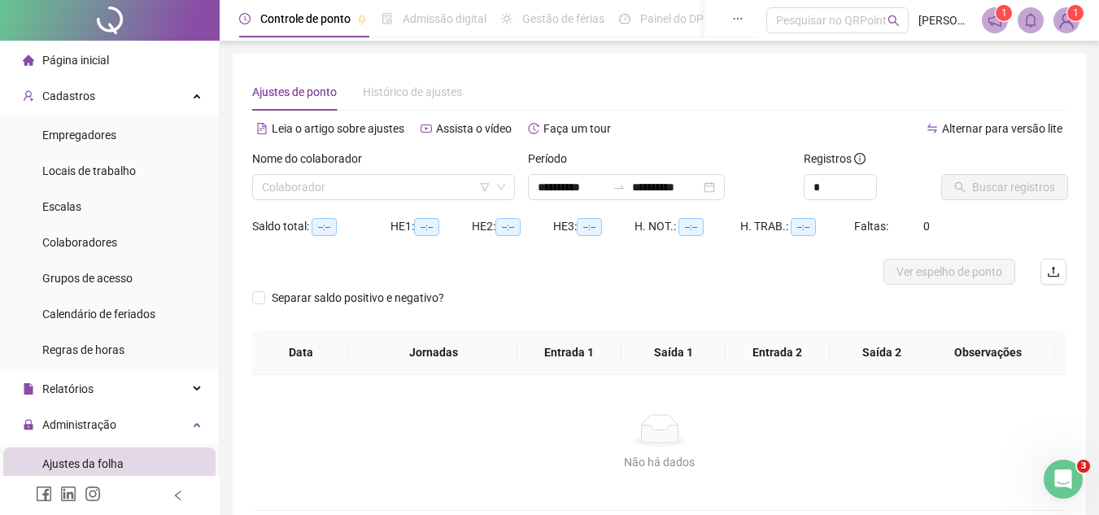
type input "**********"
click at [420, 191] on input "search" at bounding box center [376, 187] width 229 height 24
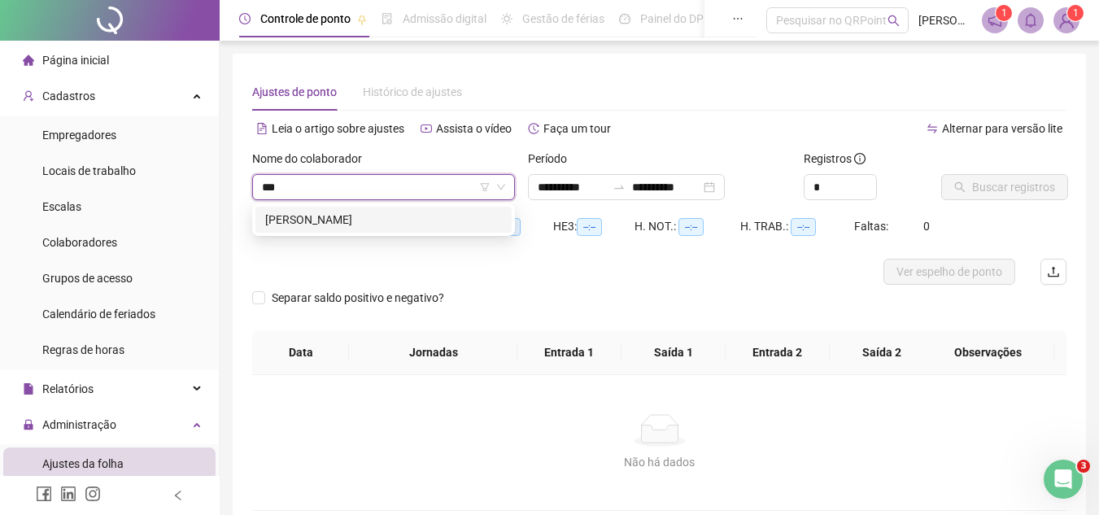
type input "****"
click at [428, 228] on div "[PERSON_NAME]" at bounding box center [383, 220] width 237 height 18
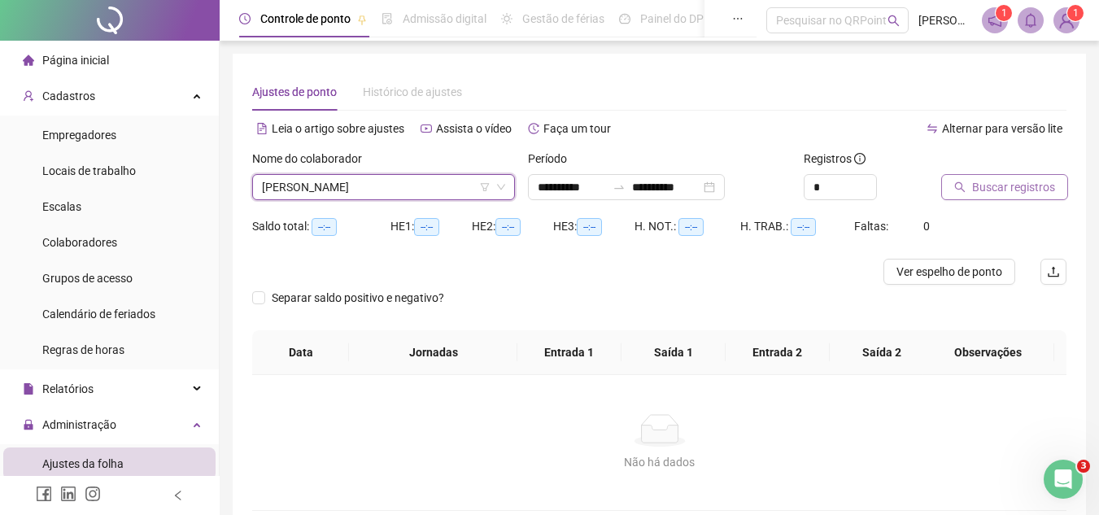
click at [980, 189] on span "Buscar registros" at bounding box center [1013, 187] width 83 height 18
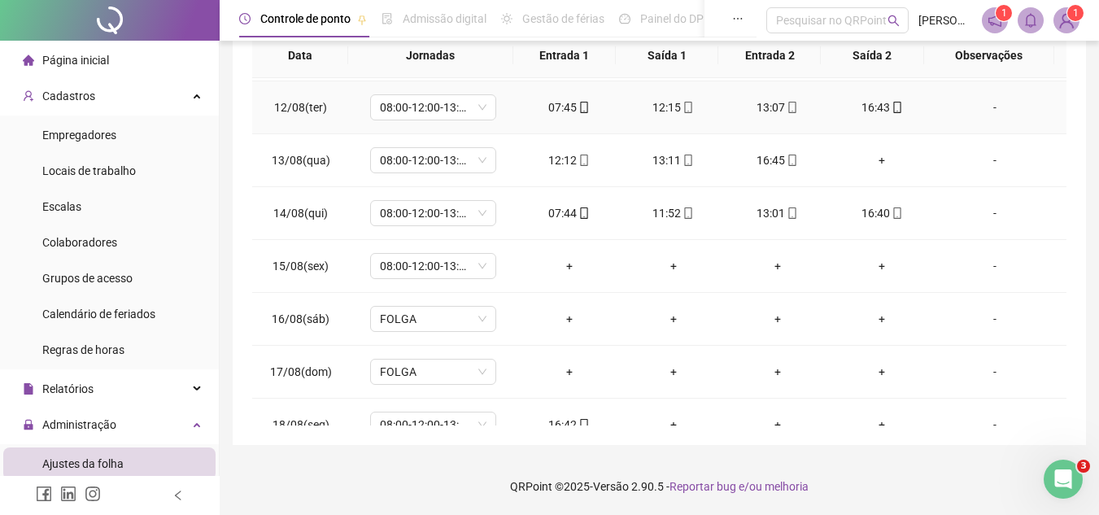
scroll to position [604, 0]
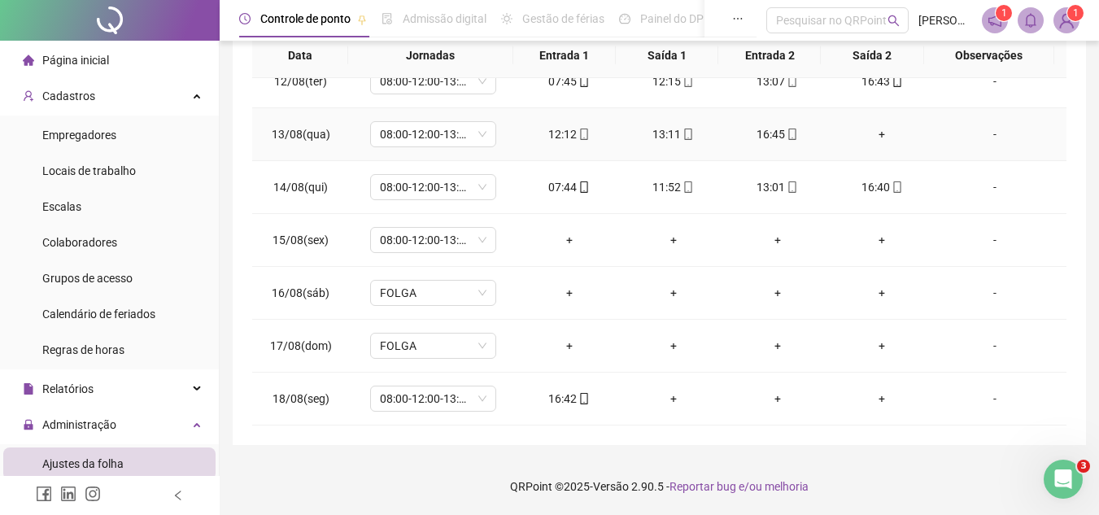
click at [875, 130] on div "+" at bounding box center [882, 134] width 78 height 18
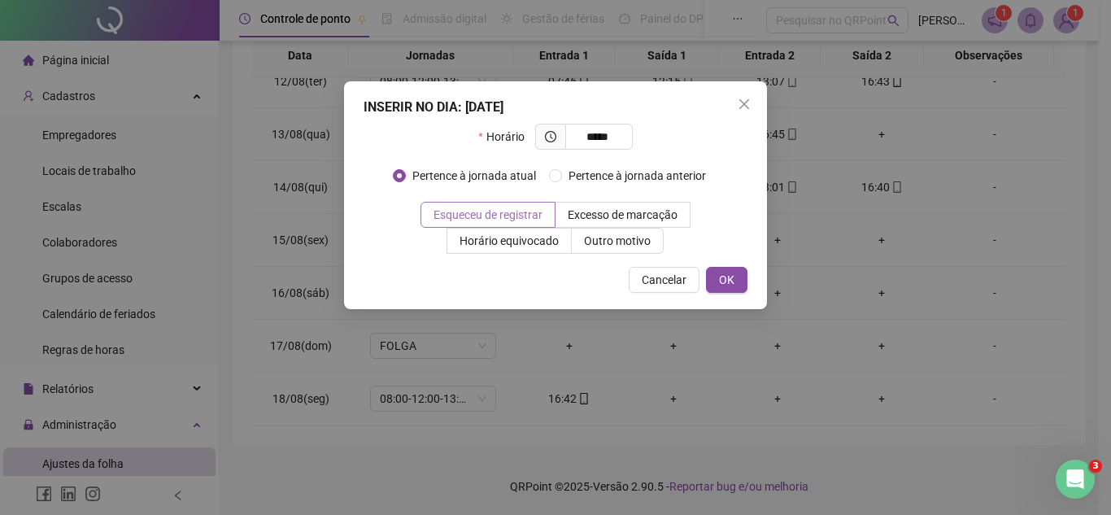
type input "*****"
click at [486, 215] on span "Esqueceu de registrar" at bounding box center [487, 214] width 109 height 13
click at [733, 279] on span "OK" at bounding box center [726, 280] width 15 height 18
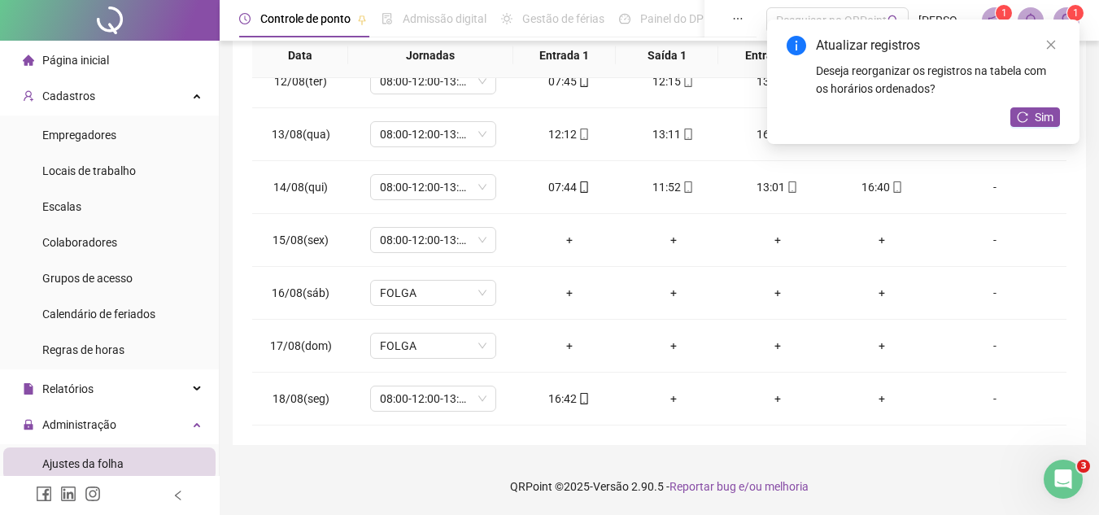
click at [1020, 121] on icon "reload" at bounding box center [1022, 116] width 11 height 11
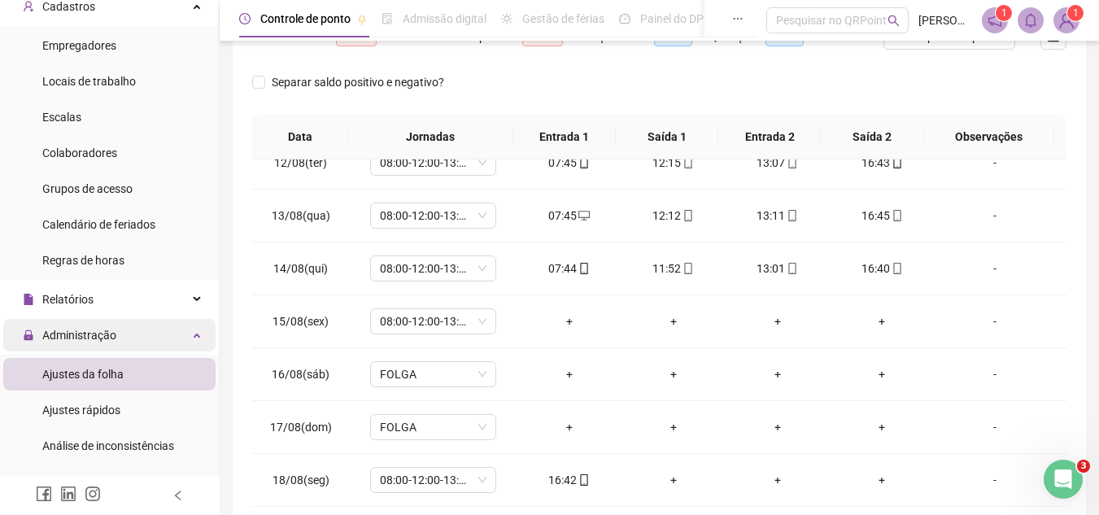
scroll to position [163, 0]
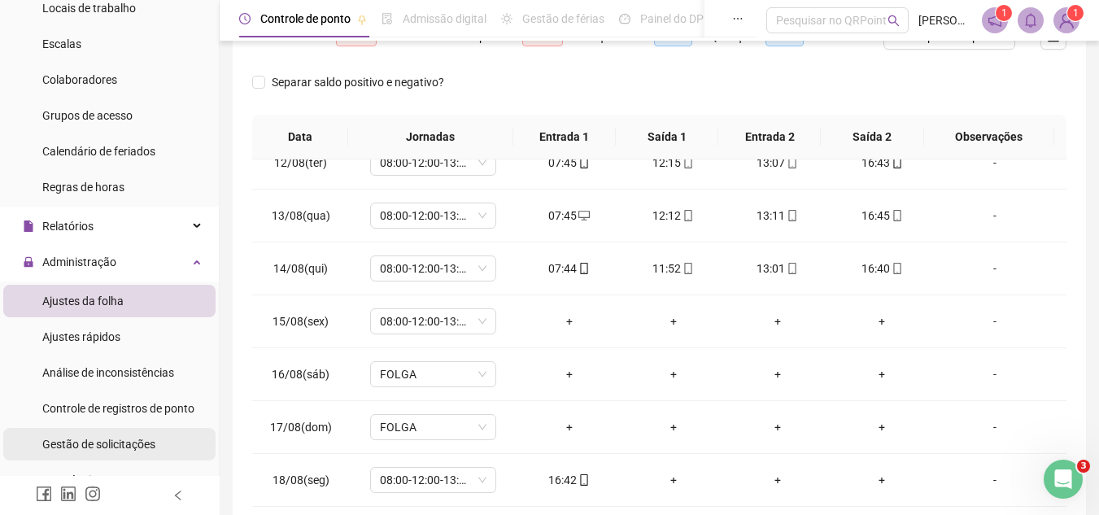
click at [118, 438] on span "Gestão de solicitações" at bounding box center [98, 444] width 113 height 13
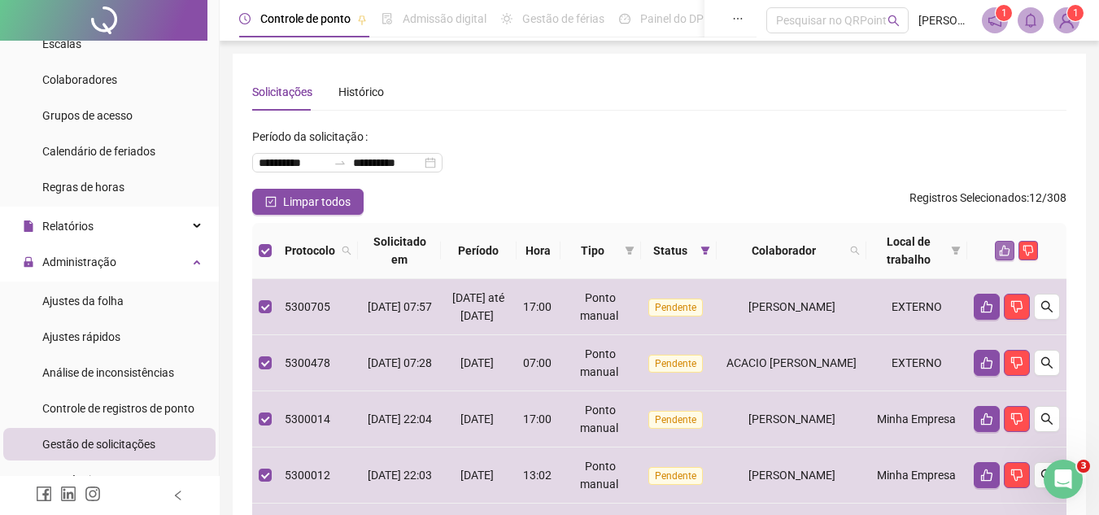
click at [1000, 246] on icon "like" at bounding box center [1004, 250] width 11 height 11
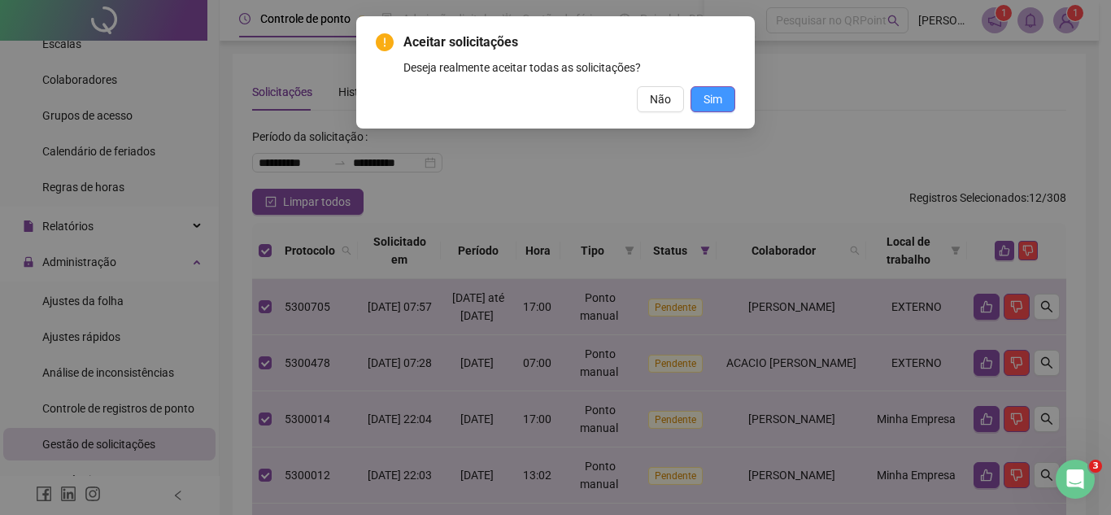
click at [709, 94] on span "Sim" at bounding box center [712, 99] width 19 height 18
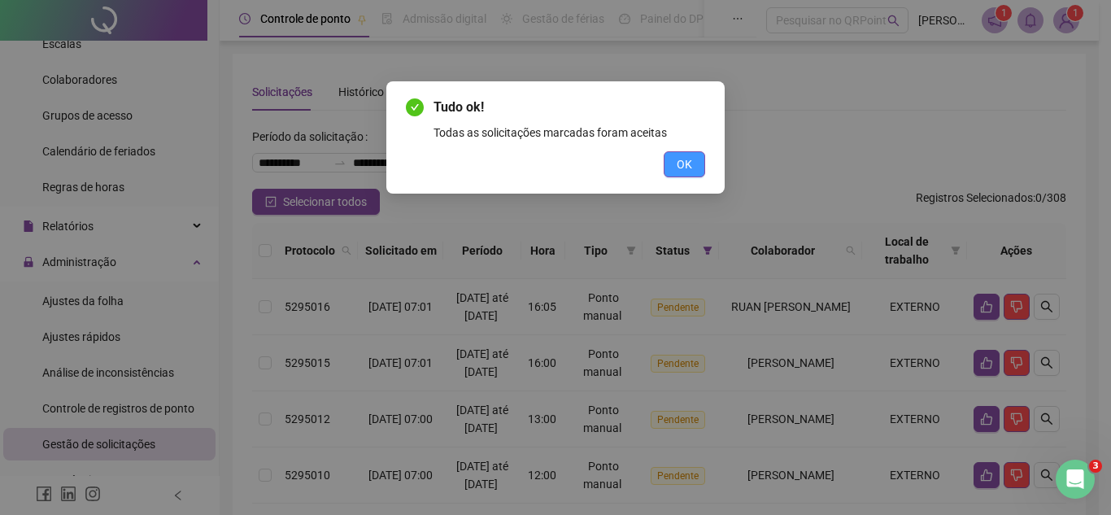
click at [685, 168] on span "OK" at bounding box center [684, 164] width 15 height 18
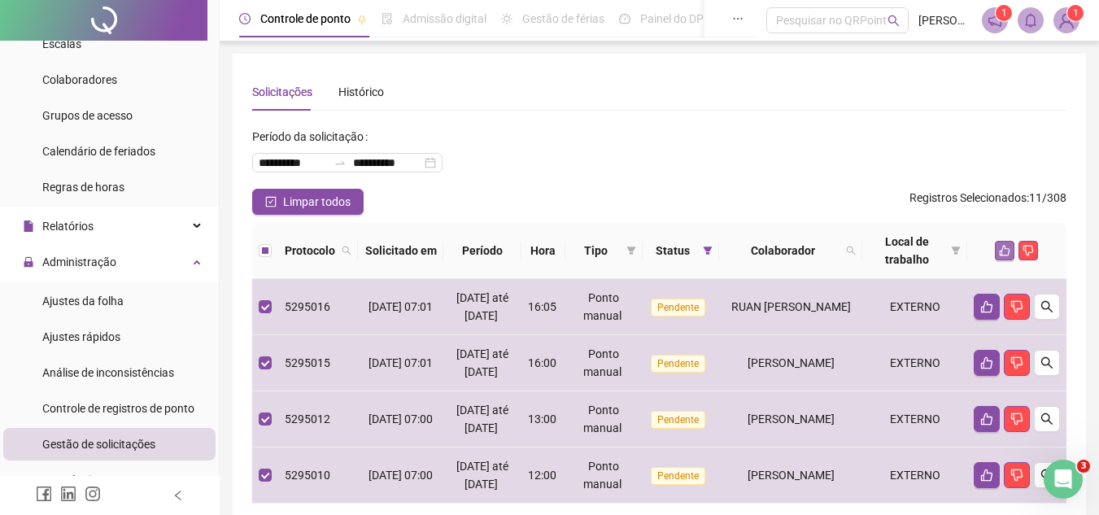
click at [995, 248] on button "button" at bounding box center [1005, 251] width 20 height 20
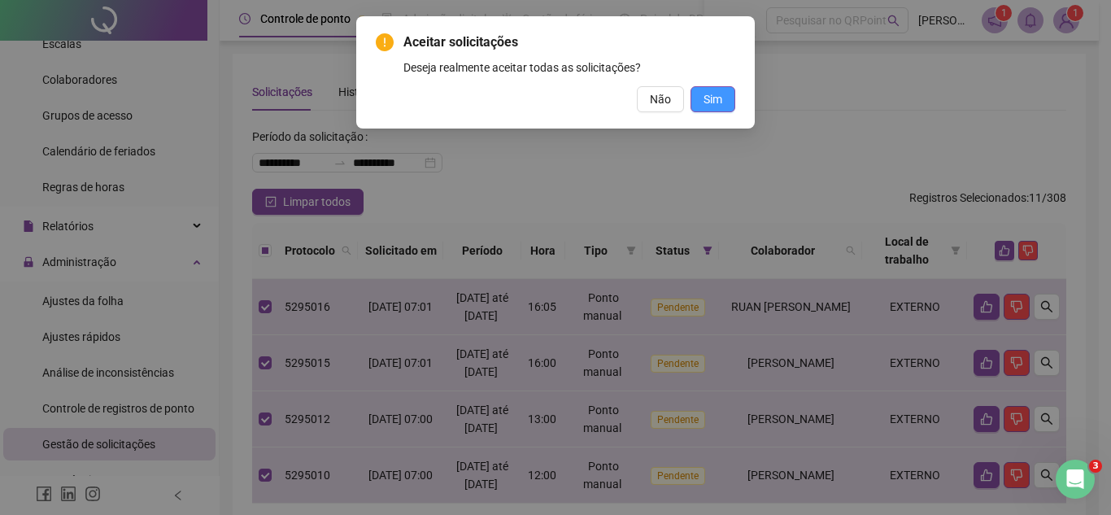
click at [718, 103] on span "Sim" at bounding box center [712, 99] width 19 height 18
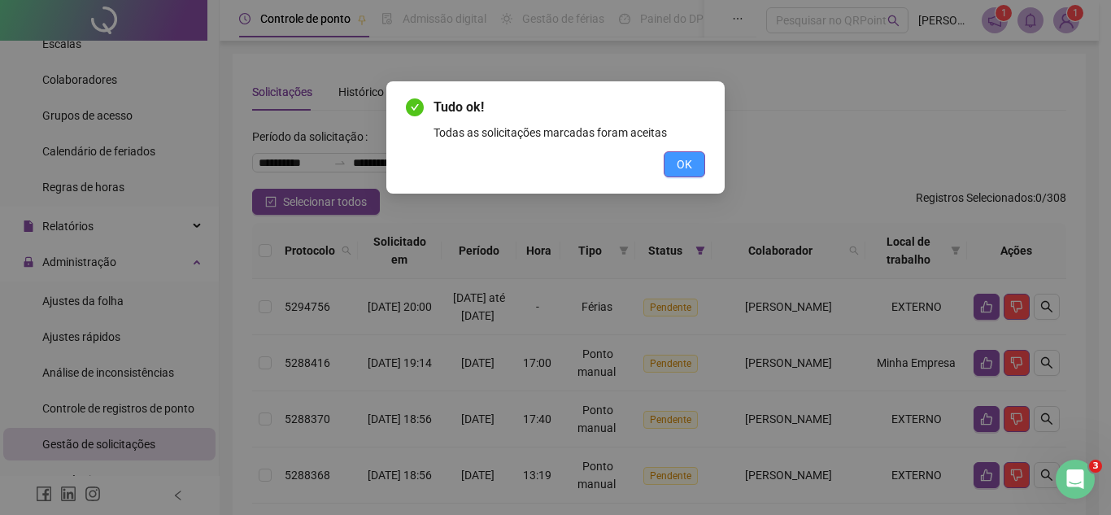
click at [678, 159] on span "OK" at bounding box center [684, 164] width 15 height 18
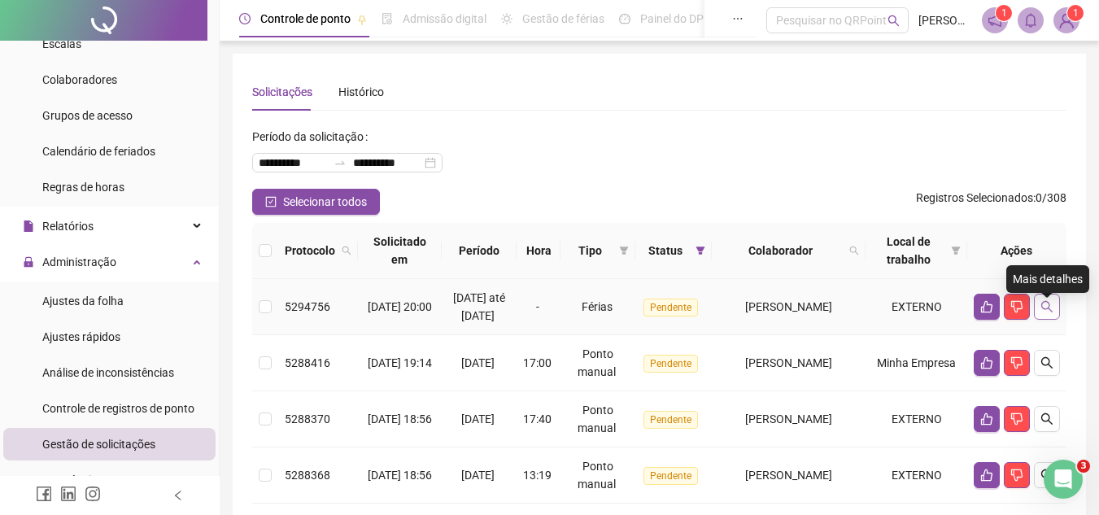
click at [1045, 313] on icon "search" at bounding box center [1046, 306] width 13 height 13
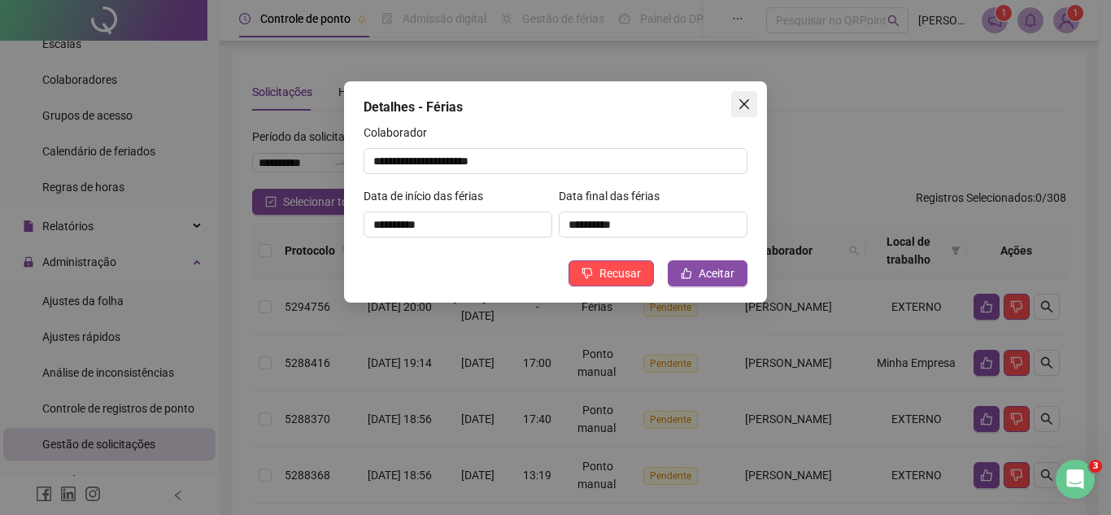
click at [740, 103] on icon "close" at bounding box center [744, 104] width 13 height 13
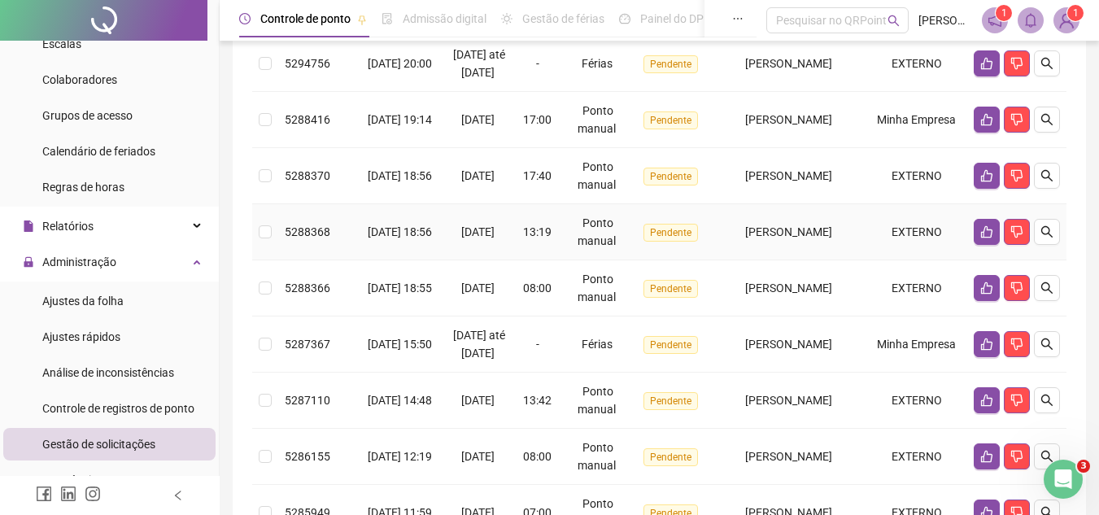
scroll to position [244, 0]
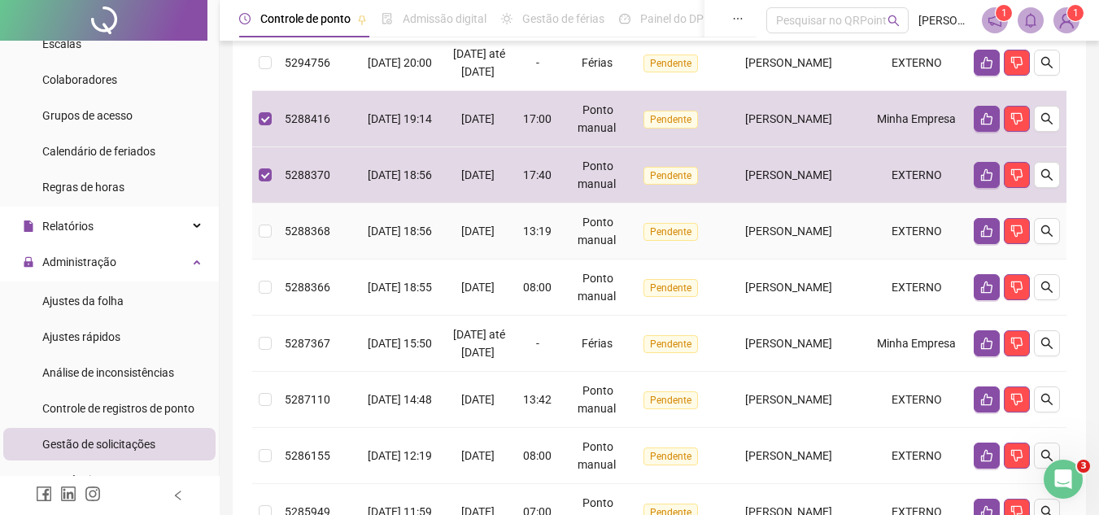
click at [258, 247] on td at bounding box center [265, 231] width 26 height 56
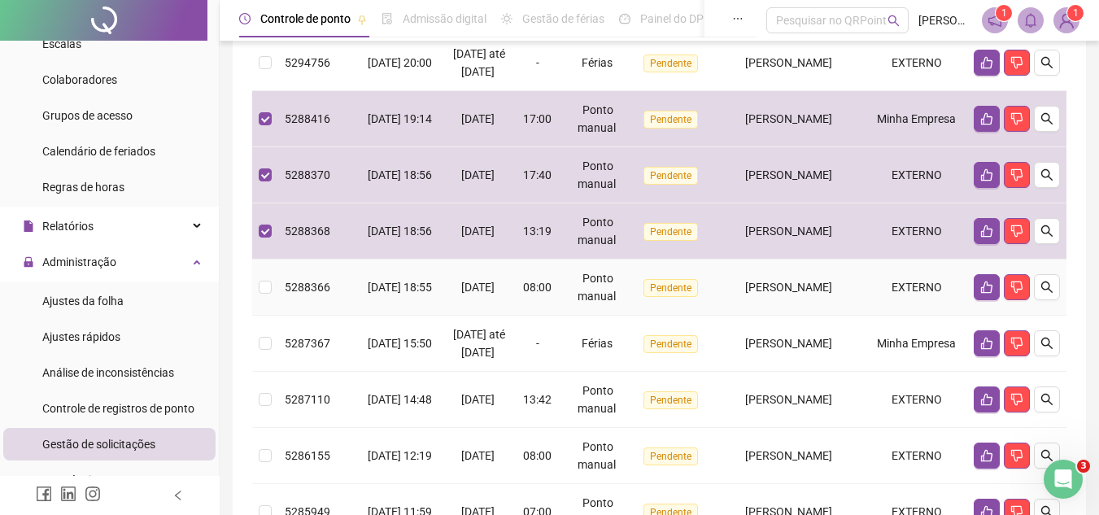
click at [259, 294] on td at bounding box center [265, 287] width 26 height 56
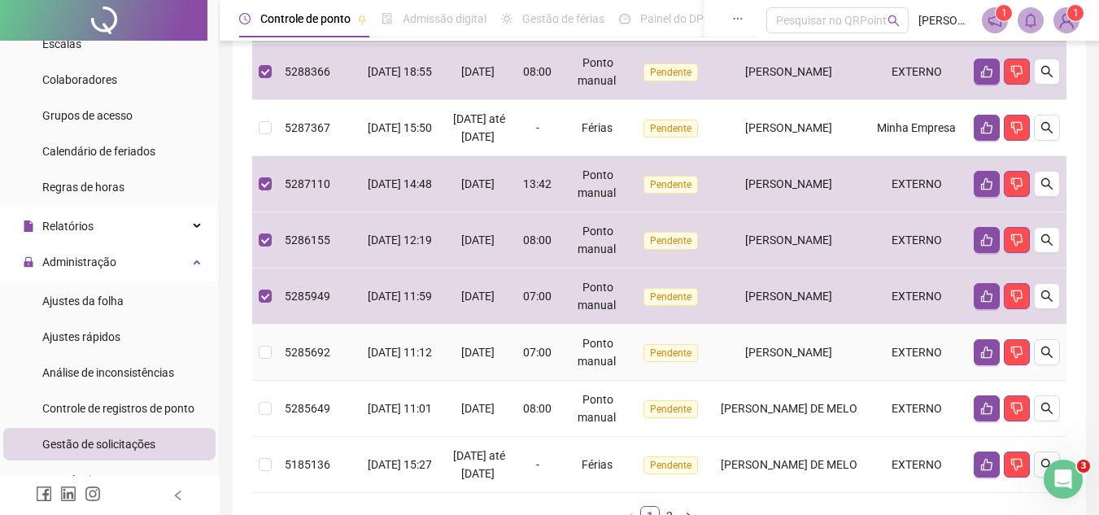
scroll to position [488, 0]
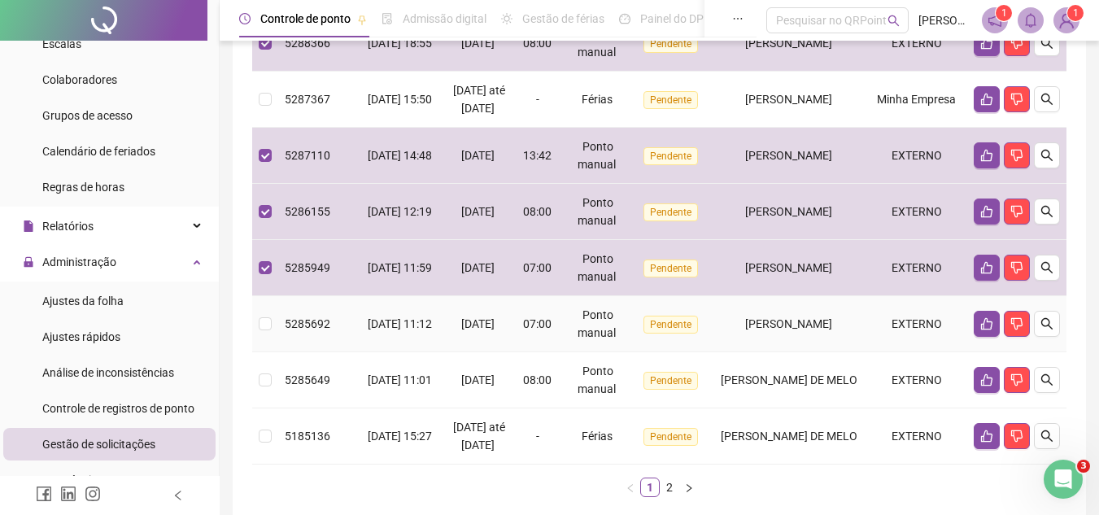
click at [268, 333] on label at bounding box center [265, 324] width 13 height 18
click at [273, 408] on td at bounding box center [265, 380] width 26 height 56
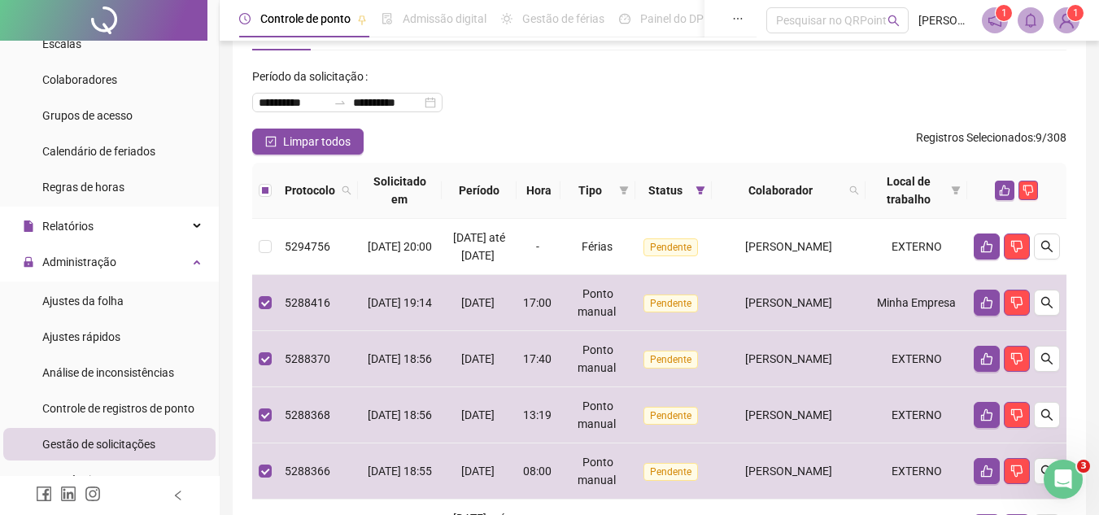
scroll to position [57, 0]
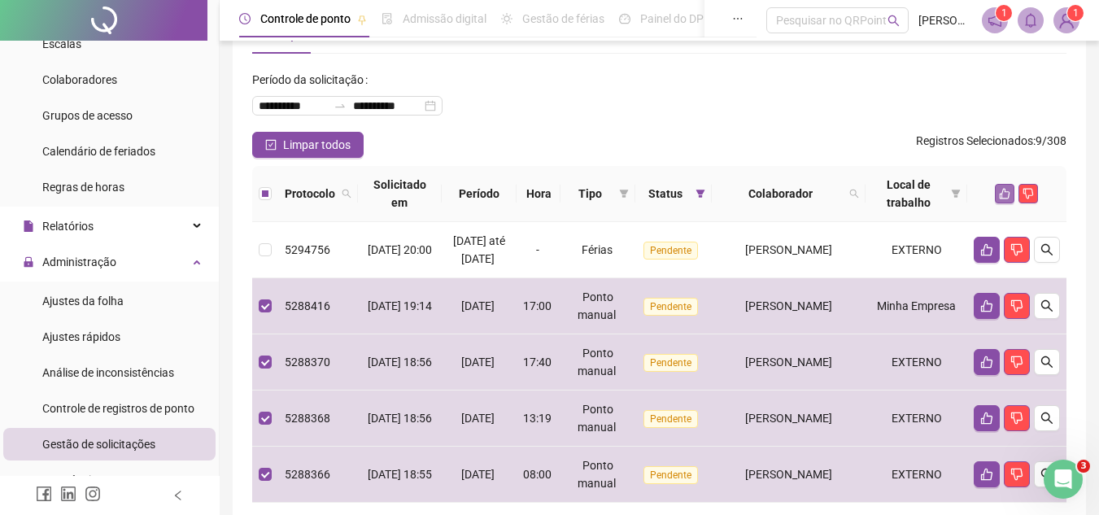
click at [1006, 195] on icon "like" at bounding box center [1004, 193] width 11 height 11
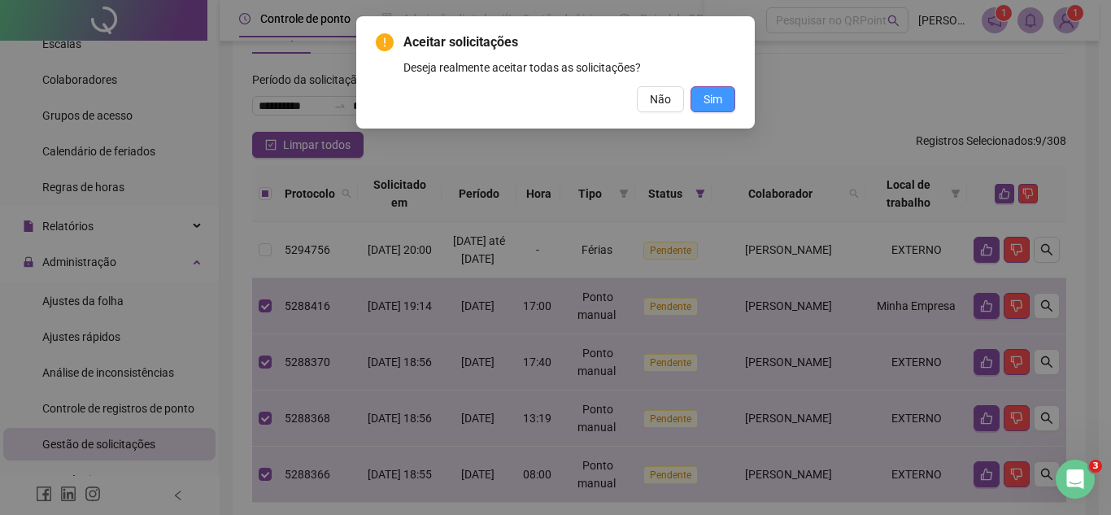
click at [722, 102] on button "Sim" at bounding box center [712, 99] width 45 height 26
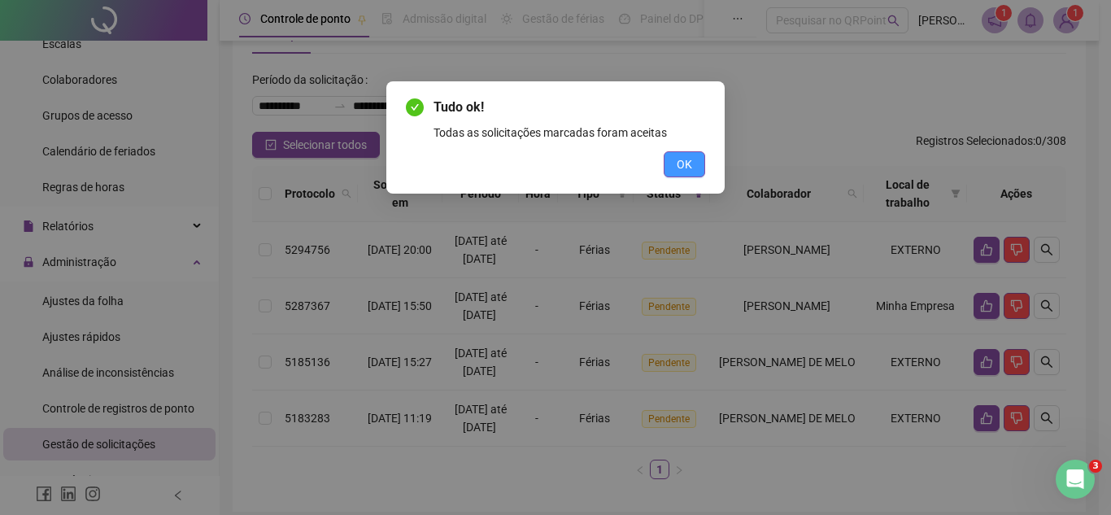
click at [692, 165] on button "OK" at bounding box center [684, 164] width 41 height 26
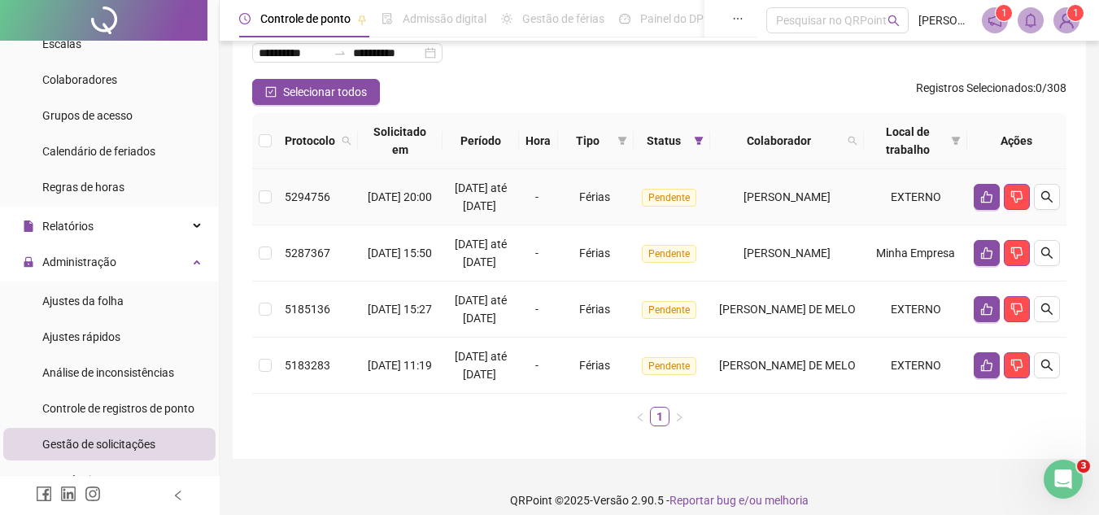
scroll to position [138, 0]
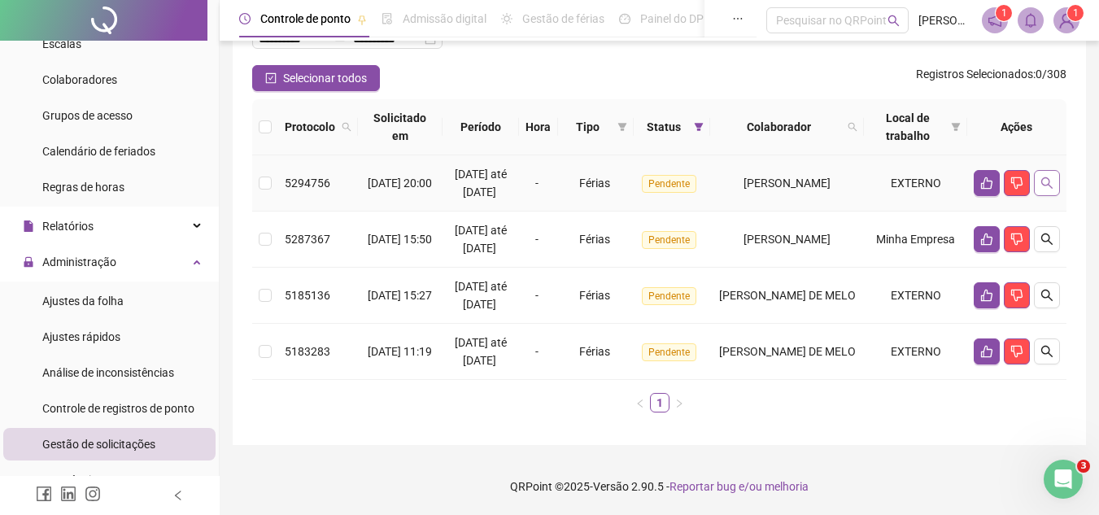
click at [1047, 178] on icon "search" at bounding box center [1046, 182] width 13 height 13
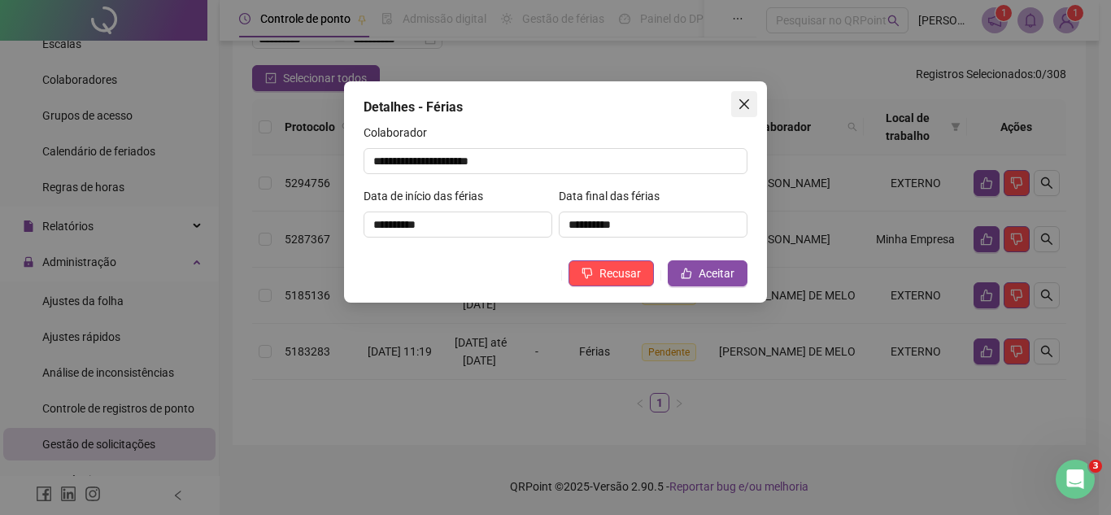
click at [745, 95] on button "Close" at bounding box center [744, 104] width 26 height 26
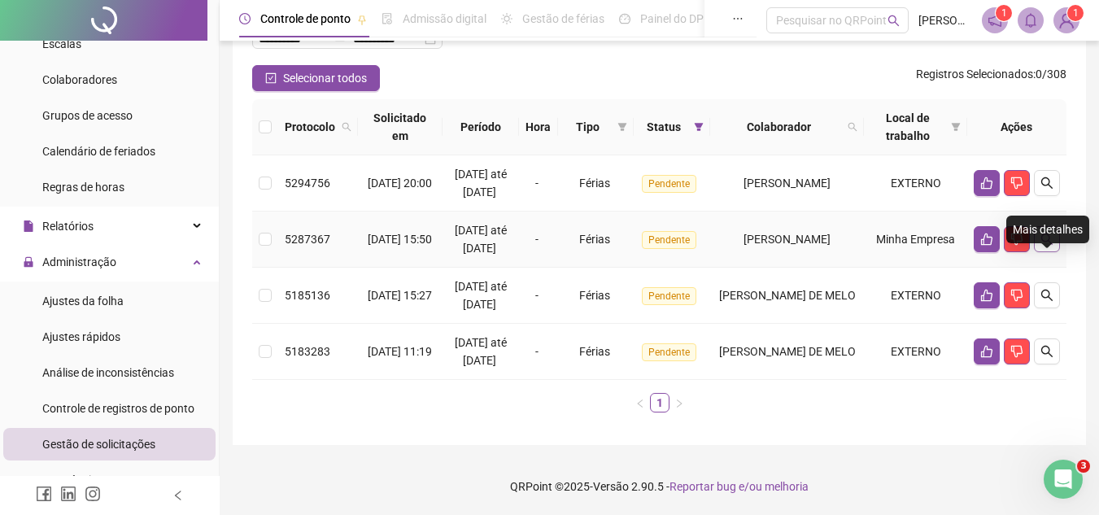
click at [1043, 246] on icon "search" at bounding box center [1046, 239] width 13 height 13
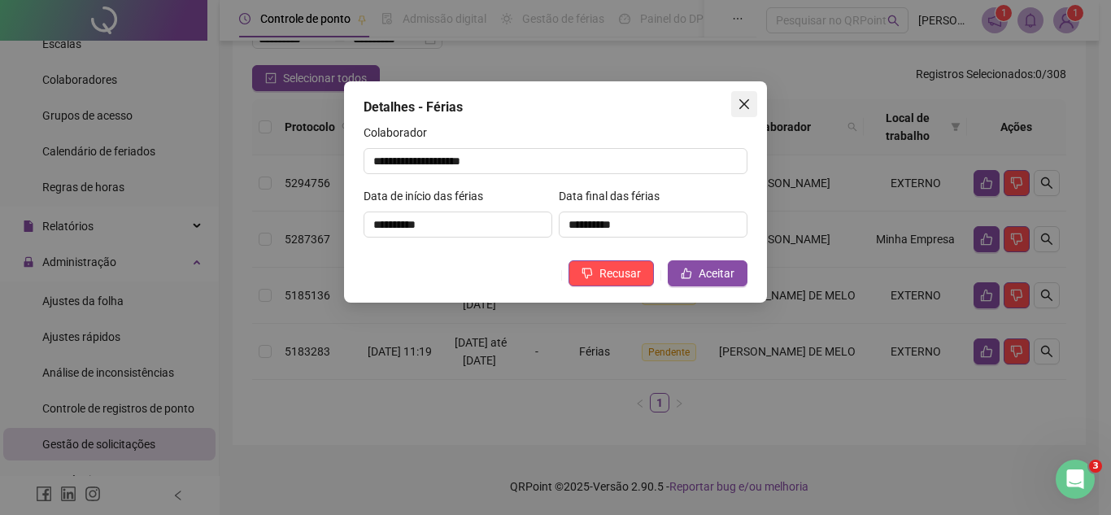
click at [747, 108] on icon "close" at bounding box center [744, 104] width 13 height 13
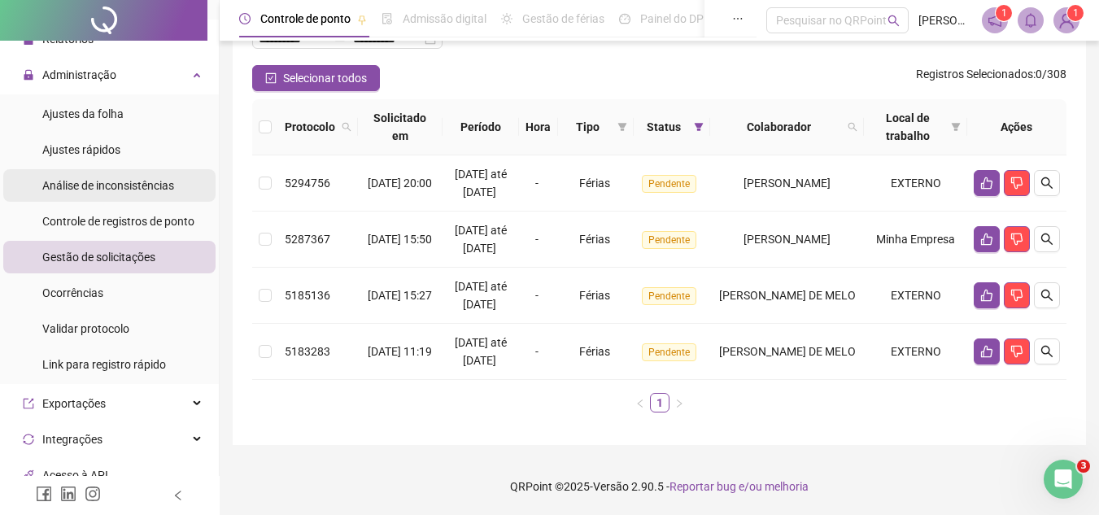
scroll to position [407, 0]
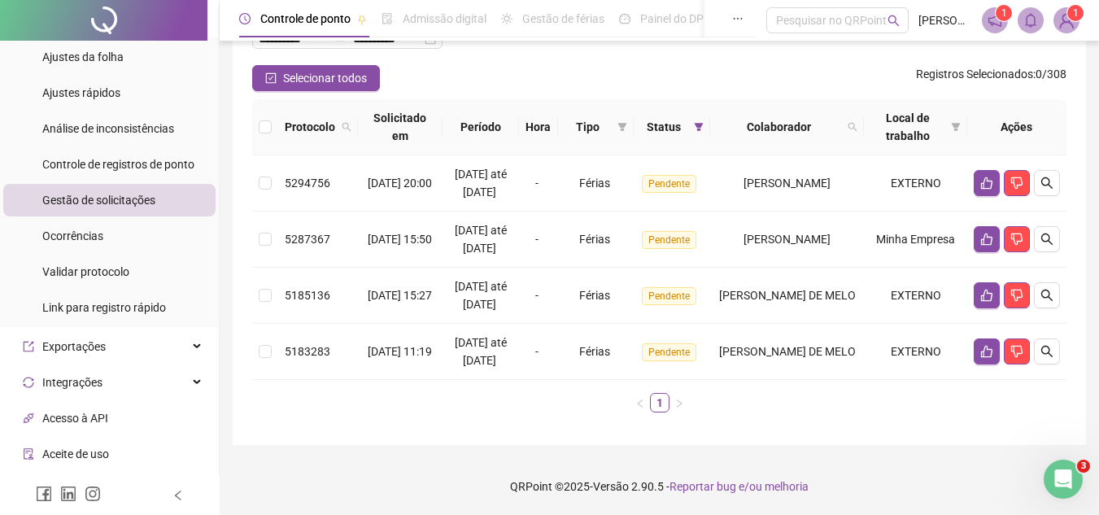
click at [111, 194] on span "Gestão de solicitações" at bounding box center [98, 200] width 113 height 13
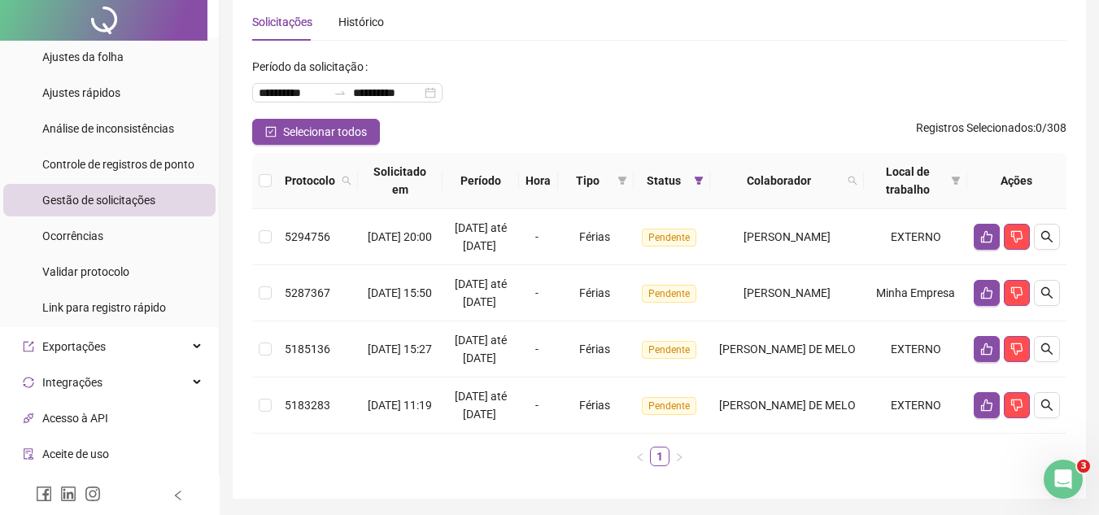
scroll to position [0, 0]
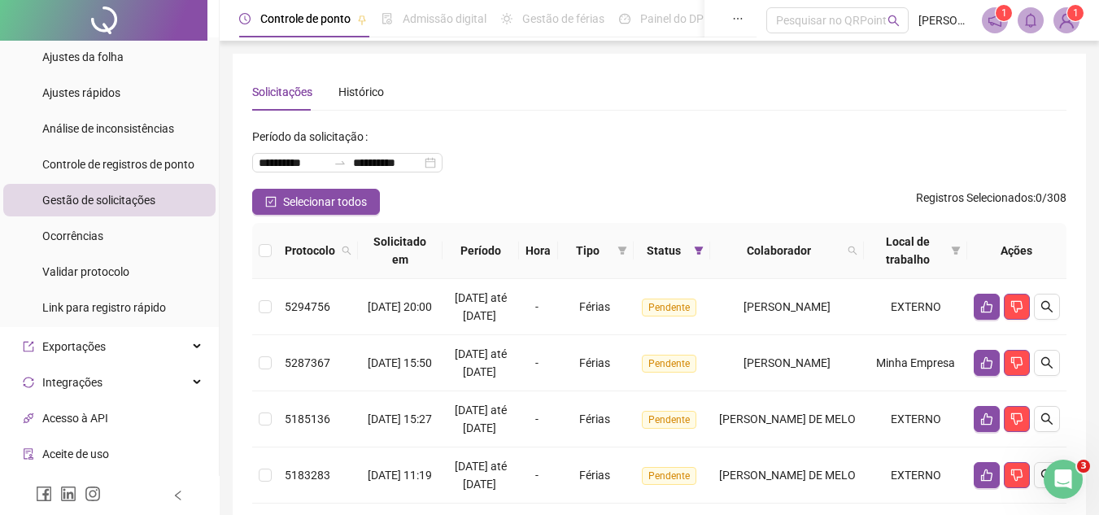
click at [107, 202] on span "Gestão de solicitações" at bounding box center [98, 200] width 113 height 13
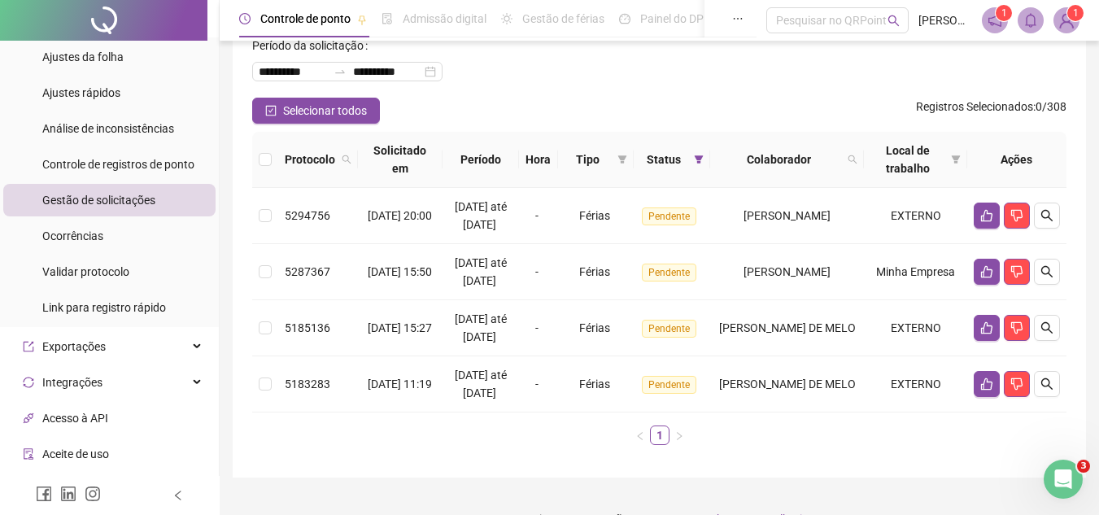
scroll to position [163, 0]
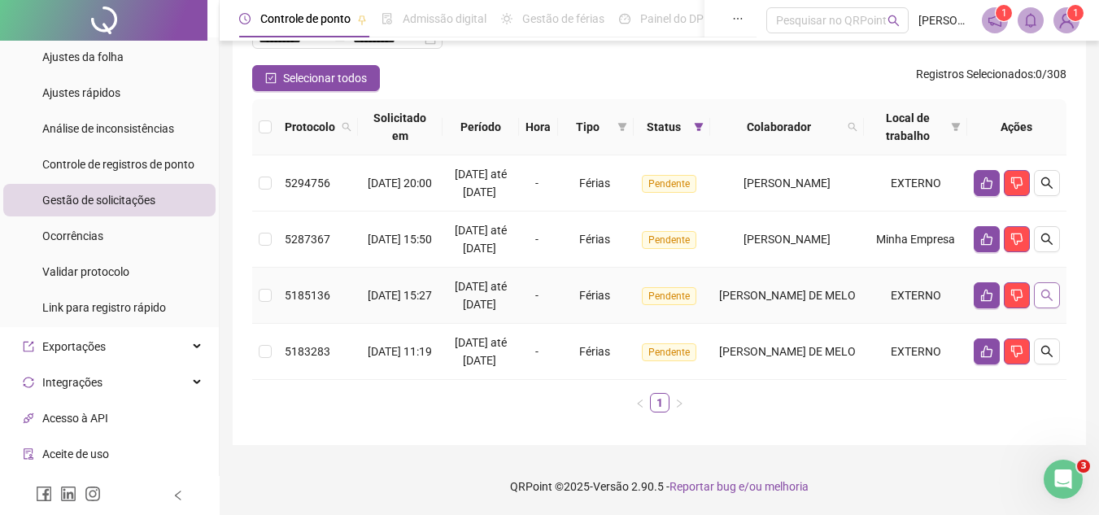
click at [1040, 302] on icon "search" at bounding box center [1046, 295] width 13 height 13
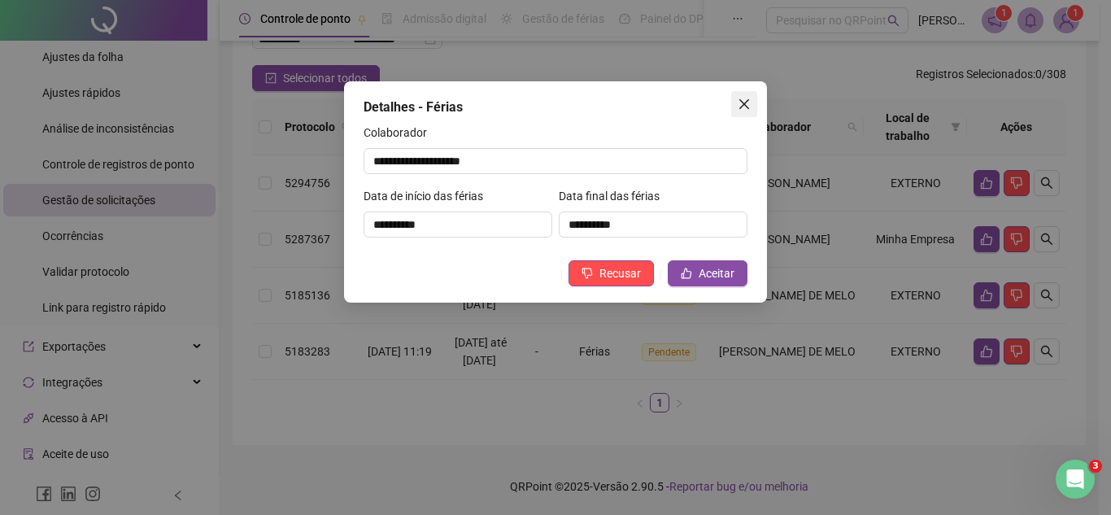
click at [743, 95] on button "Close" at bounding box center [744, 104] width 26 height 26
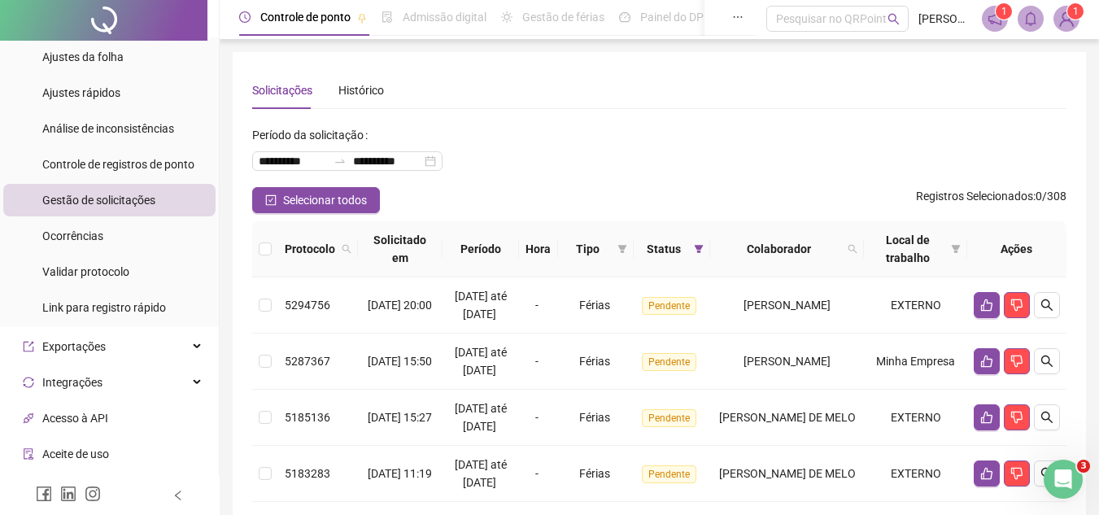
scroll to position [0, 0]
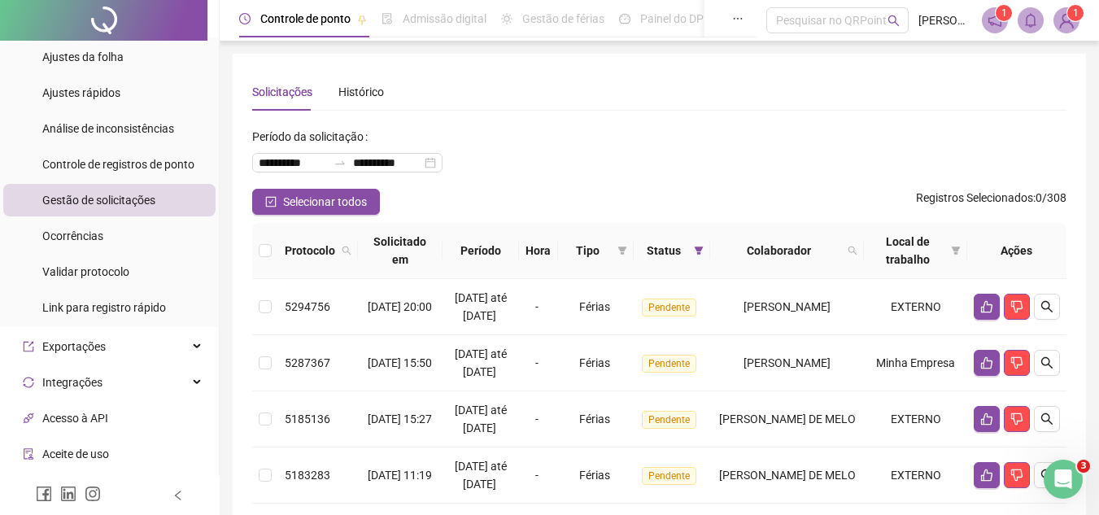
click at [155, 192] on li "Gestão de solicitações" at bounding box center [109, 200] width 212 height 33
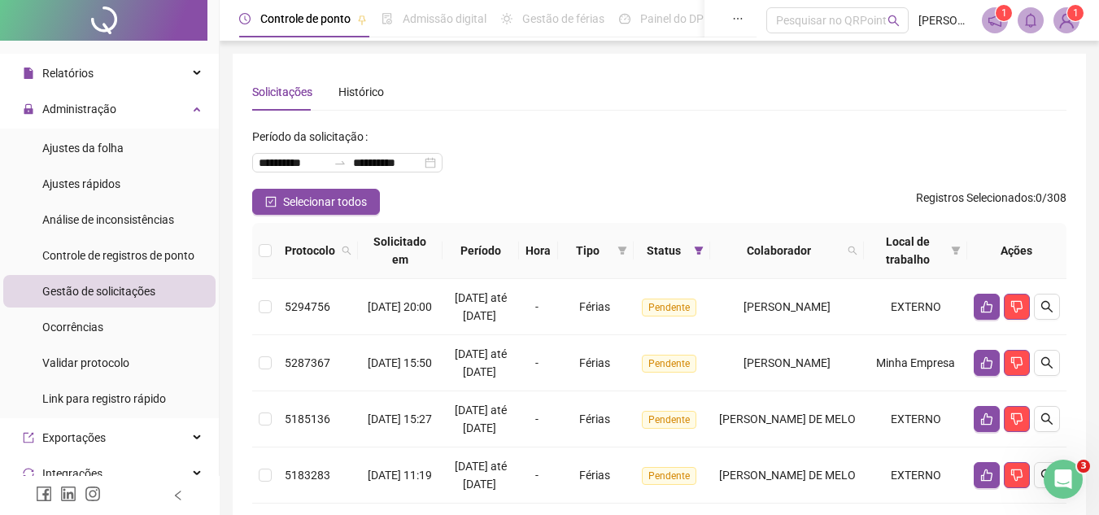
scroll to position [244, 0]
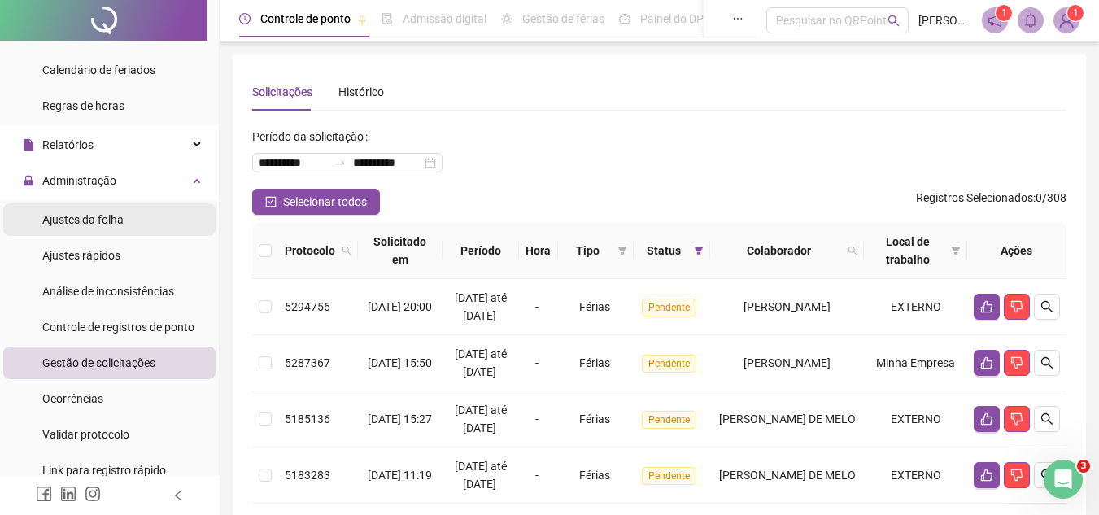
click at [115, 214] on span "Ajustes da folha" at bounding box center [82, 219] width 81 height 13
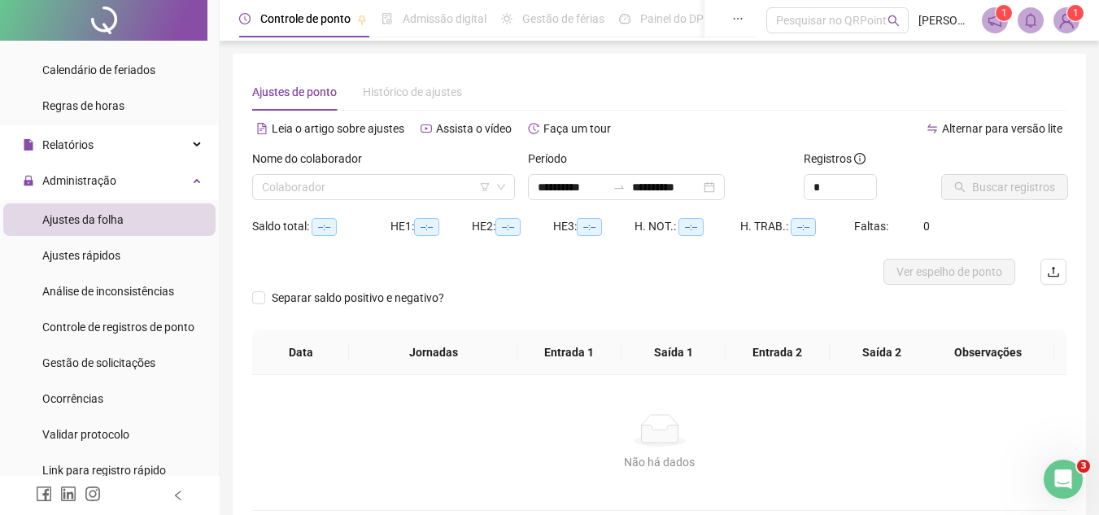
type input "**********"
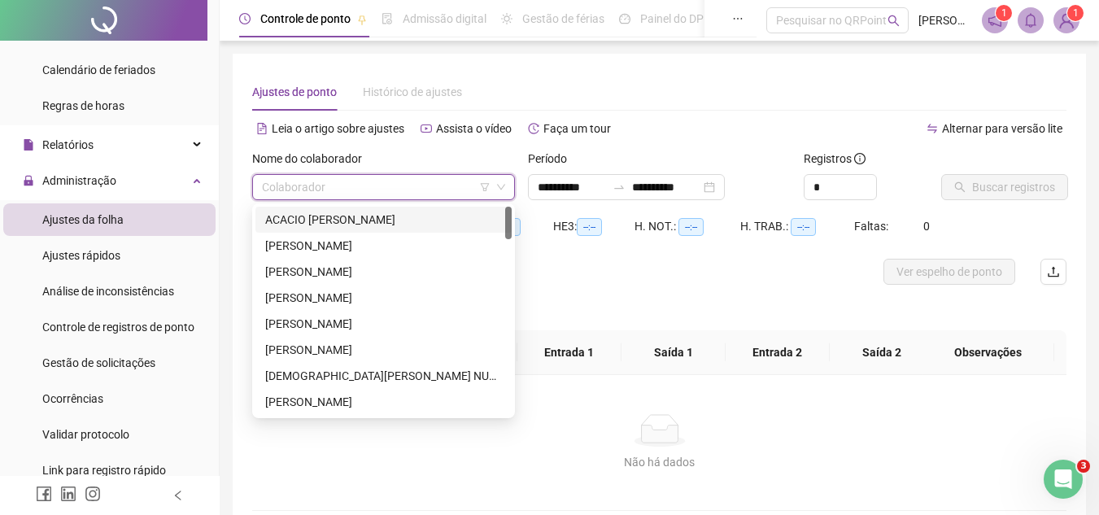
click at [371, 194] on input "search" at bounding box center [376, 187] width 229 height 24
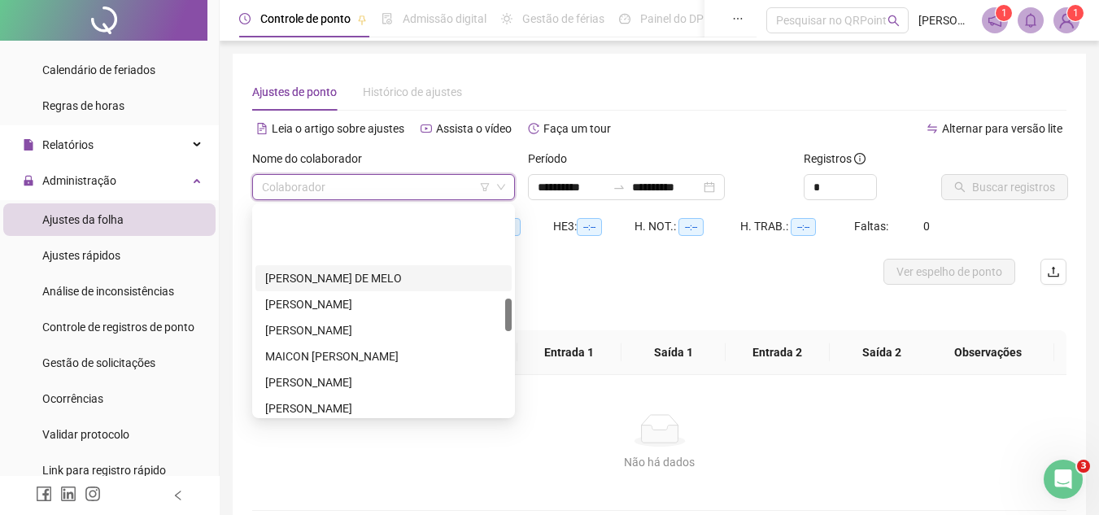
scroll to position [651, 0]
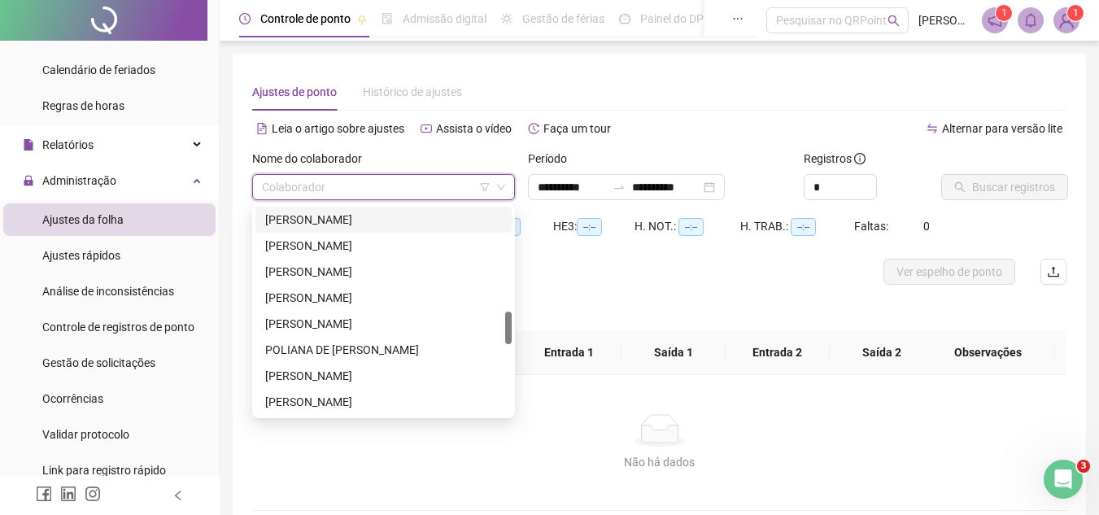
click at [587, 89] on div "Ajustes de ponto Histórico de ajustes" at bounding box center [659, 91] width 814 height 37
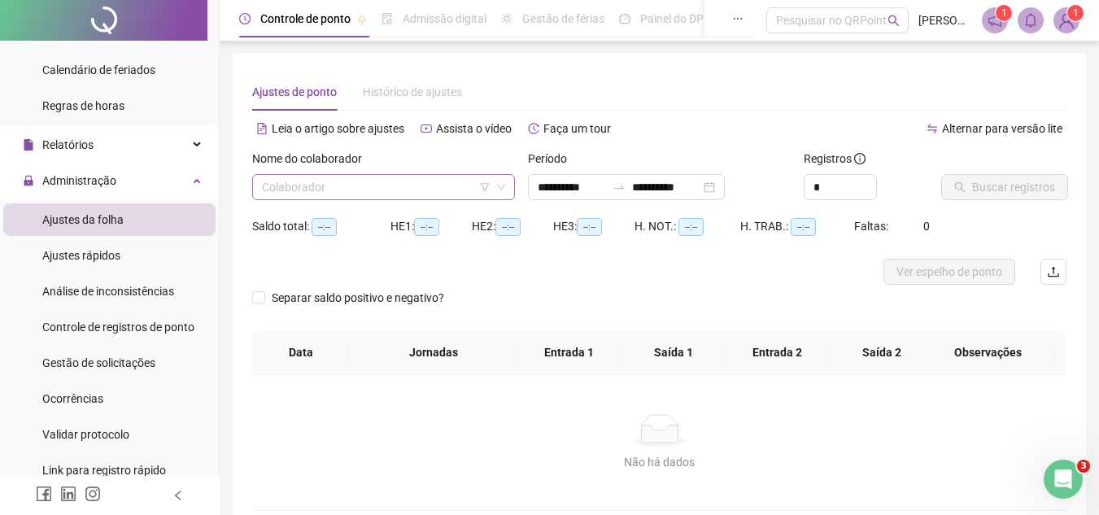
click at [350, 192] on input "search" at bounding box center [376, 187] width 229 height 24
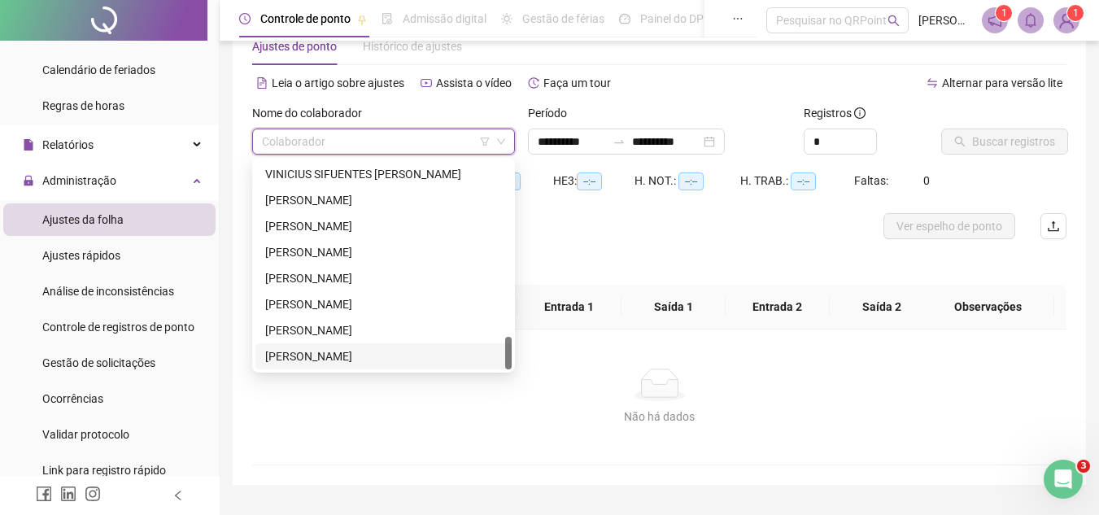
scroll to position [85, 0]
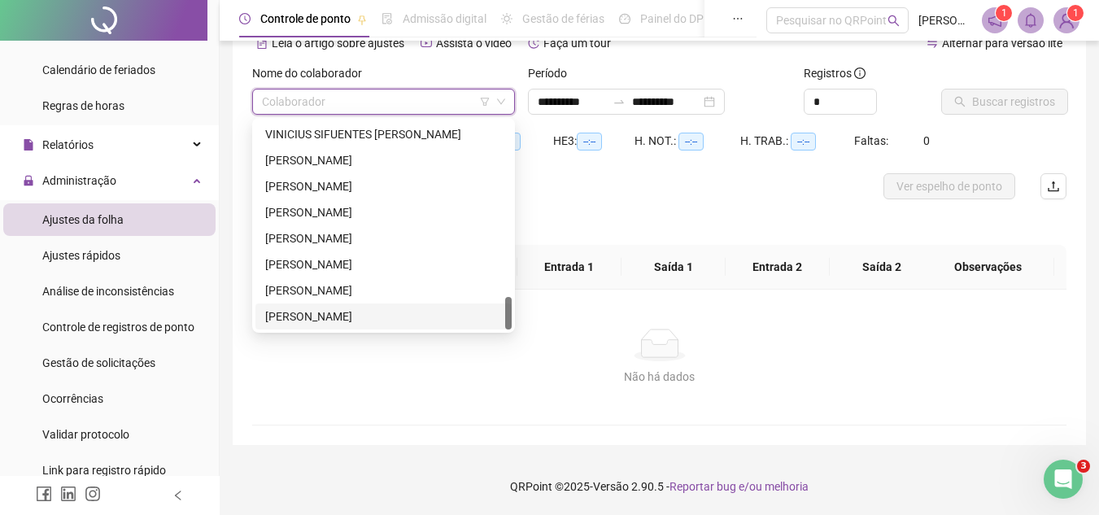
click at [454, 387] on div "Não há dados Não há dados" at bounding box center [659, 357] width 814 height 135
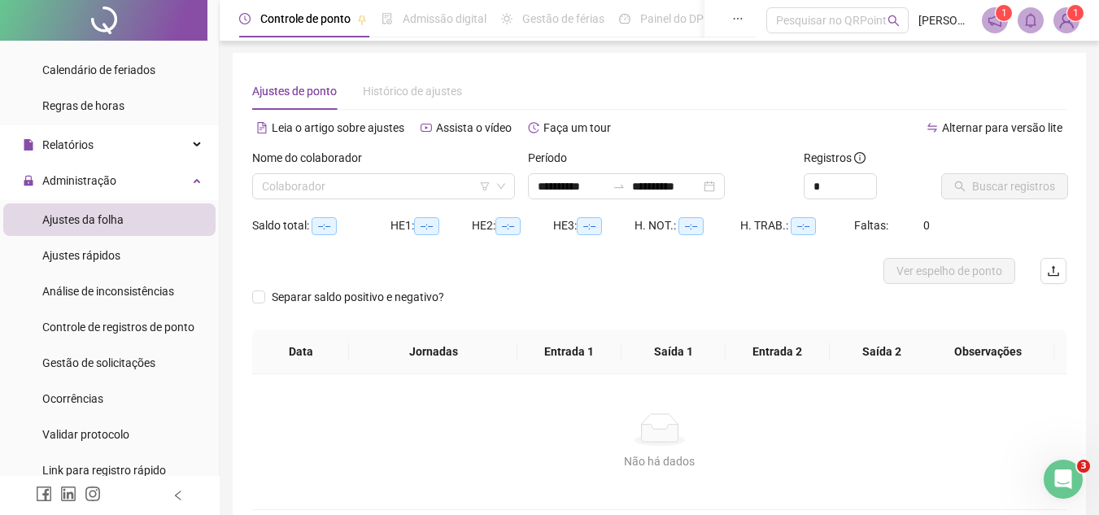
scroll to position [0, 0]
click at [386, 181] on input "search" at bounding box center [376, 187] width 229 height 24
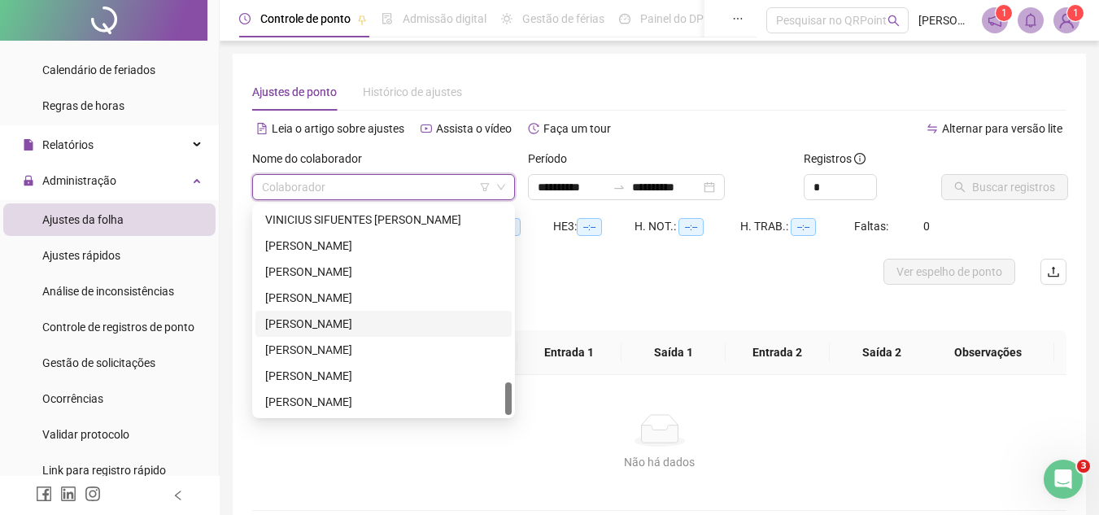
drag, startPoint x: 337, startPoint y: 322, endPoint x: 385, endPoint y: 303, distance: 51.5
click at [337, 322] on div "[PERSON_NAME]" at bounding box center [383, 324] width 237 height 18
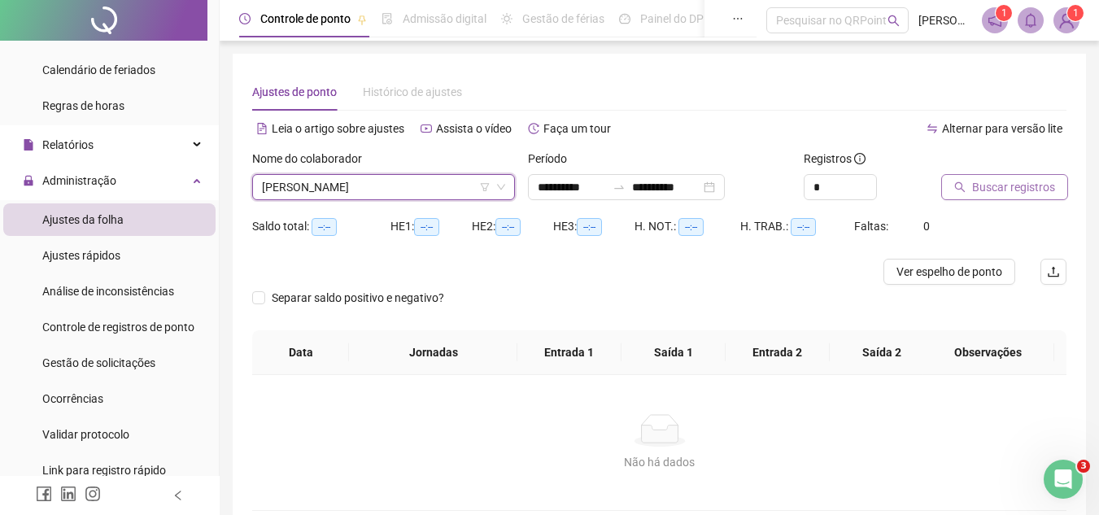
click at [989, 179] on span "Buscar registros" at bounding box center [1013, 187] width 83 height 18
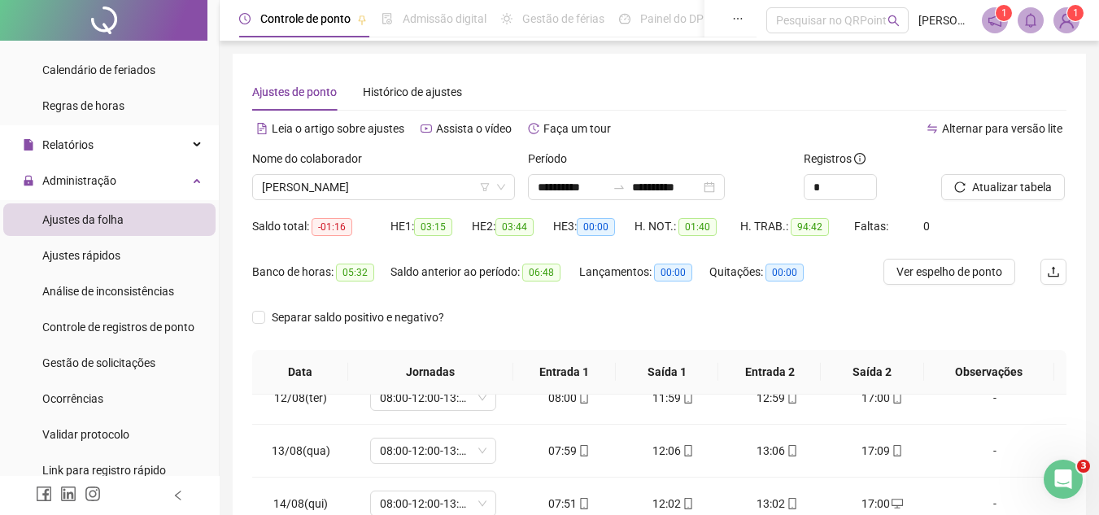
scroll to position [316, 0]
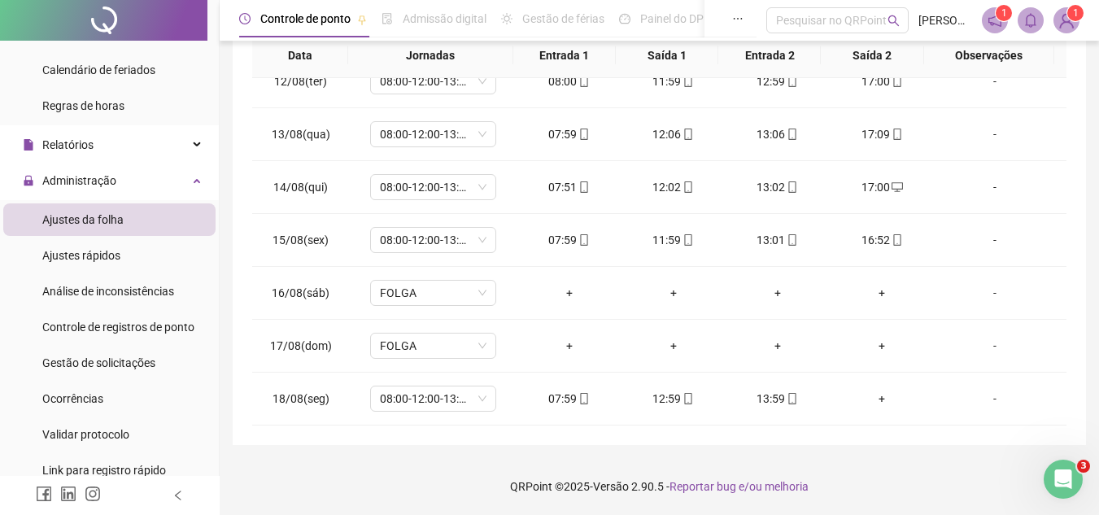
click at [350, 486] on footer "QRPoint © 2025 - Versão 2.90.5 - Reportar bug e/ou melhoria" at bounding box center [659, 486] width 879 height 57
